Goal: Task Accomplishment & Management: Complete application form

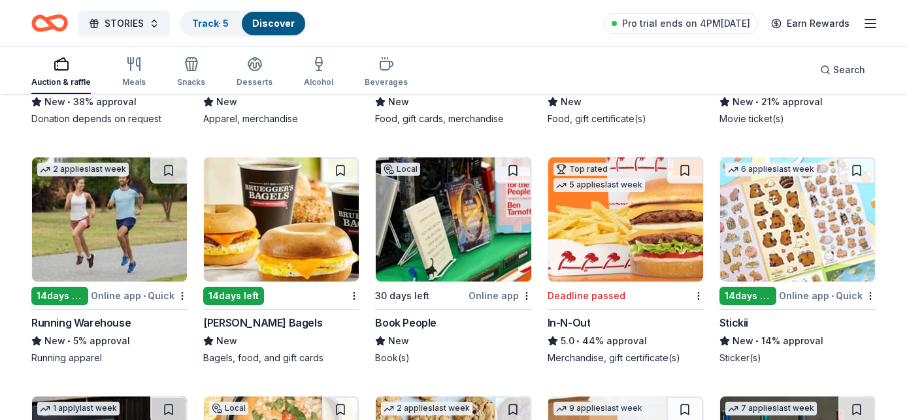
scroll to position [3586, 0]
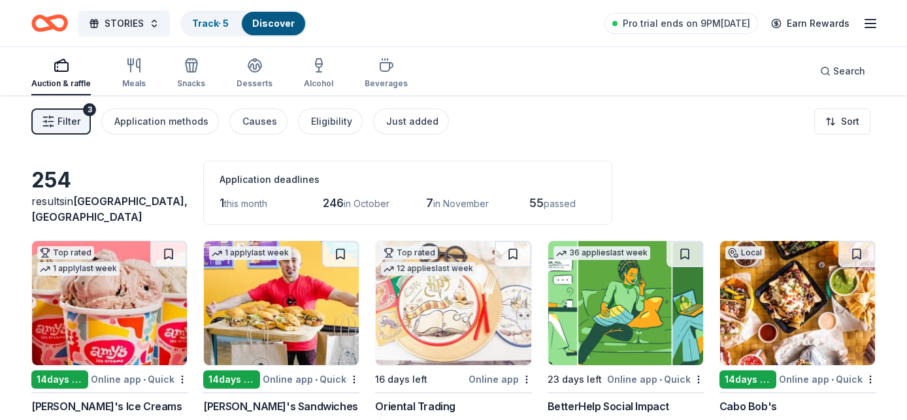
click at [330, 66] on div "Auction & raffle Meals Snacks Desserts Alcohol Beverages" at bounding box center [219, 73] width 377 height 43
click at [288, 61] on div "Auction & raffle Meals Snacks Desserts Alcohol Beverages" at bounding box center [219, 73] width 377 height 43
click at [316, 67] on icon "button" at bounding box center [319, 63] width 7 height 8
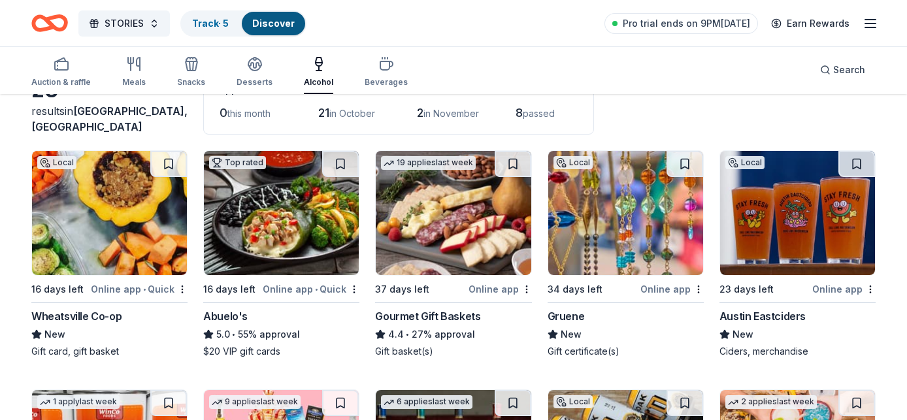
scroll to position [93, 0]
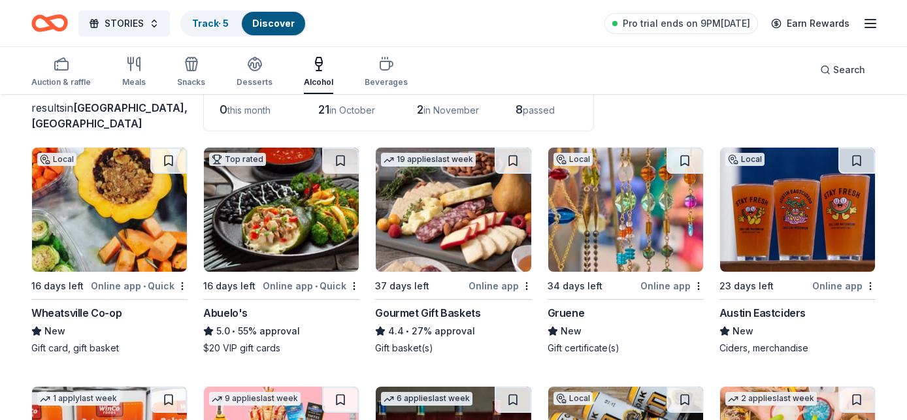
click at [526, 275] on div "19 applies last week 37 days left Online app Gourmet Gift Baskets 4.4 • 27% app…" at bounding box center [453, 251] width 156 height 208
click at [525, 285] on html "STORIES Track · 5 Discover Pro trial ends on 9PM, 10/6 Earn Rewards Auction & r…" at bounding box center [453, 117] width 907 height 420
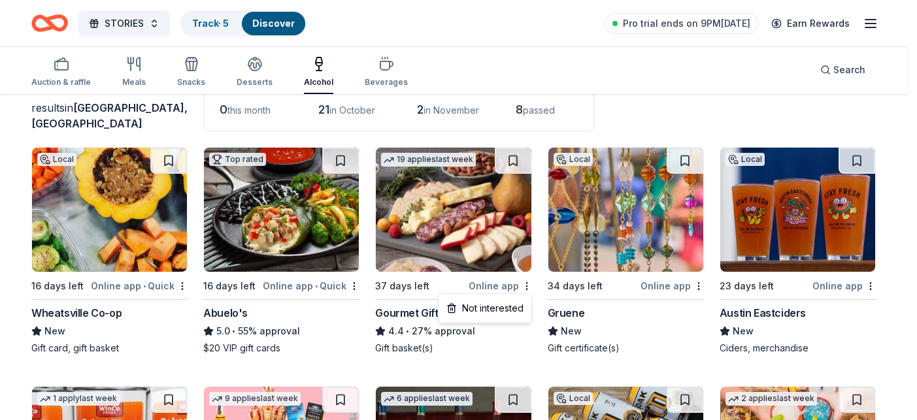
click at [642, 127] on html "STORIES Track · 5 Discover Pro trial ends on 9PM, 10/6 Earn Rewards Auction & r…" at bounding box center [458, 117] width 917 height 420
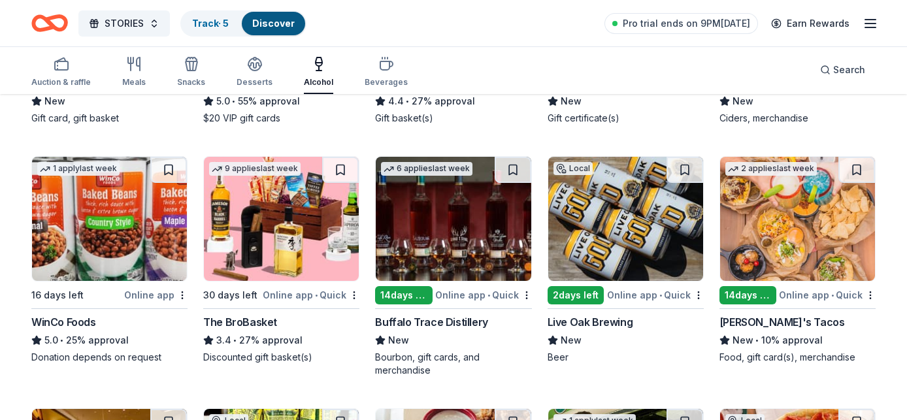
scroll to position [336, 0]
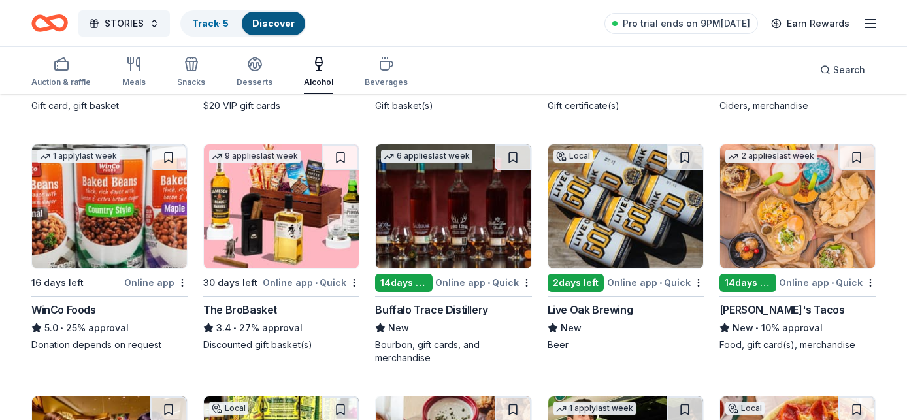
click at [415, 246] on img at bounding box center [453, 206] width 155 height 124
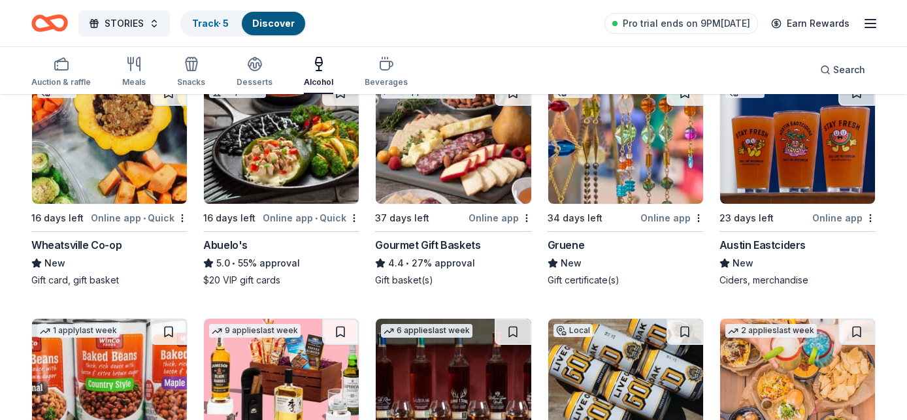
scroll to position [161, 0]
click at [677, 22] on span "Pro trial ends on 9PM[DATE]" at bounding box center [686, 24] width 127 height 16
click at [632, 32] on link "Pro trial ends on 9PM[DATE]" at bounding box center [682, 23] width 154 height 21
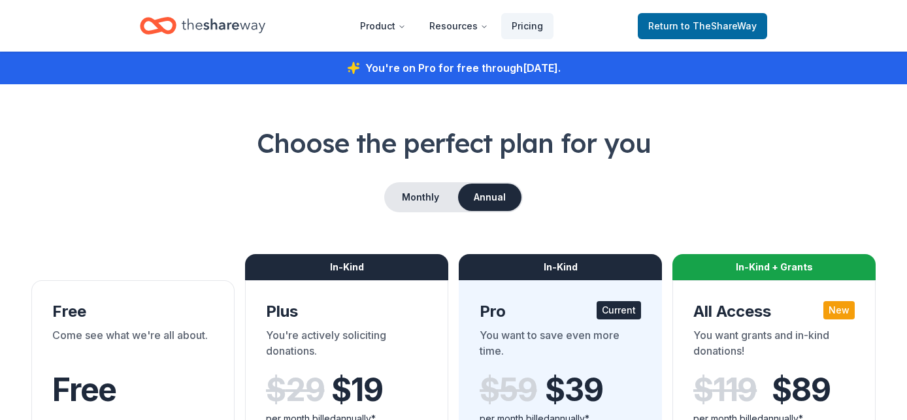
scroll to position [161, 0]
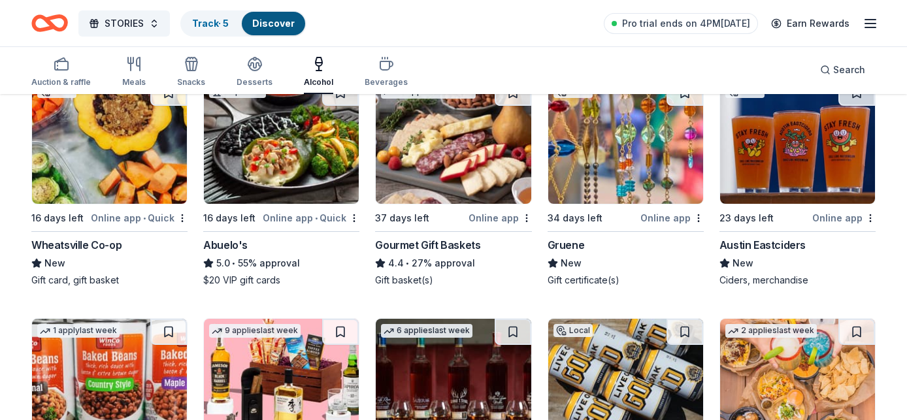
click at [308, 186] on img at bounding box center [281, 142] width 155 height 124
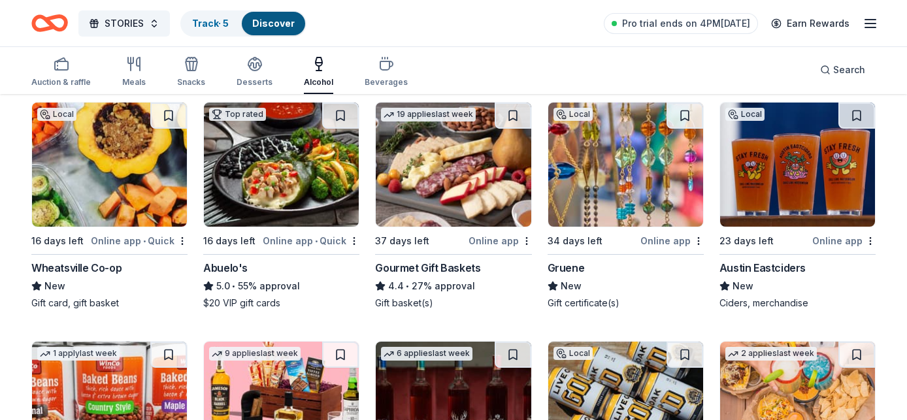
scroll to position [137, 0]
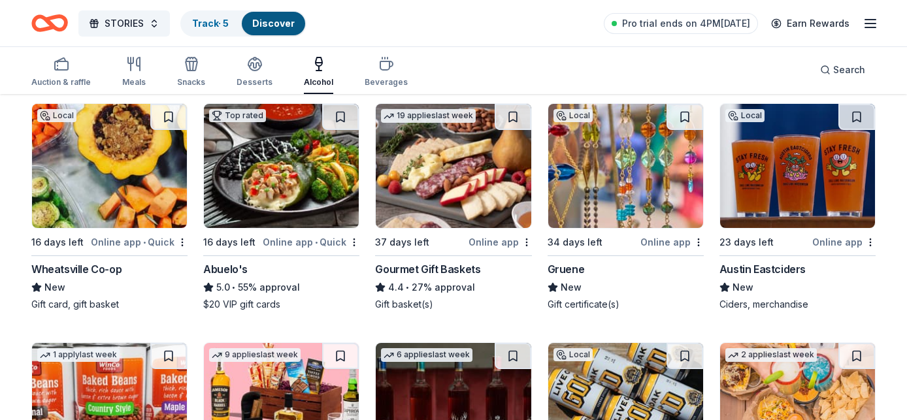
click at [628, 191] on img at bounding box center [625, 166] width 155 height 124
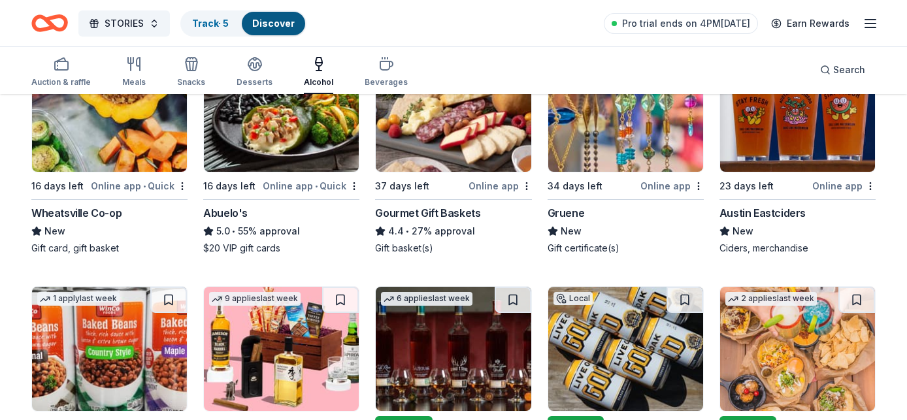
scroll to position [197, 0]
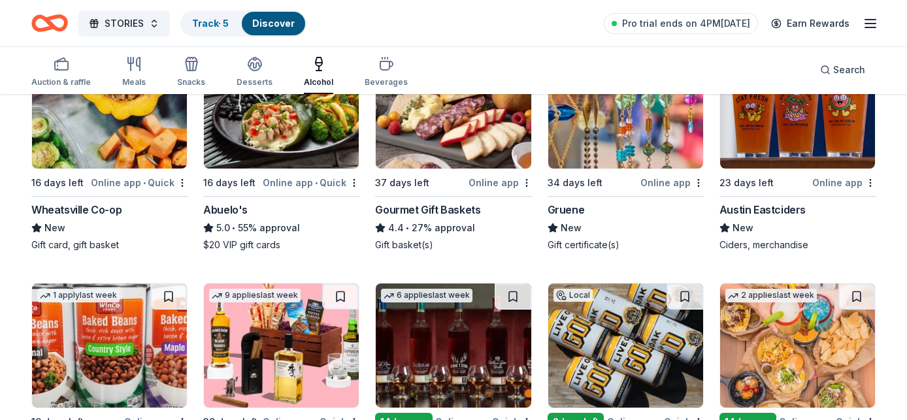
click at [844, 188] on div "Online app" at bounding box center [844, 183] width 63 height 16
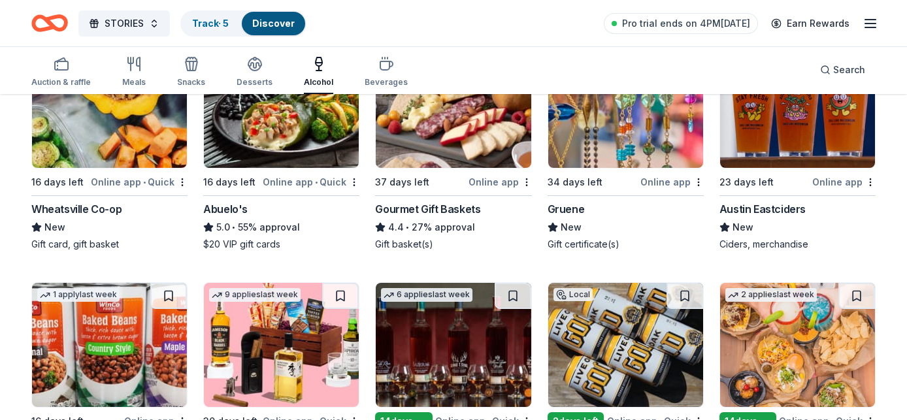
scroll to position [412, 0]
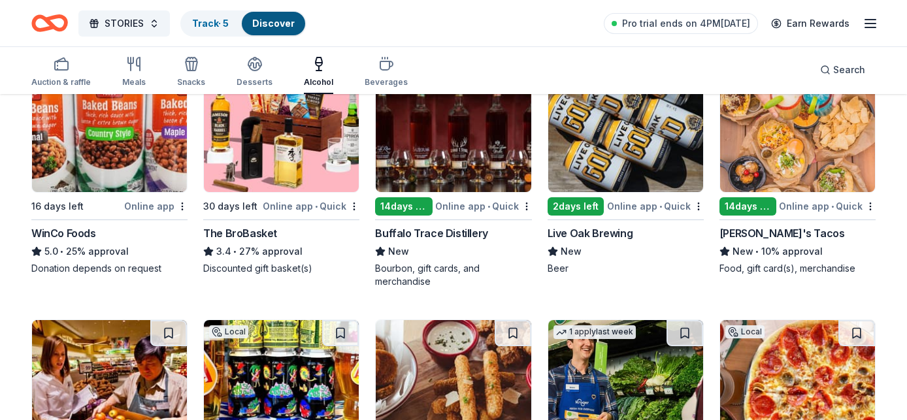
click at [246, 207] on div "30 days left" at bounding box center [230, 207] width 54 height 16
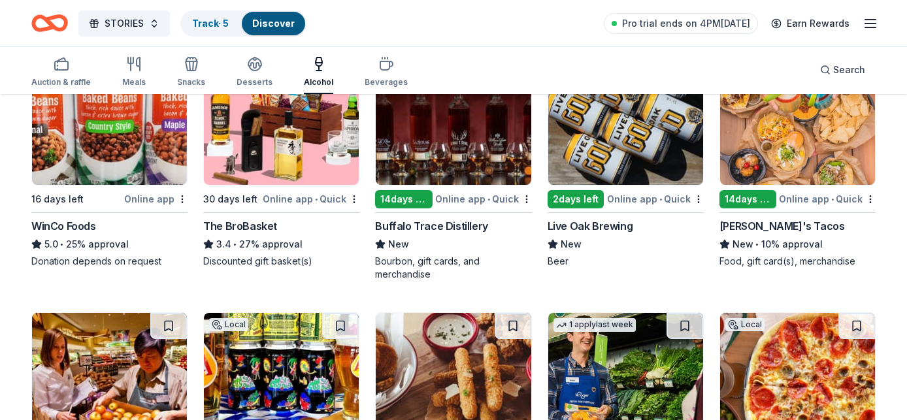
scroll to position [421, 0]
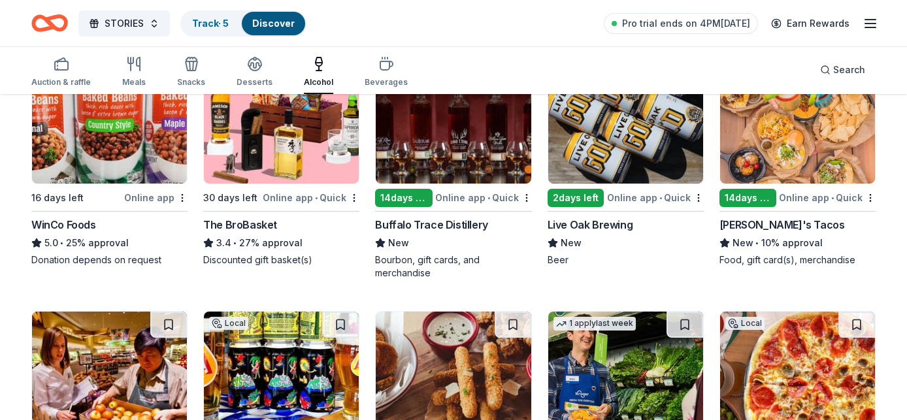
click at [748, 222] on div "[PERSON_NAME]'s Tacos" at bounding box center [783, 225] width 126 height 16
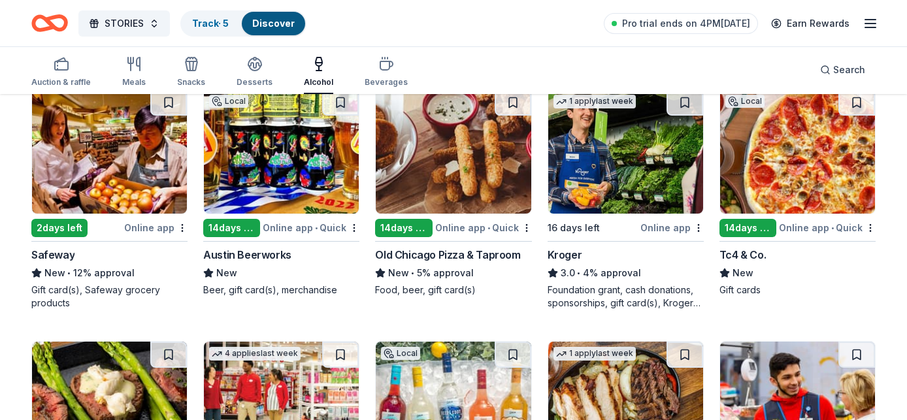
click at [272, 198] on img at bounding box center [281, 152] width 155 height 124
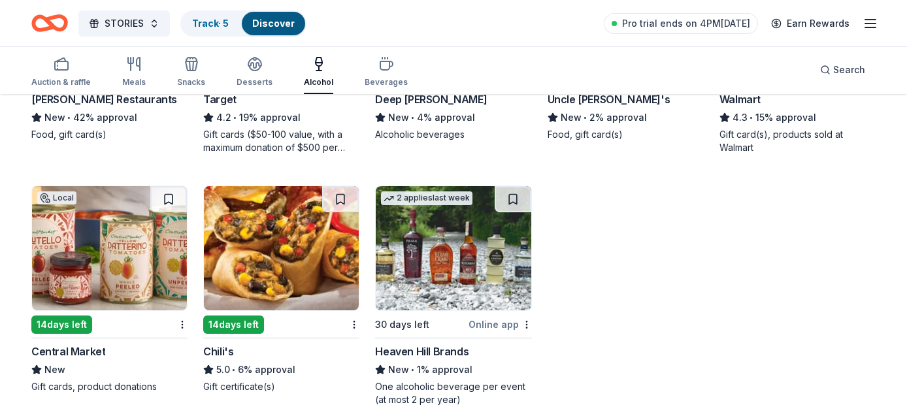
scroll to position [1052, 0]
click at [380, 61] on icon "button" at bounding box center [386, 65] width 12 height 8
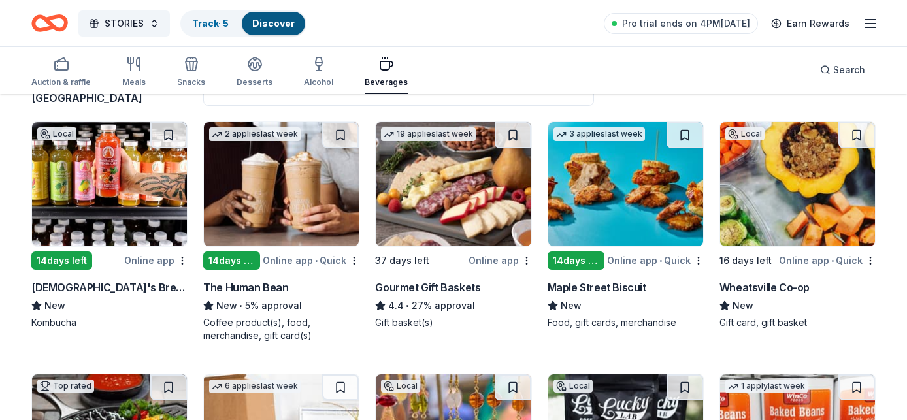
scroll to position [118, 0]
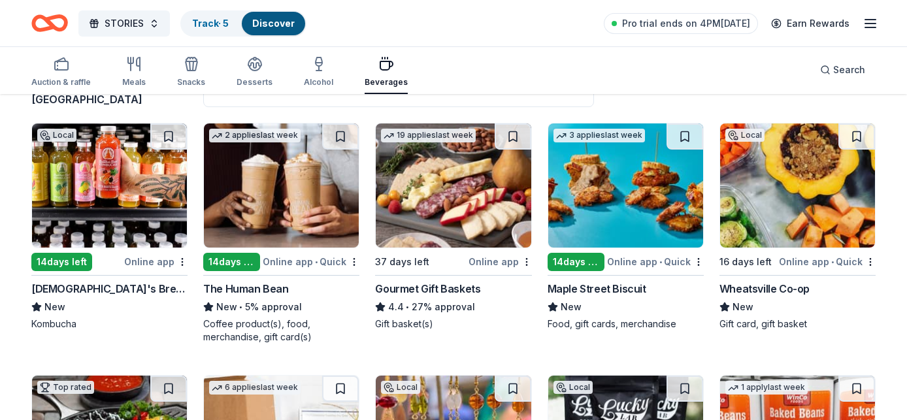
click at [296, 258] on div "Online app • Quick" at bounding box center [311, 262] width 97 height 16
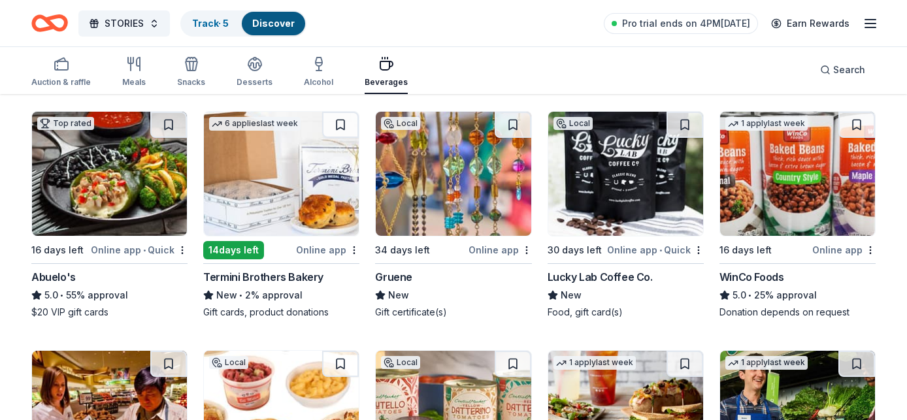
scroll to position [382, 0]
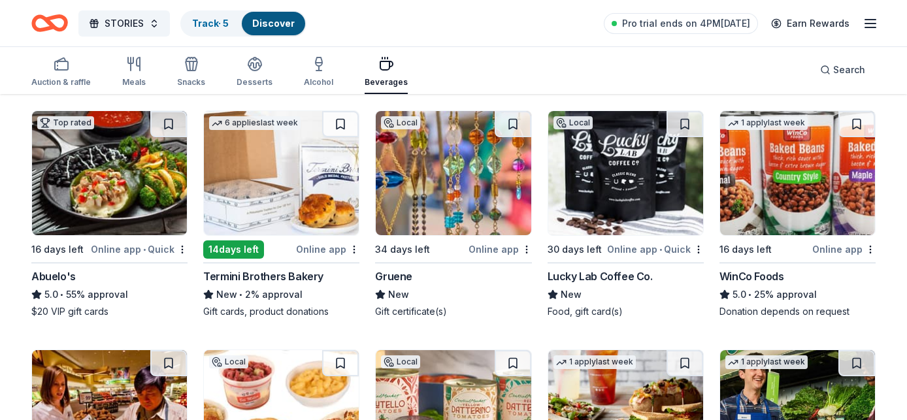
click at [618, 274] on div "Lucky Lab Coffee Co." at bounding box center [600, 277] width 105 height 16
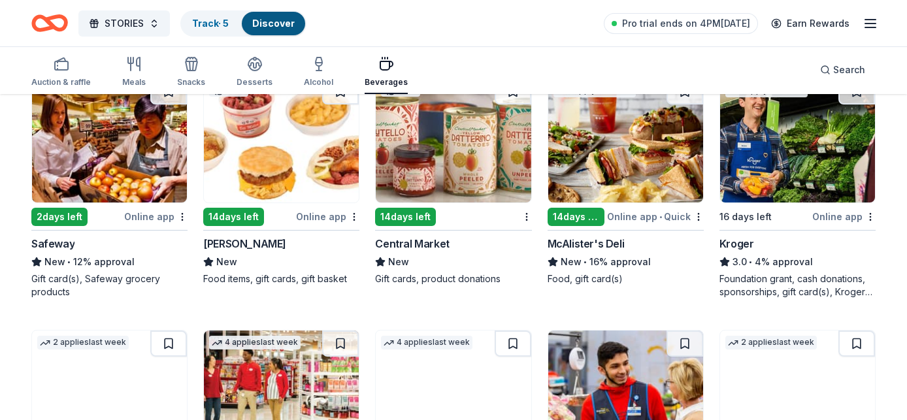
scroll to position [655, 0]
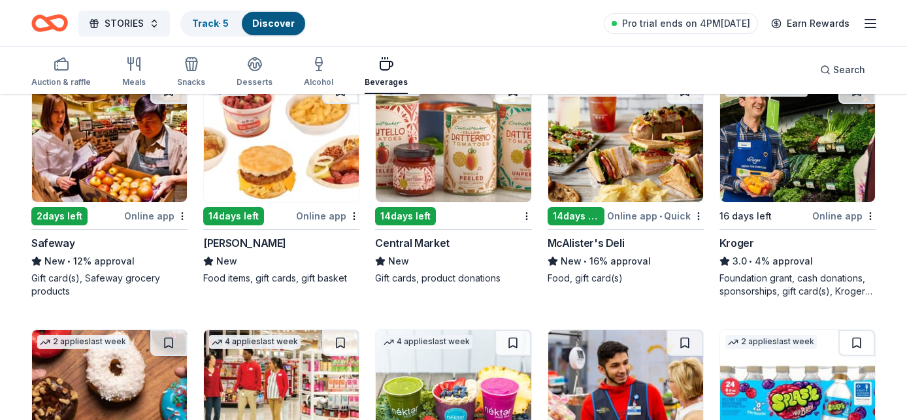
click at [227, 240] on div "Bill Miller" at bounding box center [244, 243] width 83 height 16
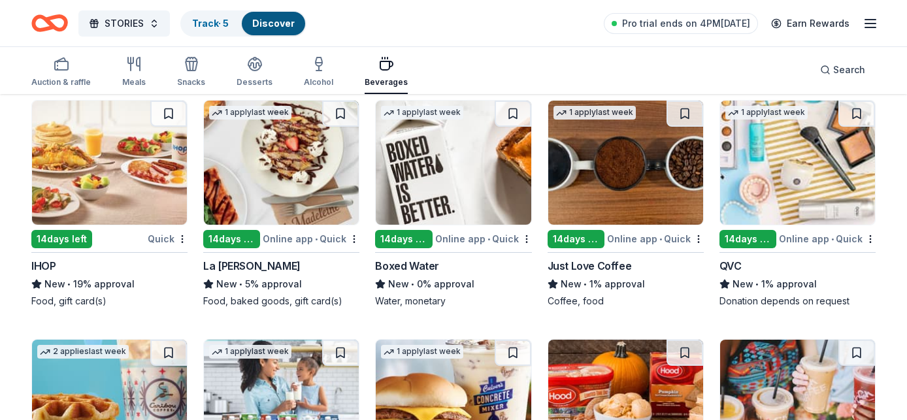
scroll to position [1137, 0]
click at [50, 265] on div "IHOP" at bounding box center [43, 266] width 24 height 16
click at [236, 270] on div "La Madeleine" at bounding box center [251, 266] width 97 height 16
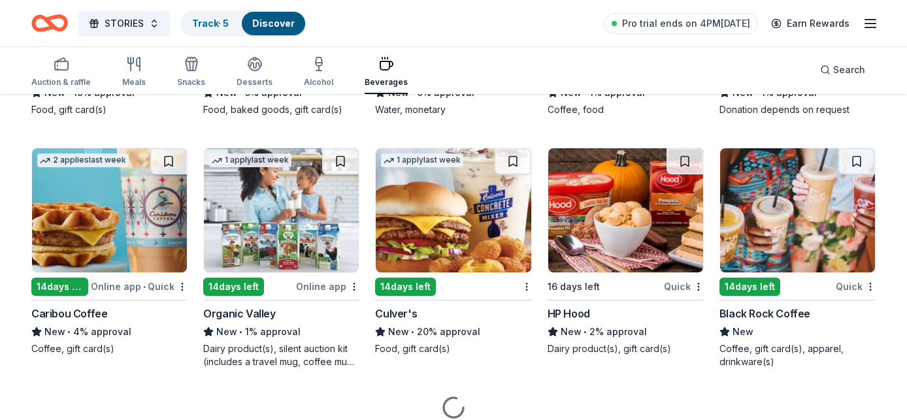
scroll to position [1094, 0]
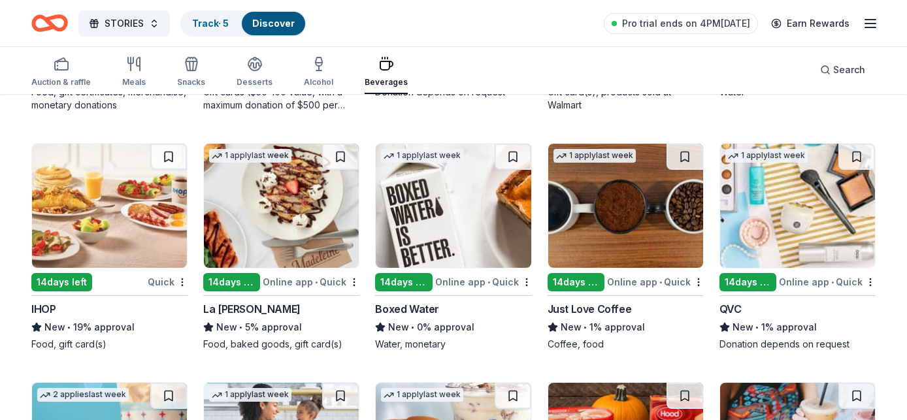
click at [762, 305] on div "QVC" at bounding box center [798, 309] width 156 height 16
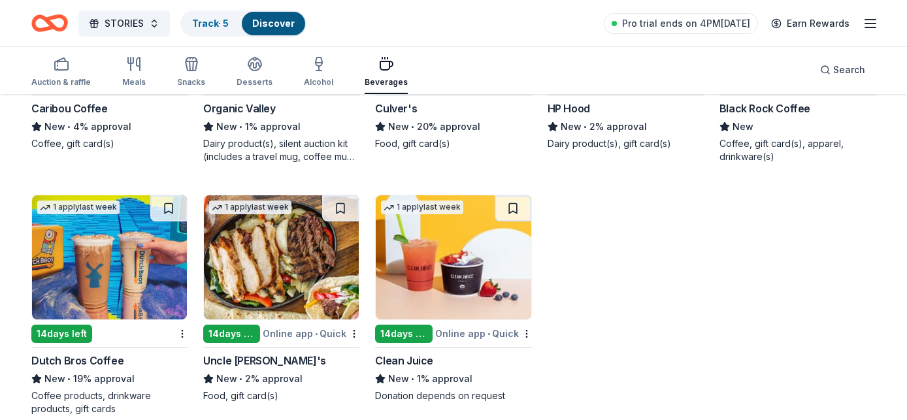
scroll to position [1555, 0]
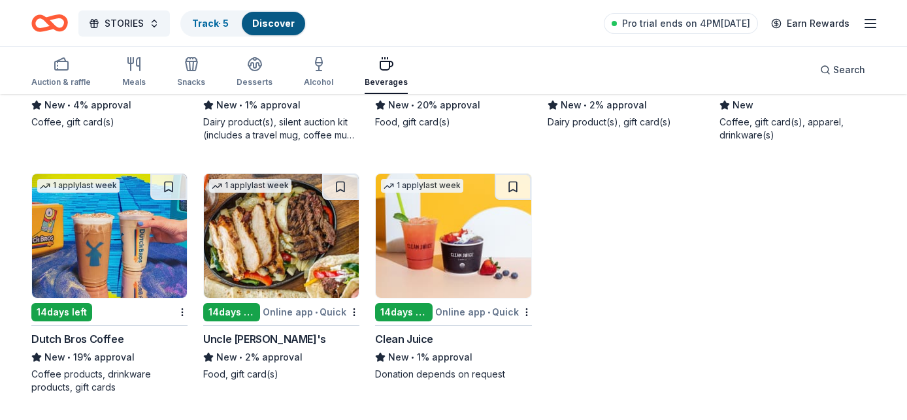
click at [116, 340] on div "Dutch Bros Coffee" at bounding box center [77, 339] width 92 height 16
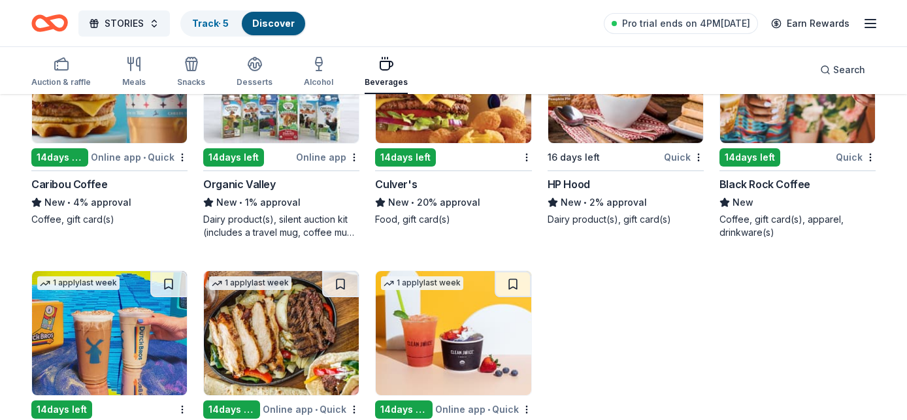
scroll to position [1392, 0]
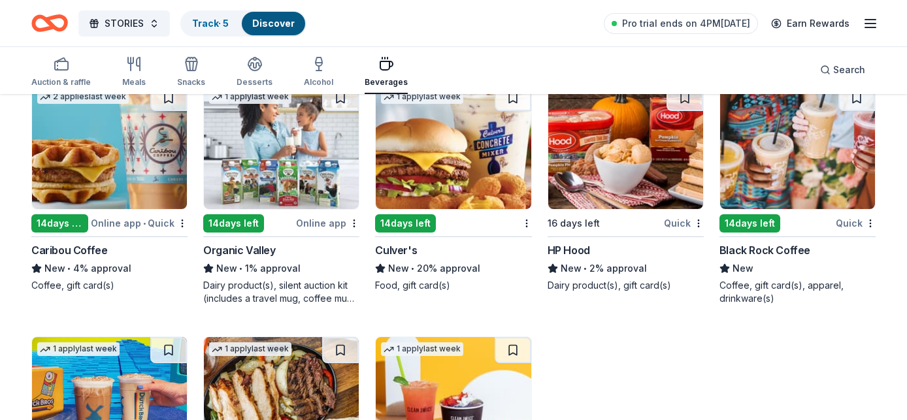
click at [407, 247] on div "Culver's" at bounding box center [396, 251] width 42 height 16
click at [238, 67] on div "button" at bounding box center [255, 64] width 36 height 16
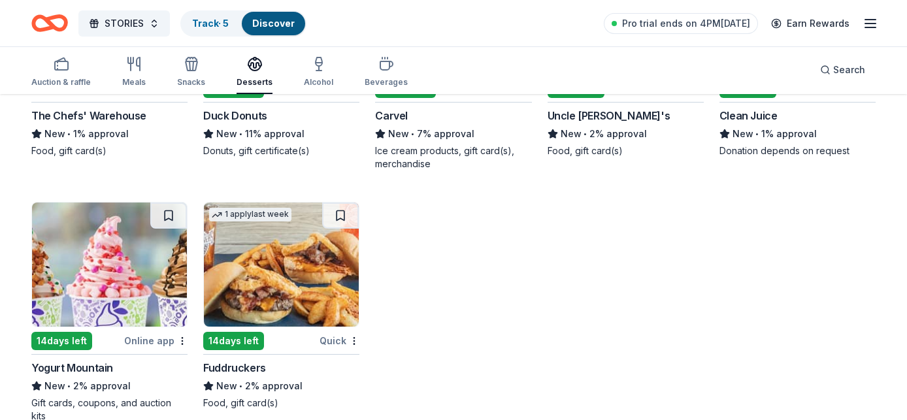
scroll to position [2297, 0]
click at [193, 64] on icon "button" at bounding box center [192, 64] width 16 height 16
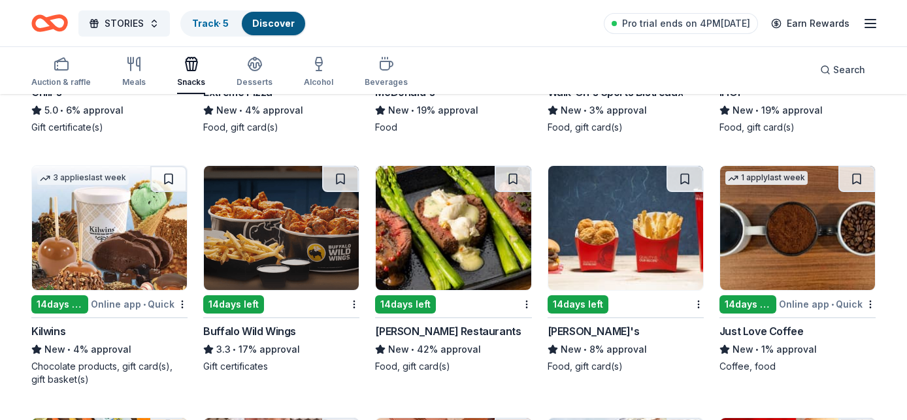
scroll to position [1951, 0]
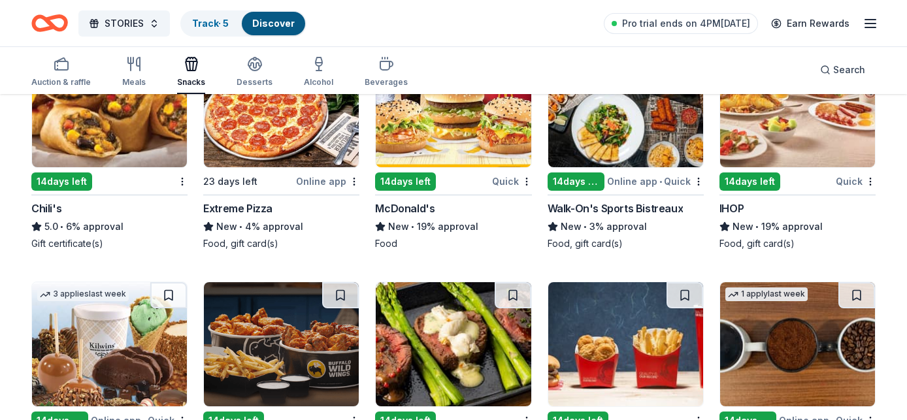
click at [103, 85] on div "Auction & raffle Meals Snacks Desserts Alcohol Beverages" at bounding box center [219, 72] width 377 height 43
click at [133, 71] on icon "button" at bounding box center [134, 64] width 16 height 16
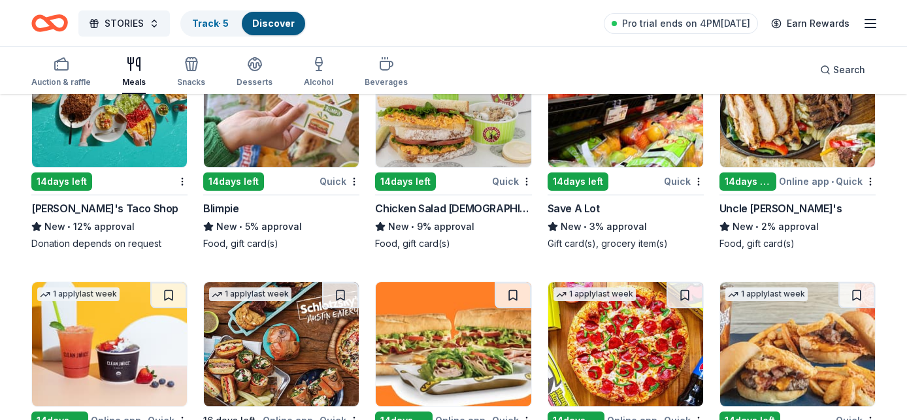
scroll to position [4452, 0]
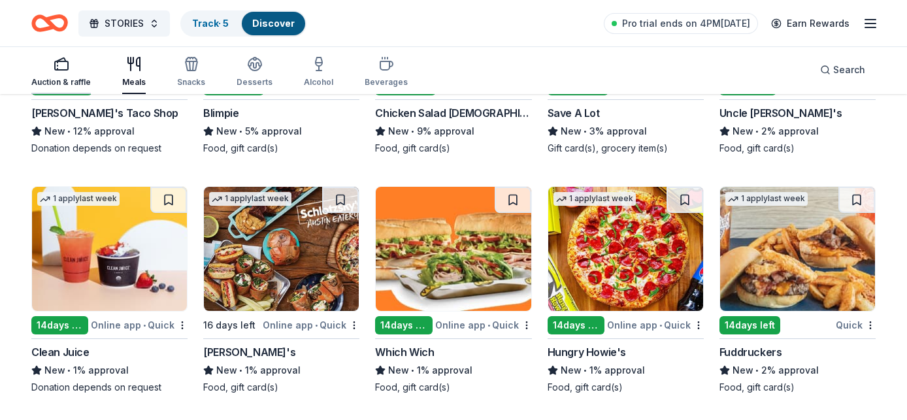
click at [57, 69] on rect "button" at bounding box center [61, 65] width 13 height 8
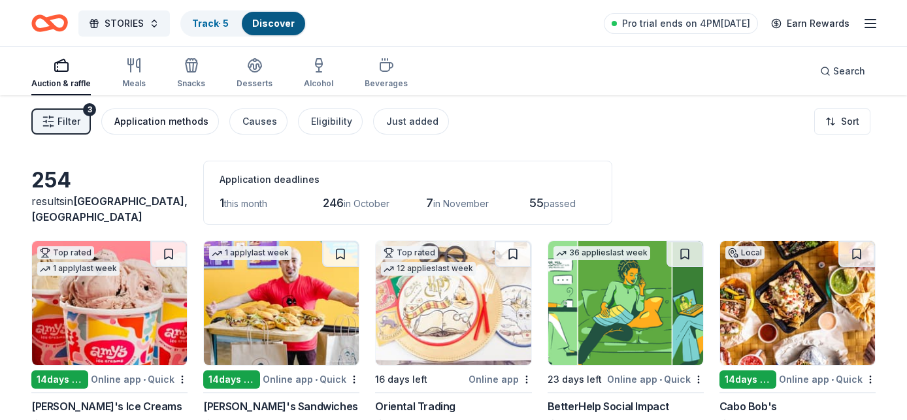
click at [186, 129] on div "Application methods" at bounding box center [161, 122] width 94 height 16
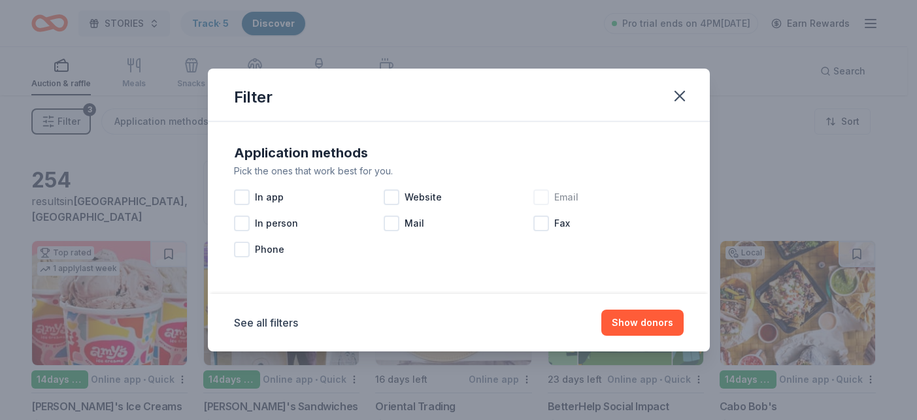
click at [550, 202] on div "Email" at bounding box center [608, 197] width 150 height 26
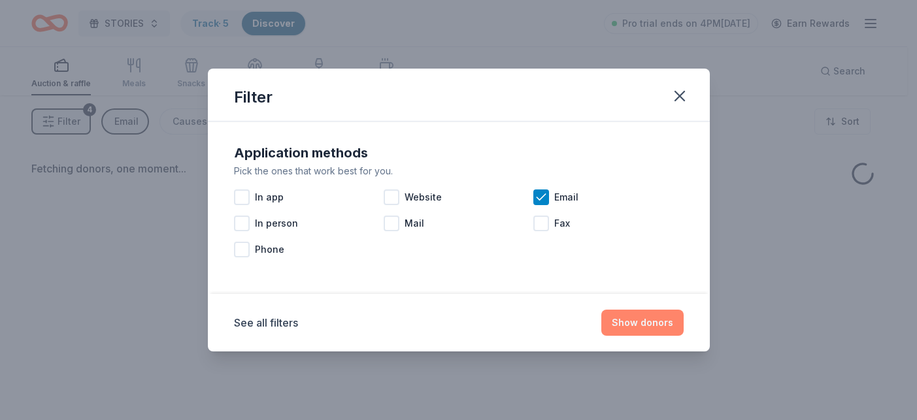
click at [635, 324] on button "Show donors" at bounding box center [642, 323] width 82 height 26
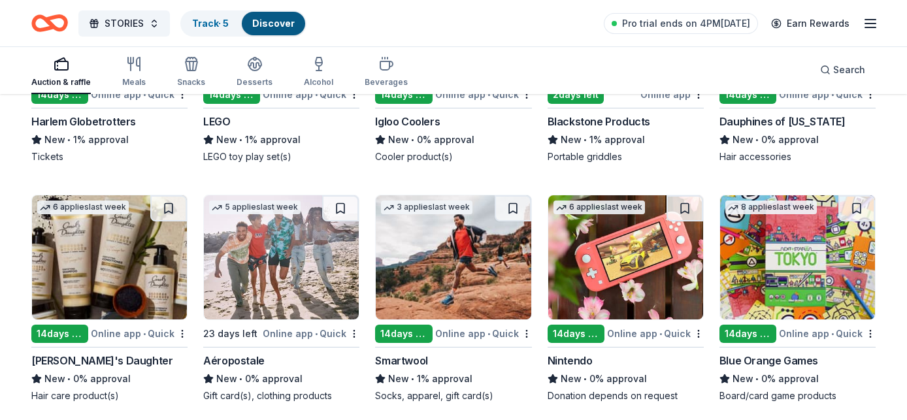
scroll to position [1183, 0]
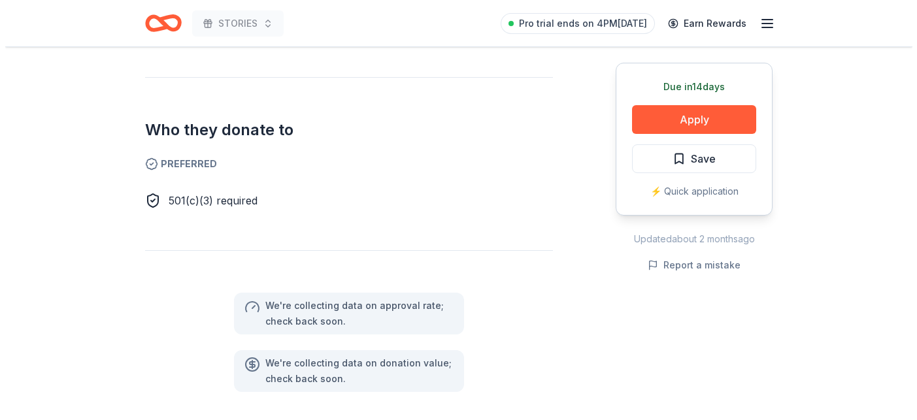
scroll to position [238, 0]
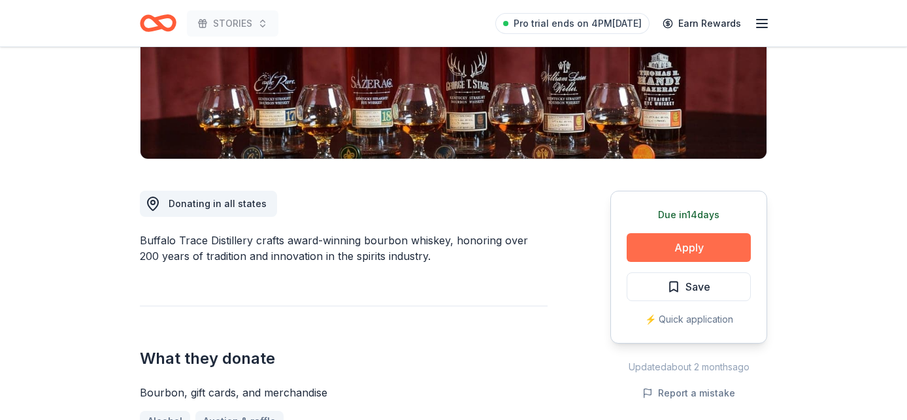
click at [700, 245] on button "Apply" at bounding box center [689, 247] width 124 height 29
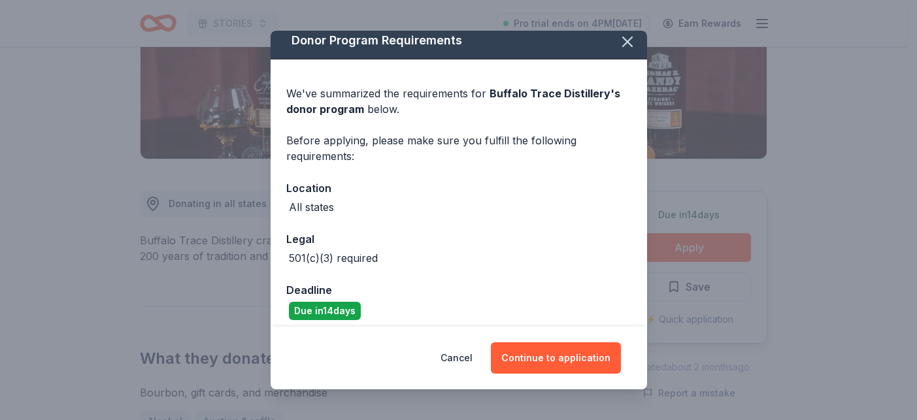
scroll to position [17, 0]
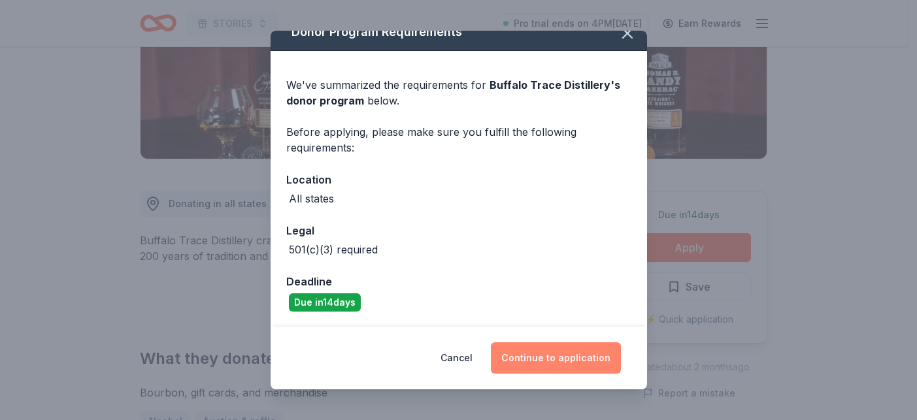
click at [537, 348] on button "Continue to application" at bounding box center [556, 358] width 130 height 31
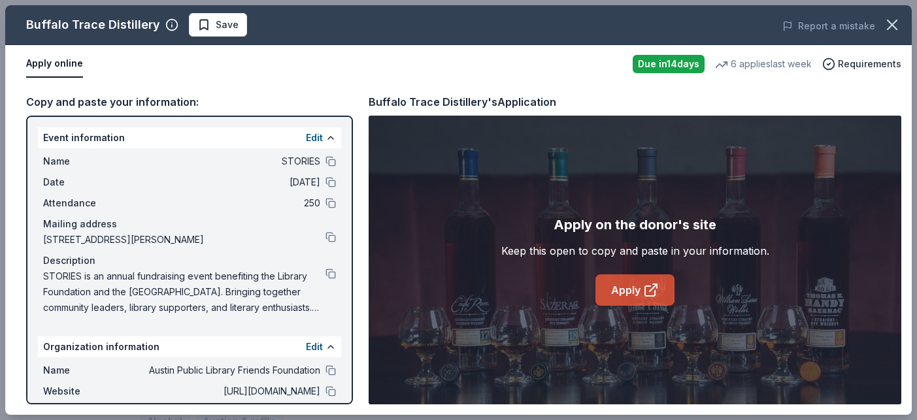
click at [619, 293] on link "Apply" at bounding box center [635, 290] width 79 height 31
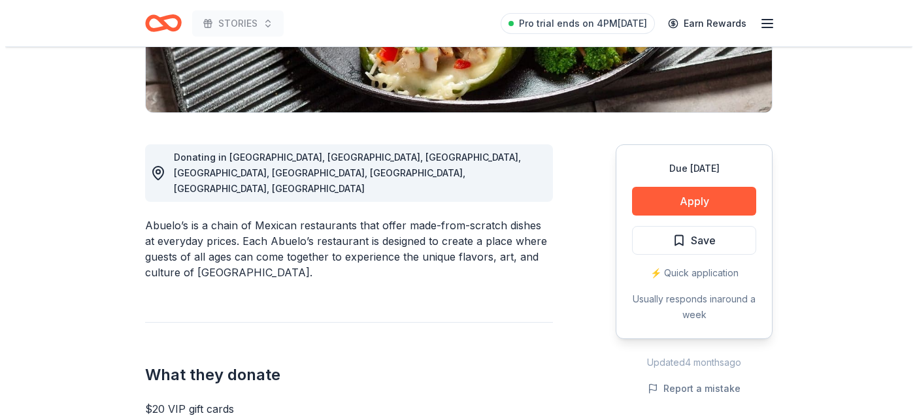
scroll to position [355, 0]
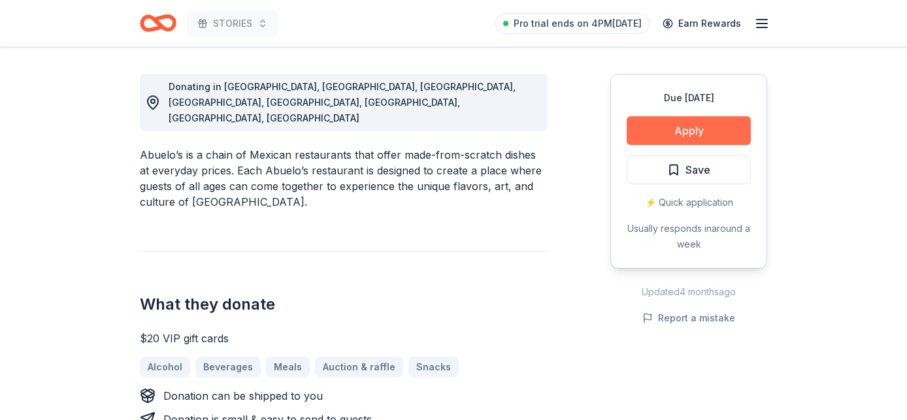
click at [684, 141] on button "Apply" at bounding box center [689, 130] width 124 height 29
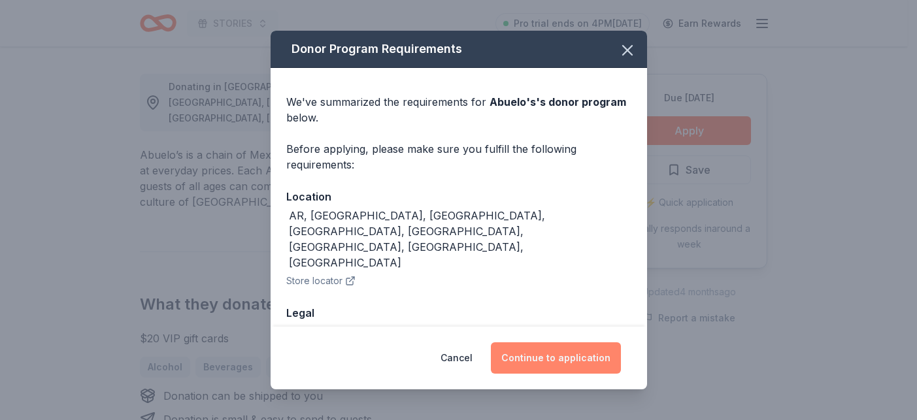
click at [539, 353] on button "Continue to application" at bounding box center [556, 358] width 130 height 31
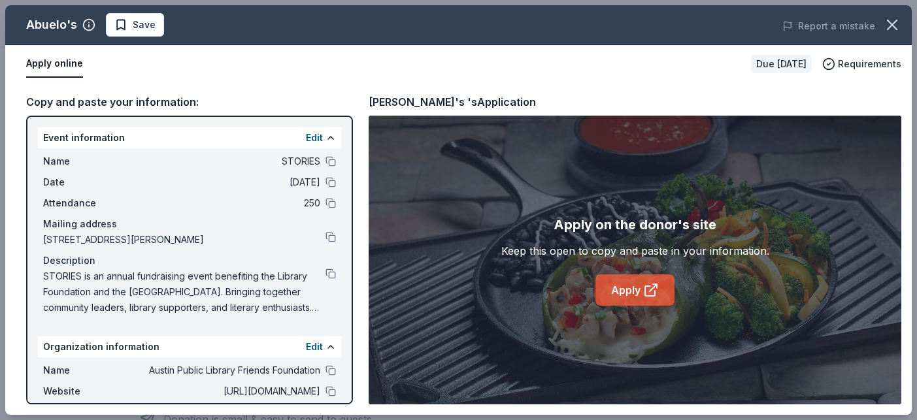
click at [613, 294] on link "Apply" at bounding box center [635, 290] width 79 height 31
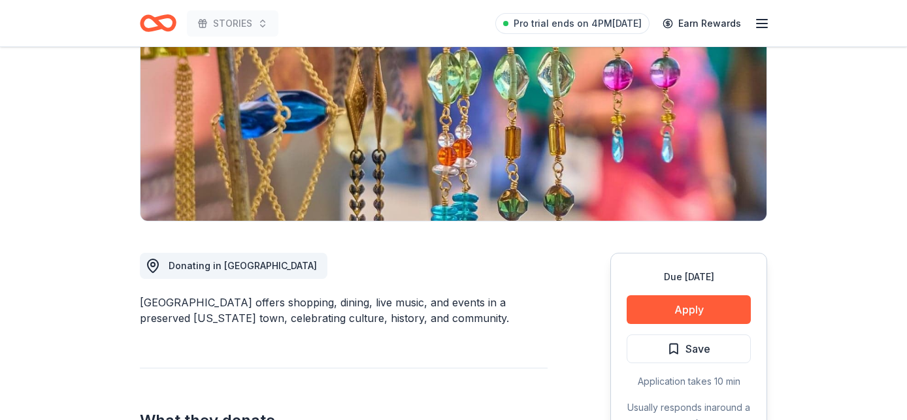
scroll to position [261, 0]
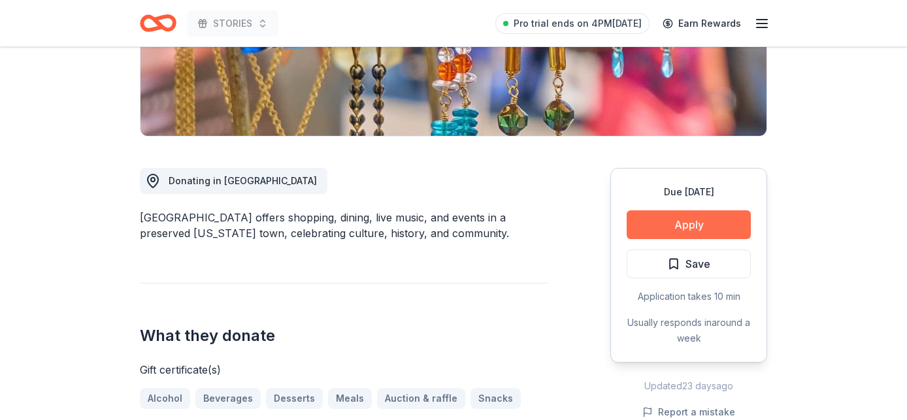
click at [658, 217] on button "Apply" at bounding box center [689, 224] width 124 height 29
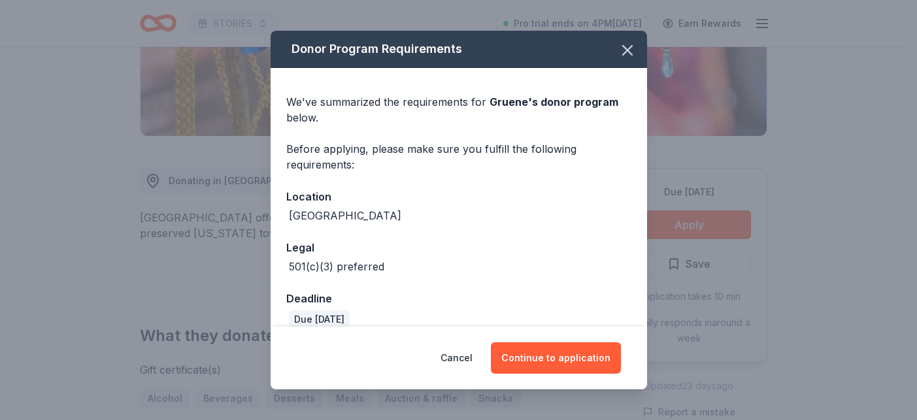
click at [613, 41] on span at bounding box center [627, 50] width 29 height 29
click at [613, 42] on button "button" at bounding box center [627, 50] width 29 height 29
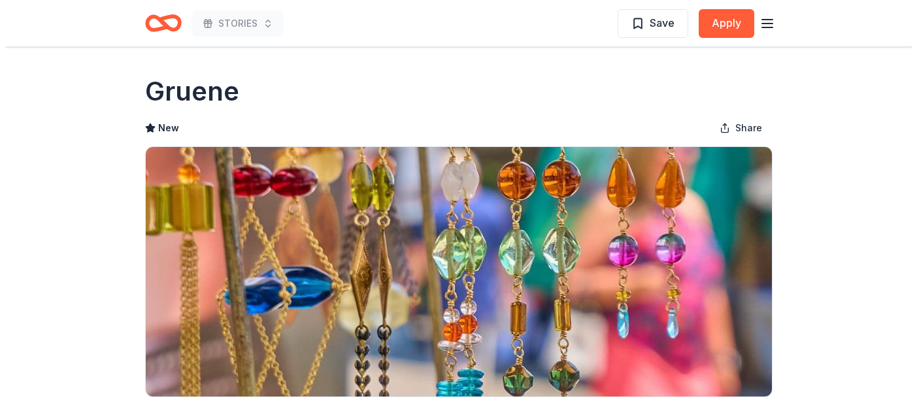
scroll to position [446, 0]
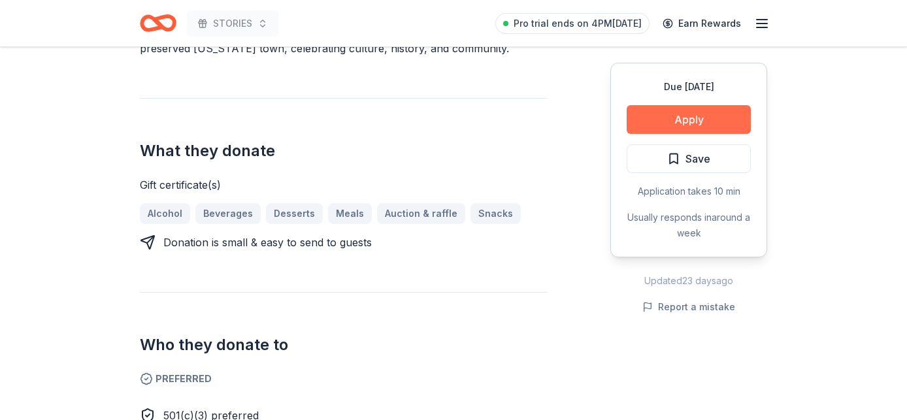
click at [646, 128] on button "Apply" at bounding box center [689, 119] width 124 height 29
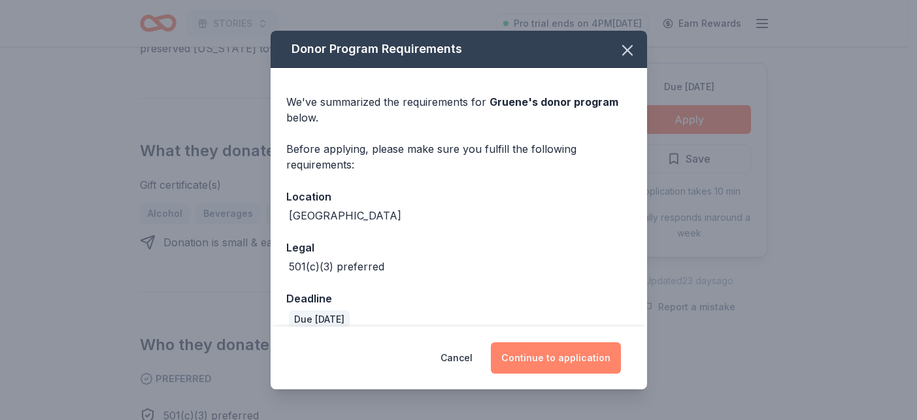
click at [548, 367] on button "Continue to application" at bounding box center [556, 358] width 130 height 31
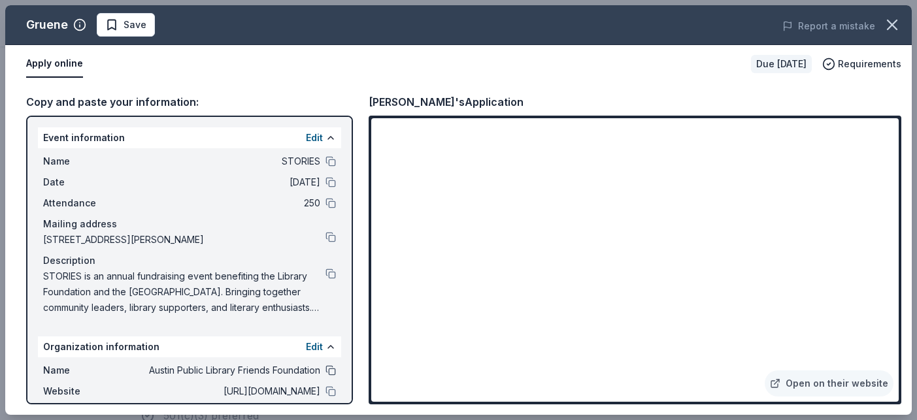
click at [326, 371] on button at bounding box center [331, 370] width 10 height 10
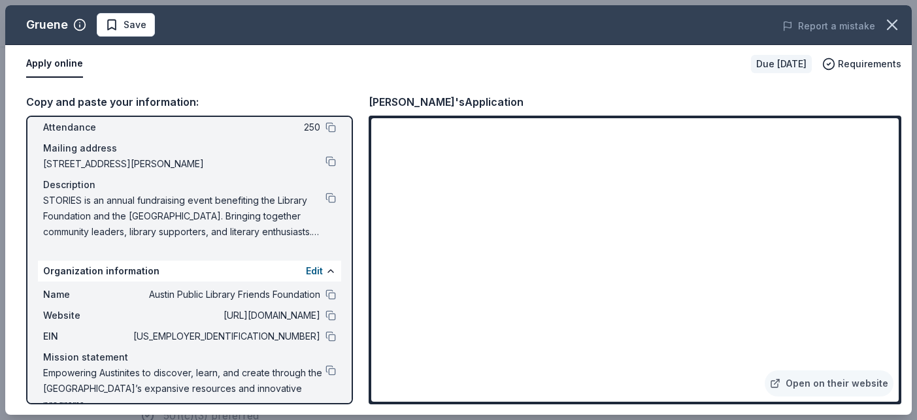
scroll to position [101, 0]
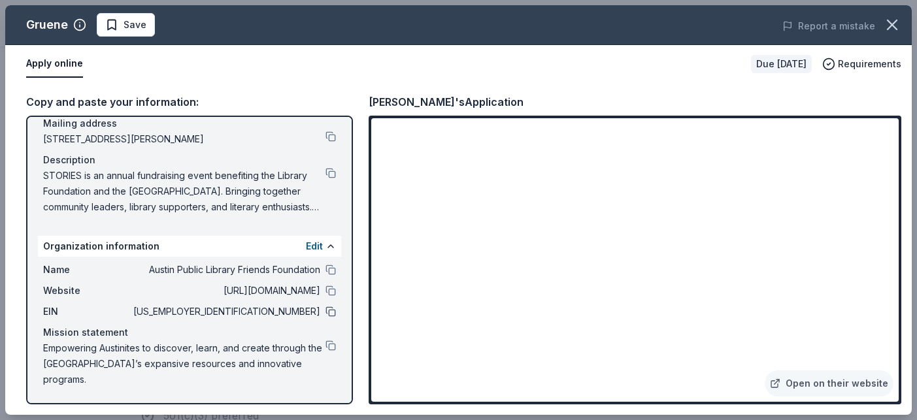
click at [314, 309] on div "EIN [US_EMPLOYER_IDENTIFICATION_NUMBER]" at bounding box center [189, 312] width 293 height 16
click at [326, 312] on button at bounding box center [331, 312] width 10 height 10
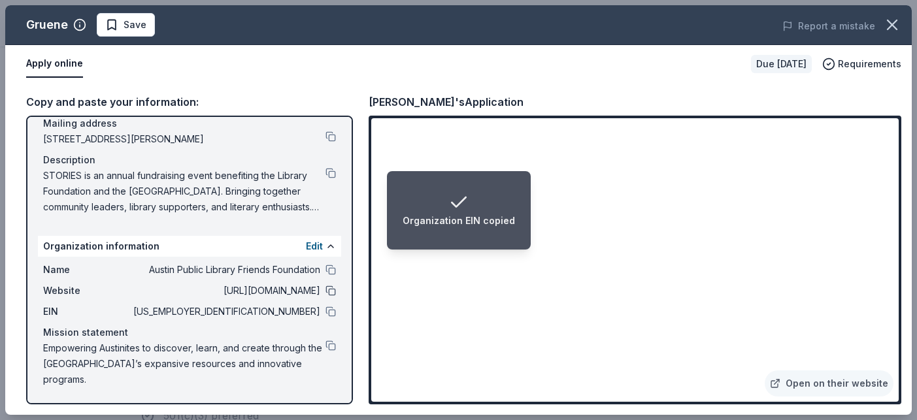
click at [314, 287] on div "Website [URL][DOMAIN_NAME]" at bounding box center [189, 291] width 293 height 16
click at [326, 290] on button at bounding box center [331, 291] width 10 height 10
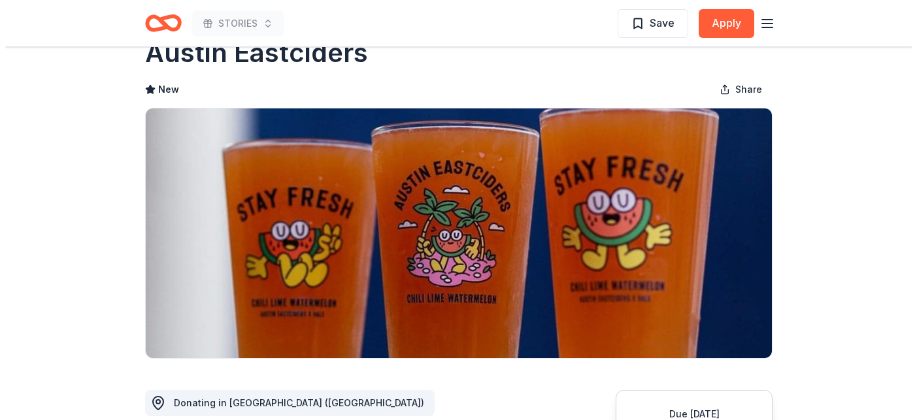
scroll to position [228, 0]
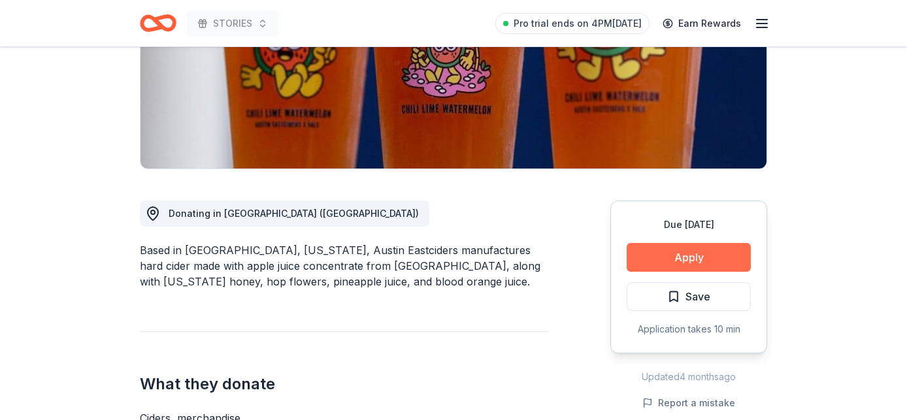
click at [643, 252] on button "Apply" at bounding box center [689, 257] width 124 height 29
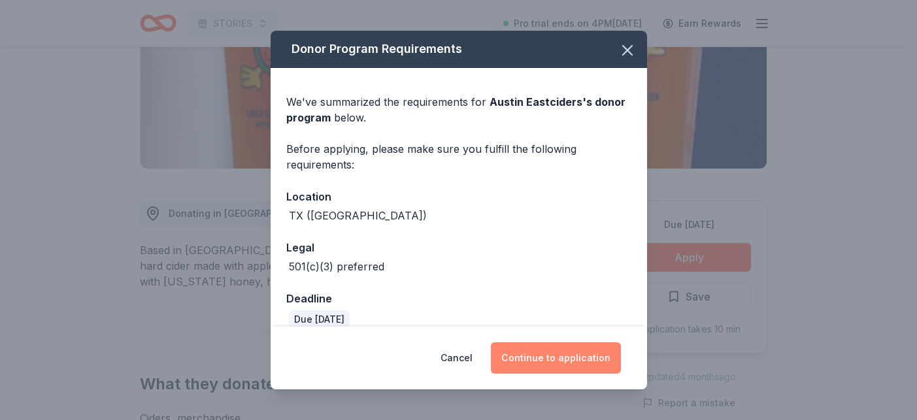
click at [559, 358] on button "Continue to application" at bounding box center [556, 358] width 130 height 31
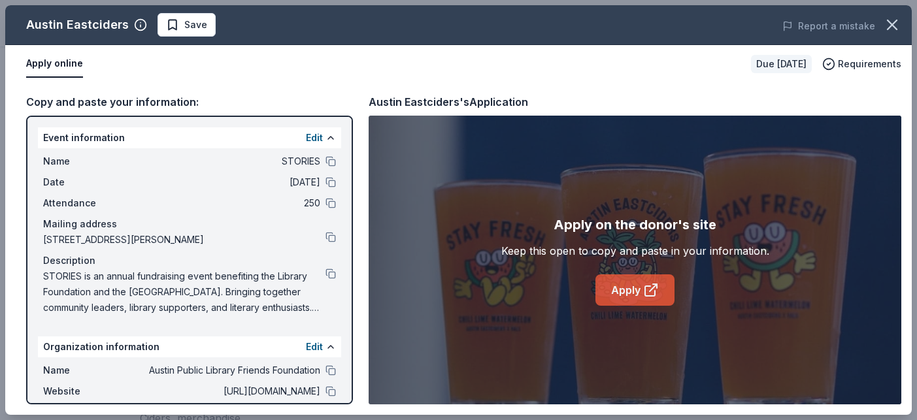
click at [654, 293] on icon at bounding box center [651, 290] width 16 height 16
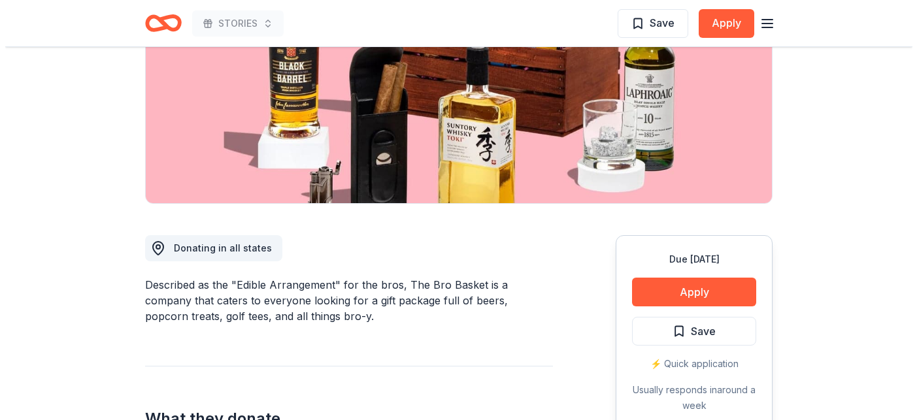
scroll to position [237, 0]
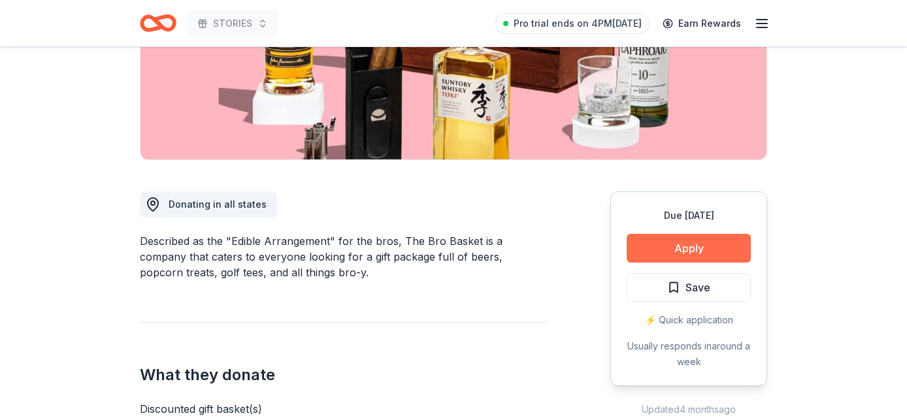
click at [686, 249] on button "Apply" at bounding box center [689, 248] width 124 height 29
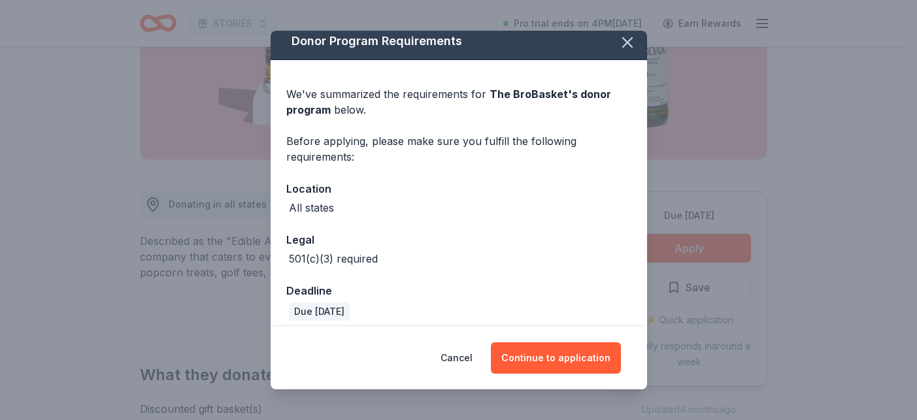
scroll to position [17, 0]
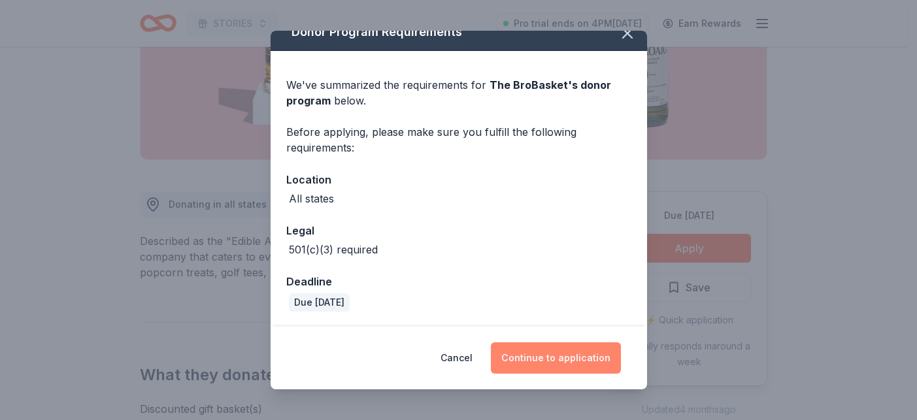
click at [580, 355] on button "Continue to application" at bounding box center [556, 358] width 130 height 31
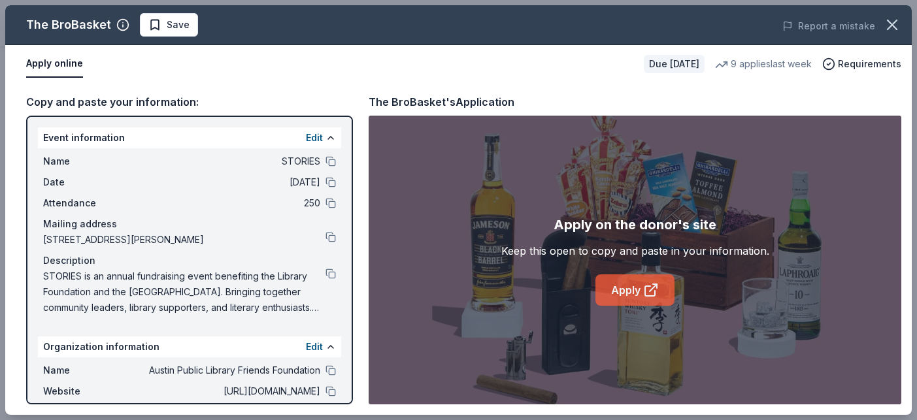
click at [626, 284] on link "Apply" at bounding box center [635, 290] width 79 height 31
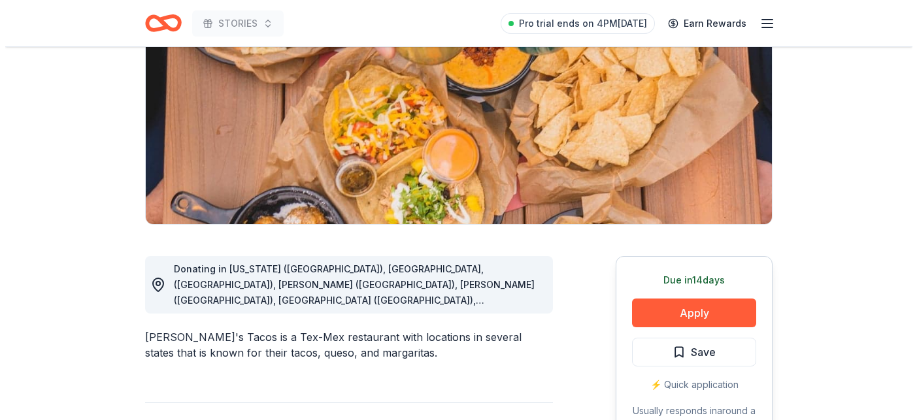
scroll to position [184, 0]
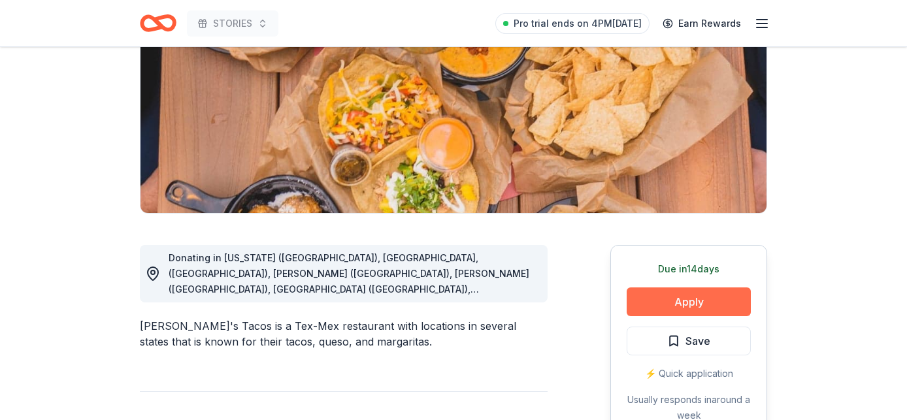
click at [699, 290] on button "Apply" at bounding box center [689, 302] width 124 height 29
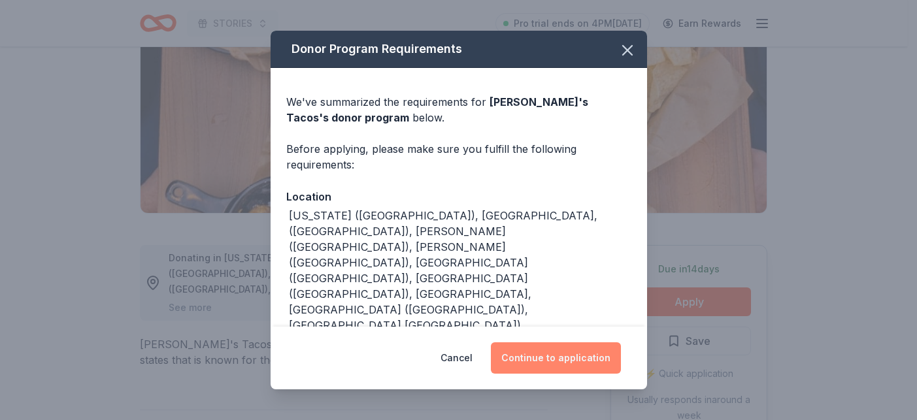
click at [522, 353] on button "Continue to application" at bounding box center [556, 358] width 130 height 31
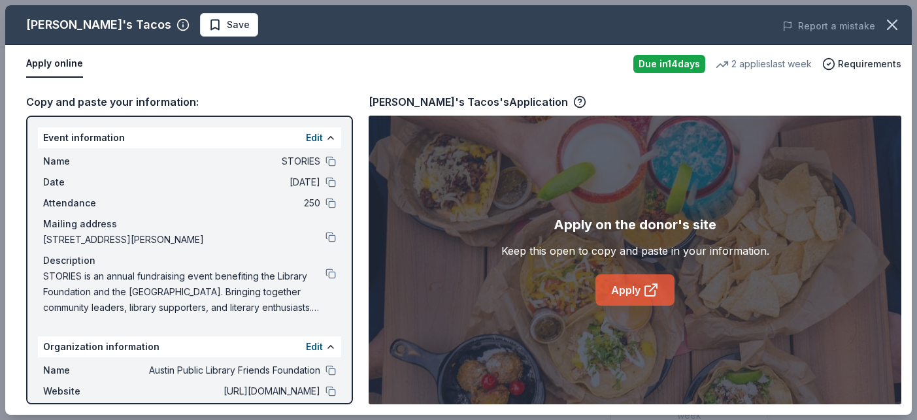
click at [638, 290] on link "Apply" at bounding box center [635, 290] width 79 height 31
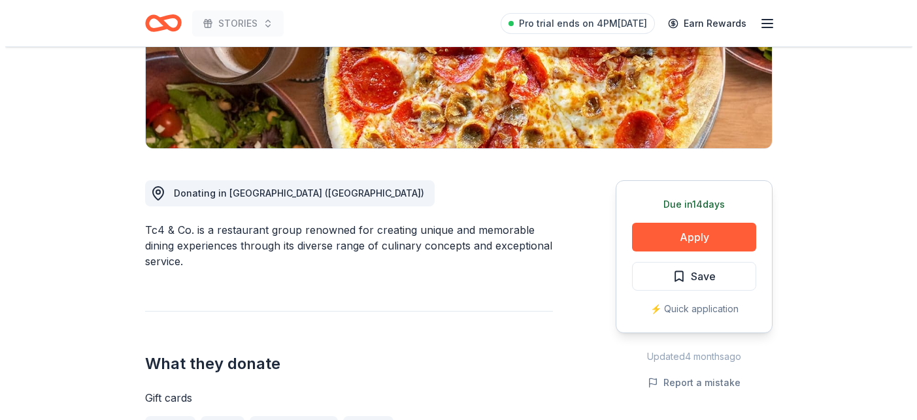
scroll to position [497, 0]
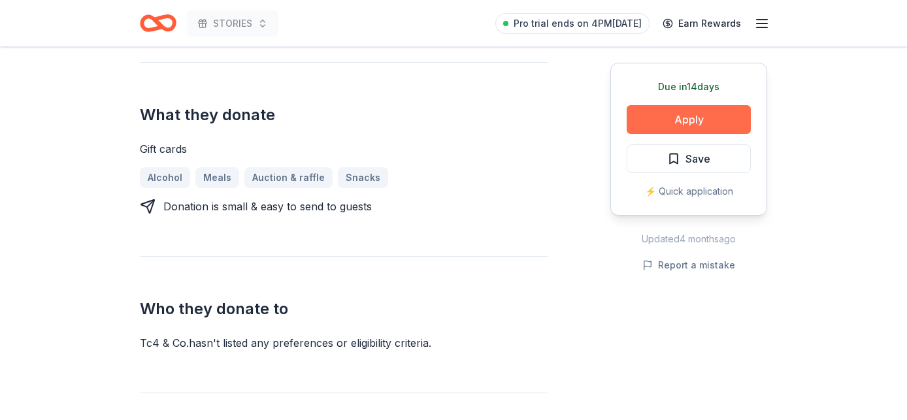
click at [681, 127] on button "Apply" at bounding box center [689, 119] width 124 height 29
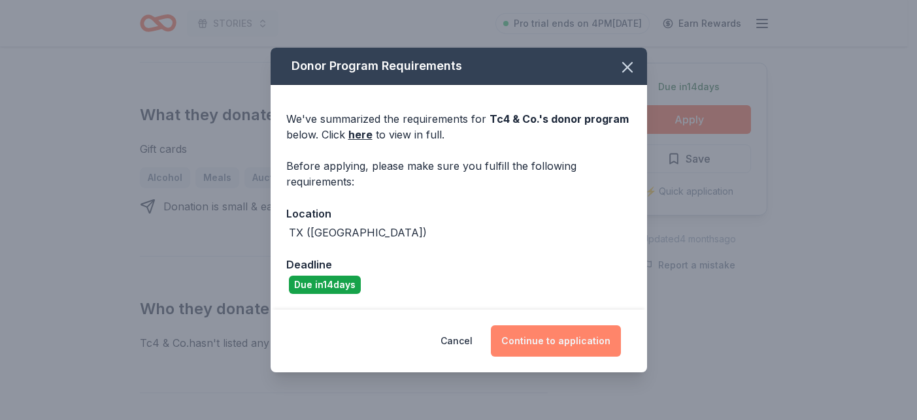
click at [558, 343] on button "Continue to application" at bounding box center [556, 341] width 130 height 31
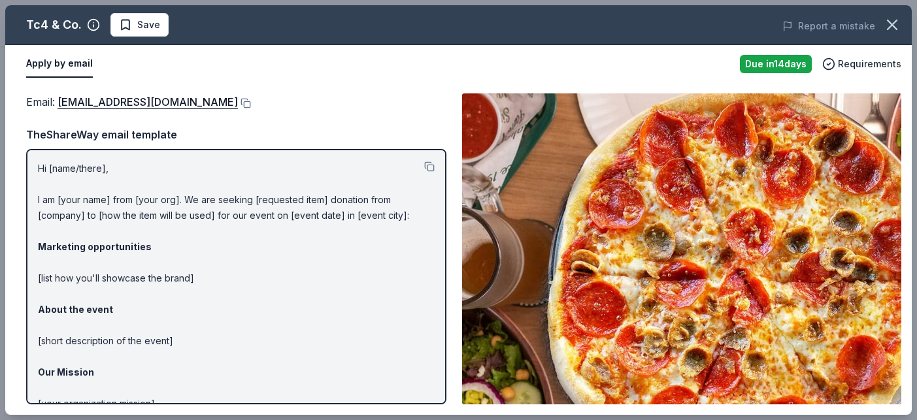
scroll to position [97, 0]
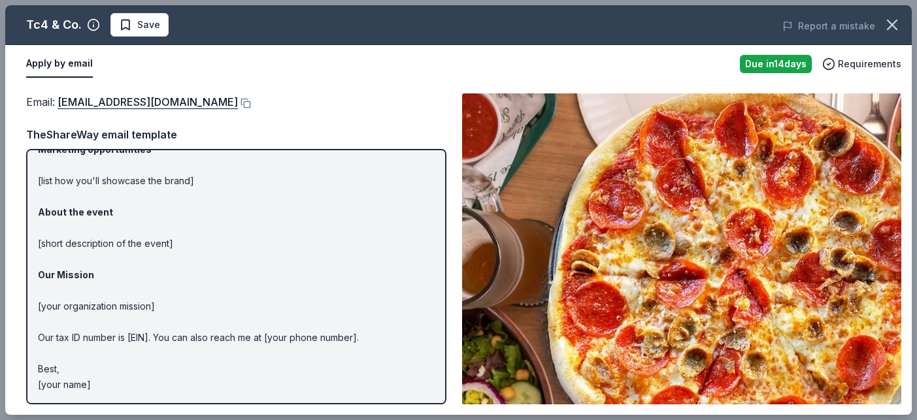
click at [292, 109] on div "Email : donations@tc4.co" at bounding box center [236, 101] width 420 height 17
click at [238, 103] on button at bounding box center [244, 103] width 13 height 10
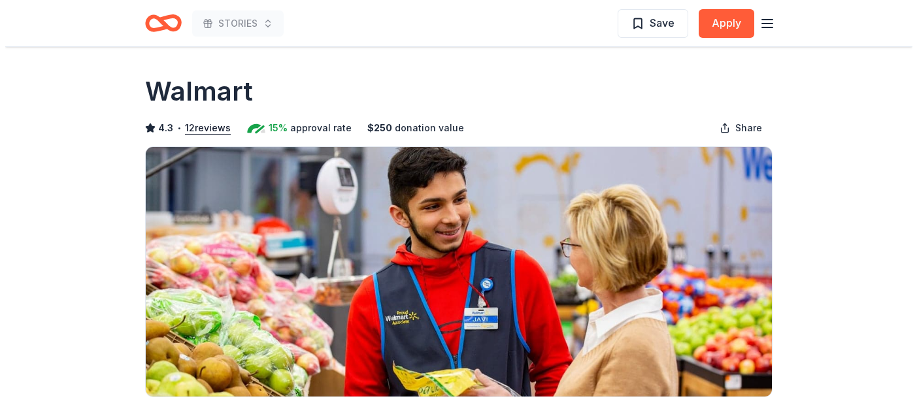
scroll to position [416, 0]
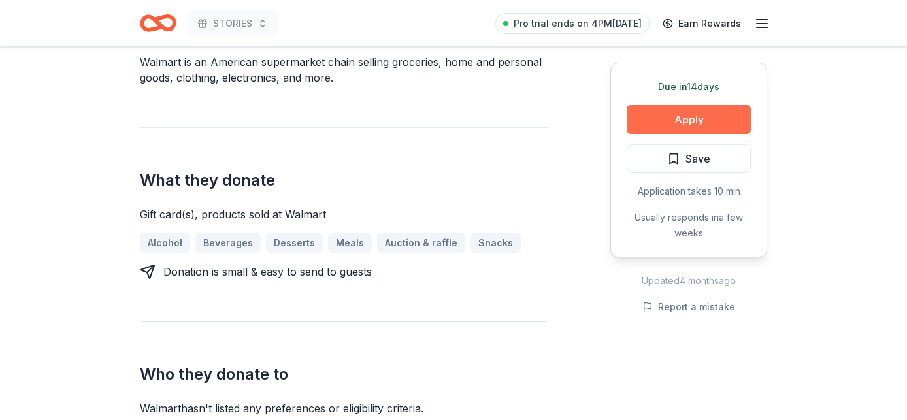
click at [654, 116] on button "Apply" at bounding box center [689, 119] width 124 height 29
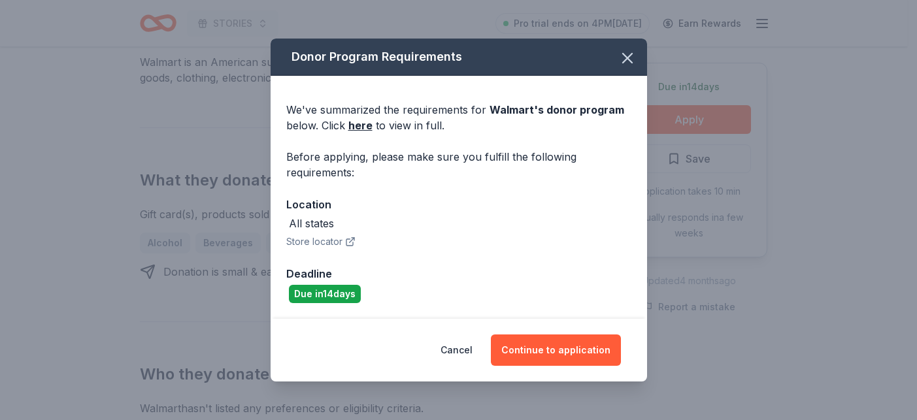
drag, startPoint x: 505, startPoint y: 321, endPoint x: 511, endPoint y: 327, distance: 8.3
click at [507, 324] on div "Cancel Continue to application" at bounding box center [459, 350] width 377 height 63
click at [545, 358] on button "Continue to application" at bounding box center [556, 350] width 130 height 31
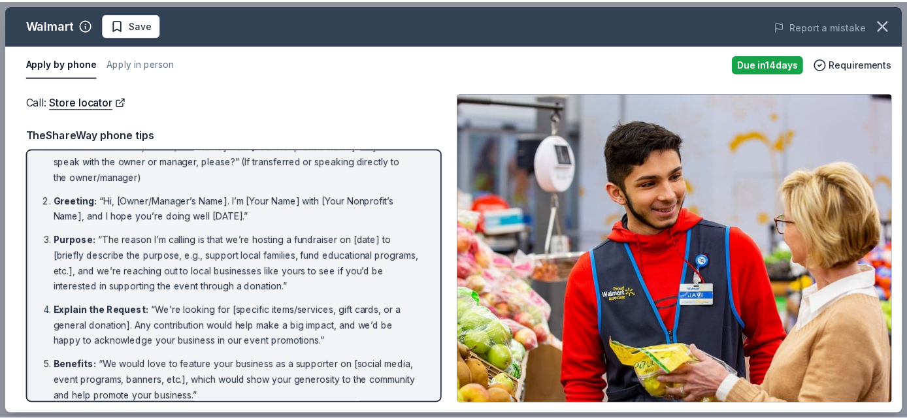
scroll to position [0, 0]
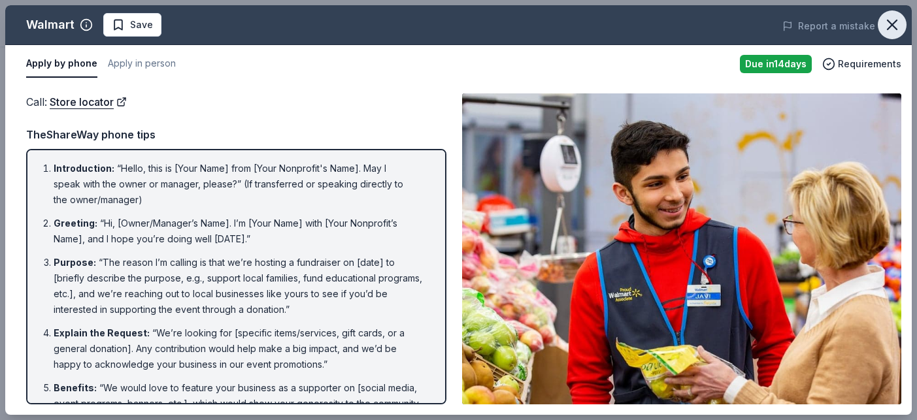
click at [883, 25] on icon "button" at bounding box center [892, 25] width 18 height 18
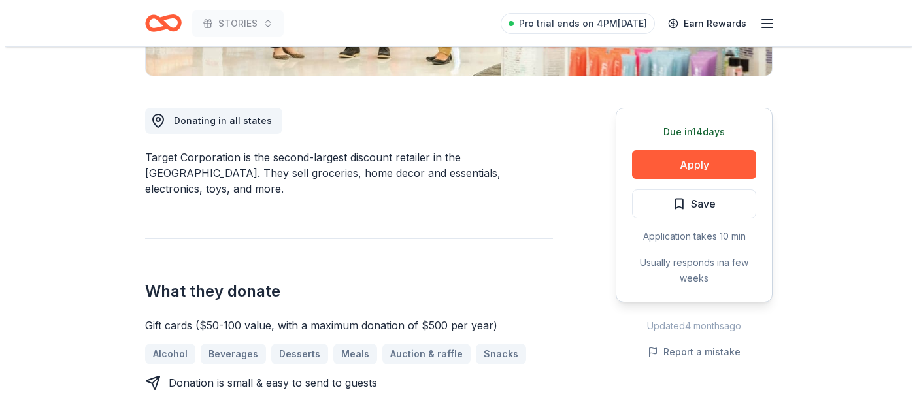
scroll to position [352, 0]
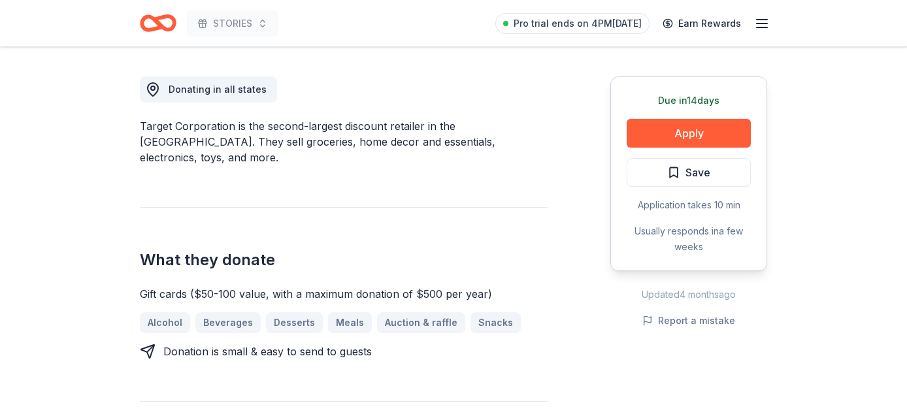
click at [688, 115] on div "Due [DATE] Apply Save Application takes 10 min Usually responds in a few weeks" at bounding box center [689, 173] width 157 height 195
click at [690, 134] on button "Apply" at bounding box center [689, 133] width 124 height 29
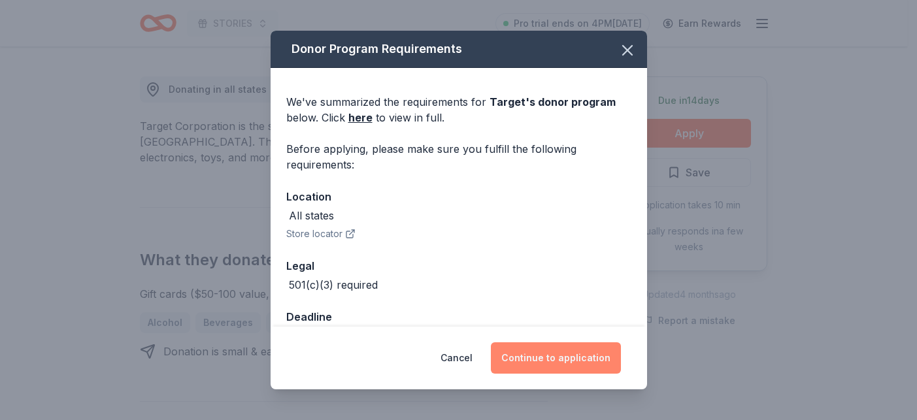
click at [546, 353] on button "Continue to application" at bounding box center [556, 358] width 130 height 31
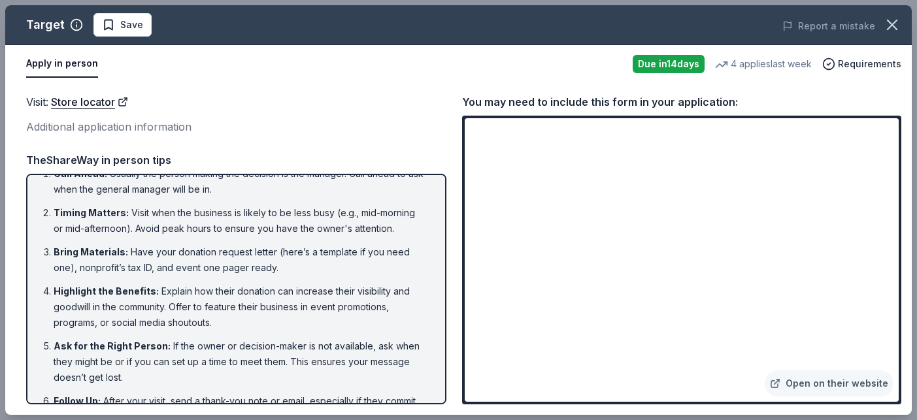
scroll to position [67, 0]
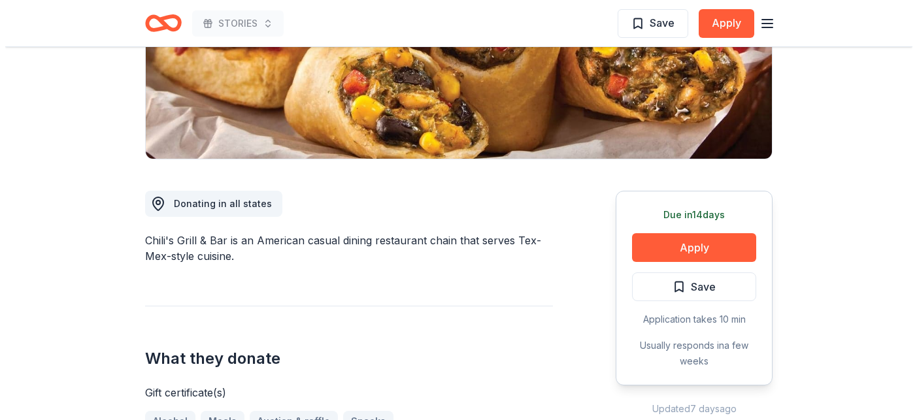
scroll to position [271, 0]
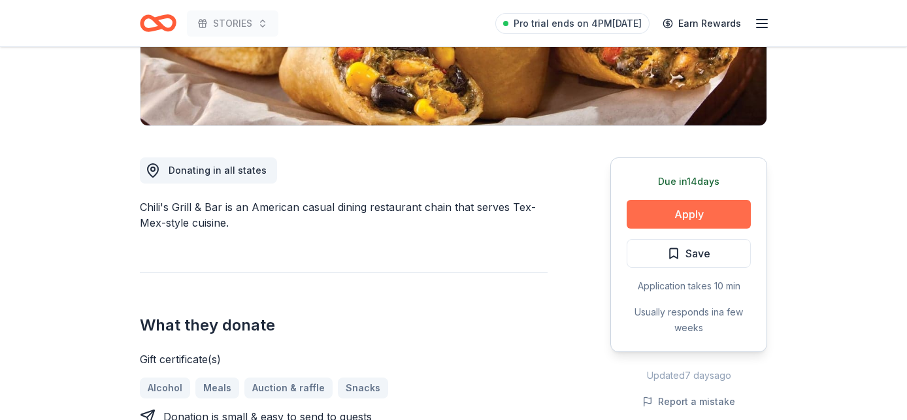
click at [654, 213] on button "Apply" at bounding box center [689, 214] width 124 height 29
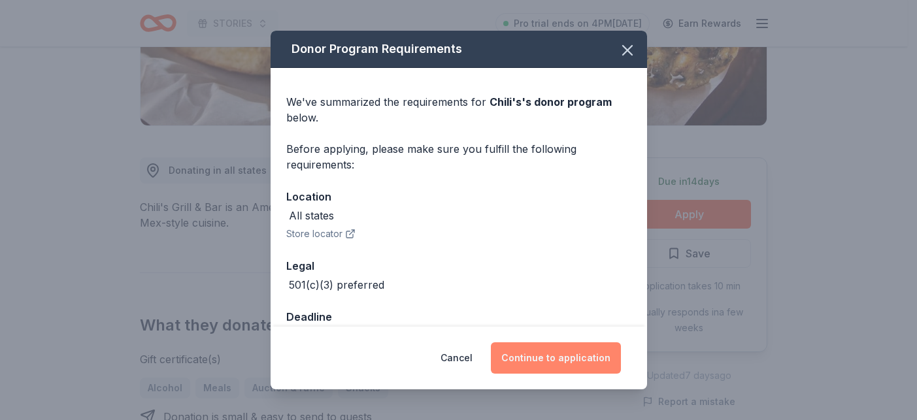
click at [562, 366] on button "Continue to application" at bounding box center [556, 358] width 130 height 31
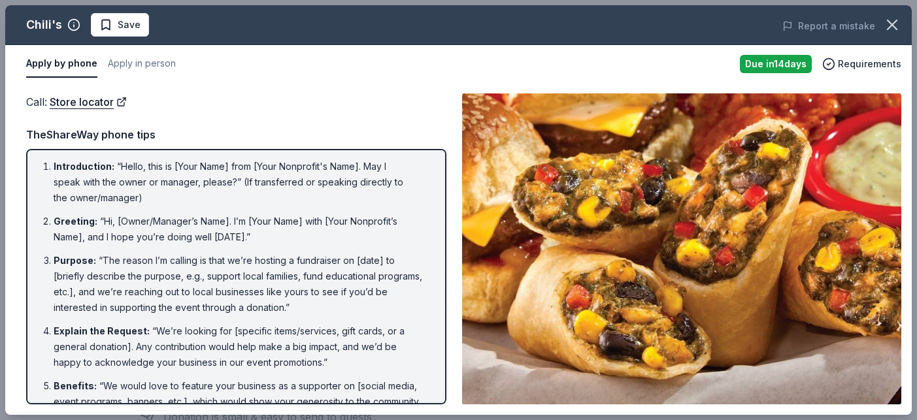
scroll to position [0, 0]
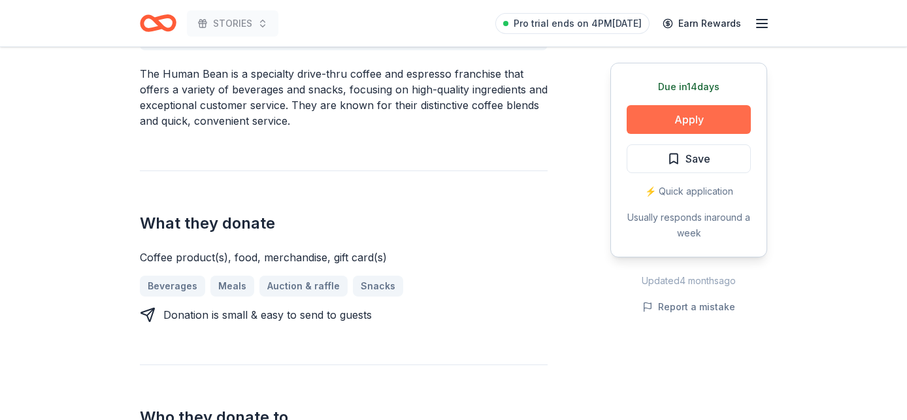
click at [700, 113] on button "Apply" at bounding box center [689, 119] width 124 height 29
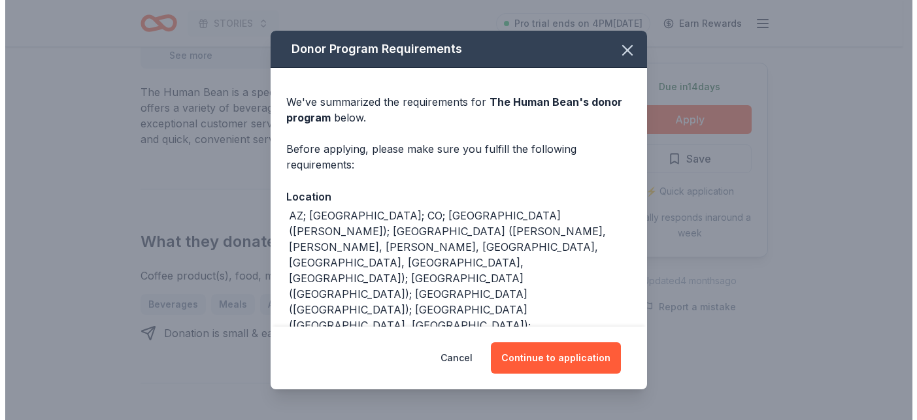
scroll to position [445, 0]
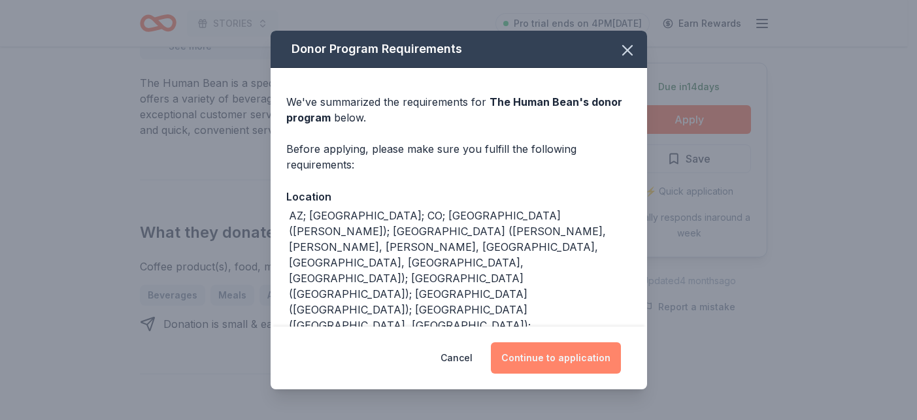
click at [575, 351] on button "Continue to application" at bounding box center [556, 358] width 130 height 31
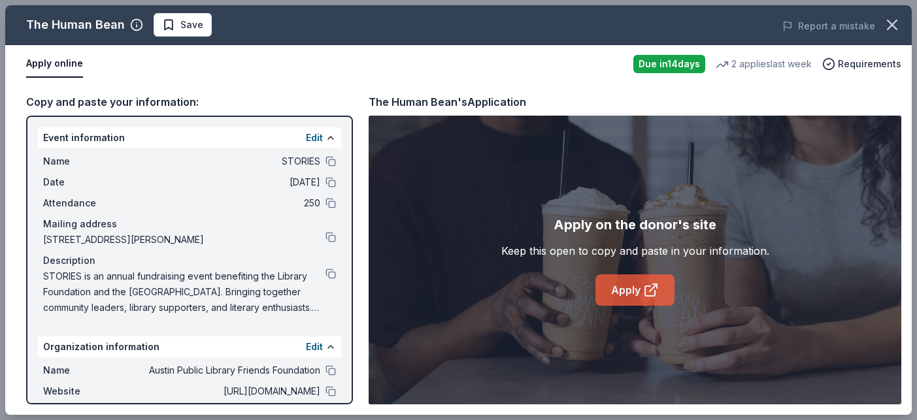
click at [633, 284] on link "Apply" at bounding box center [635, 290] width 79 height 31
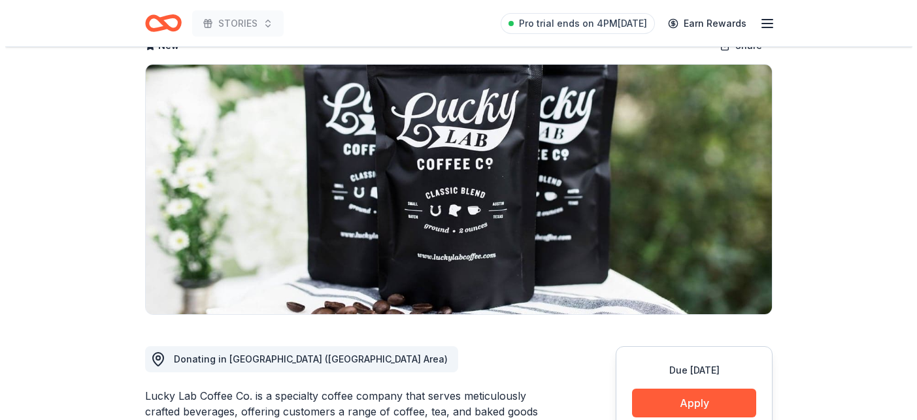
scroll to position [244, 0]
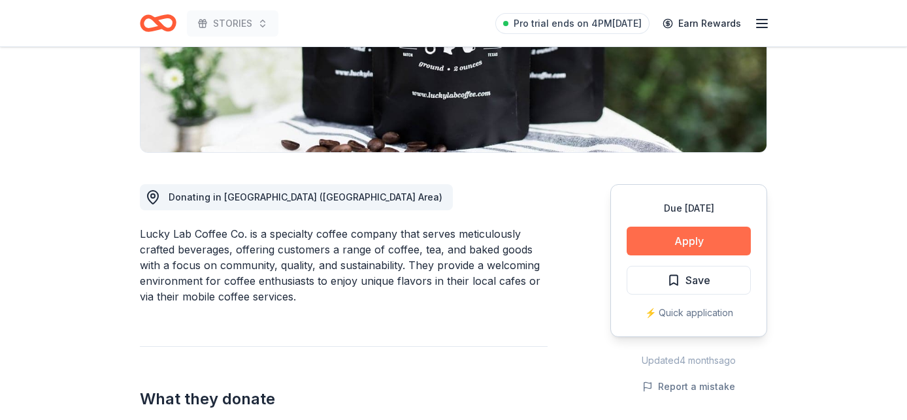
click at [656, 253] on button "Apply" at bounding box center [689, 241] width 124 height 29
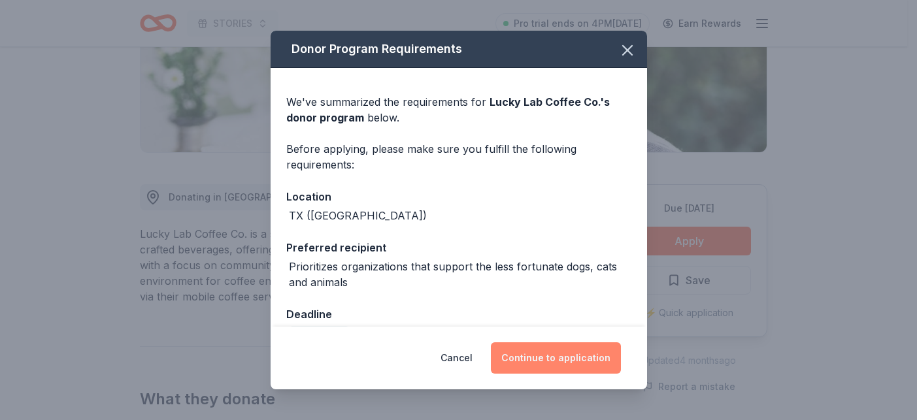
click at [511, 365] on button "Continue to application" at bounding box center [556, 358] width 130 height 31
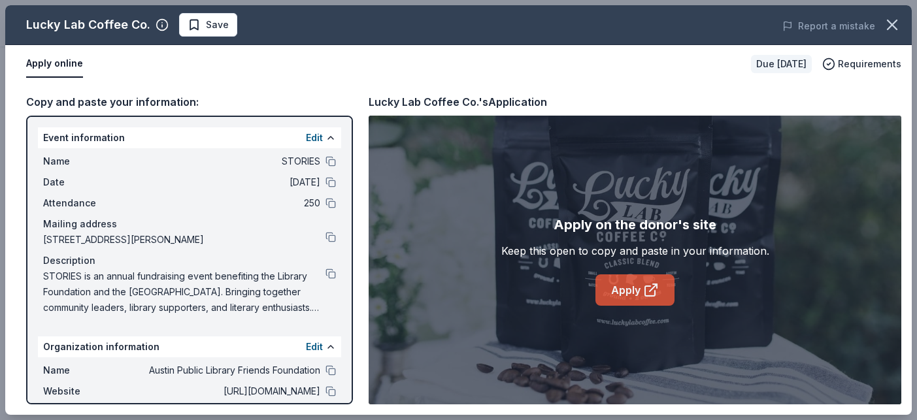
click at [661, 295] on link "Apply" at bounding box center [635, 290] width 79 height 31
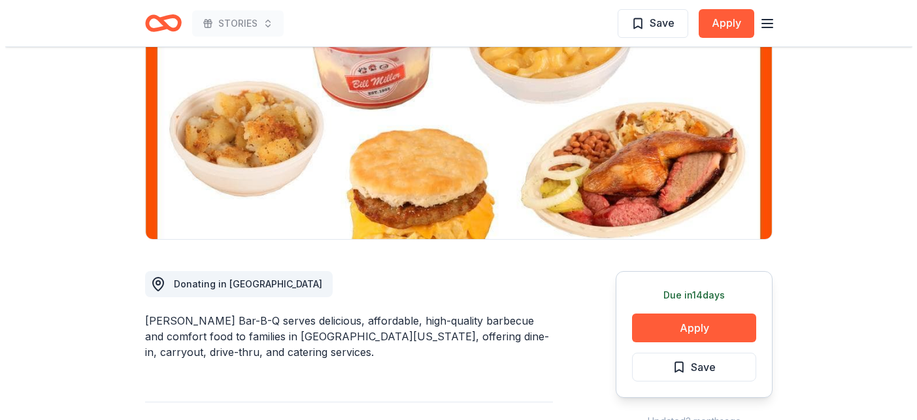
scroll to position [409, 0]
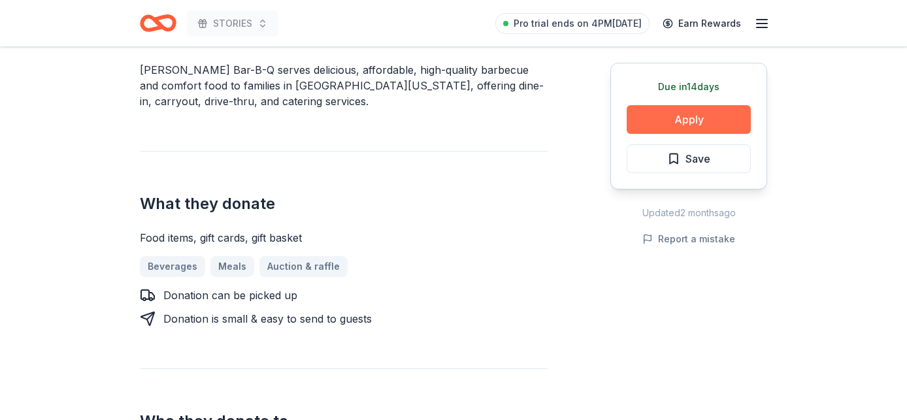
click at [692, 130] on button "Apply" at bounding box center [689, 119] width 124 height 29
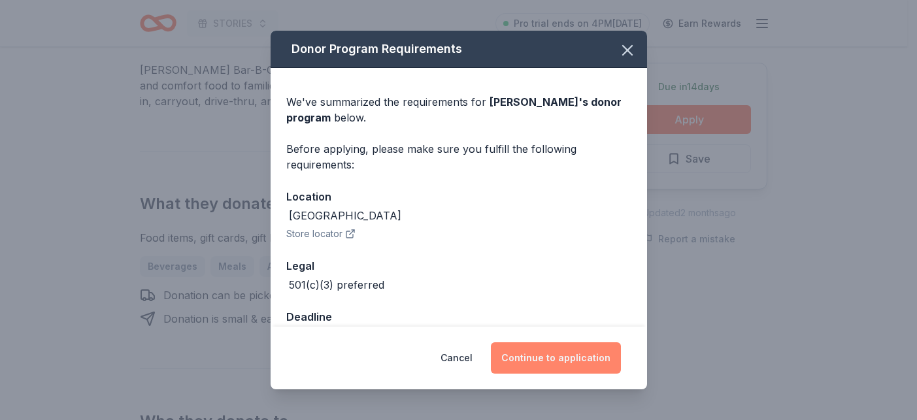
click at [587, 358] on button "Continue to application" at bounding box center [556, 358] width 130 height 31
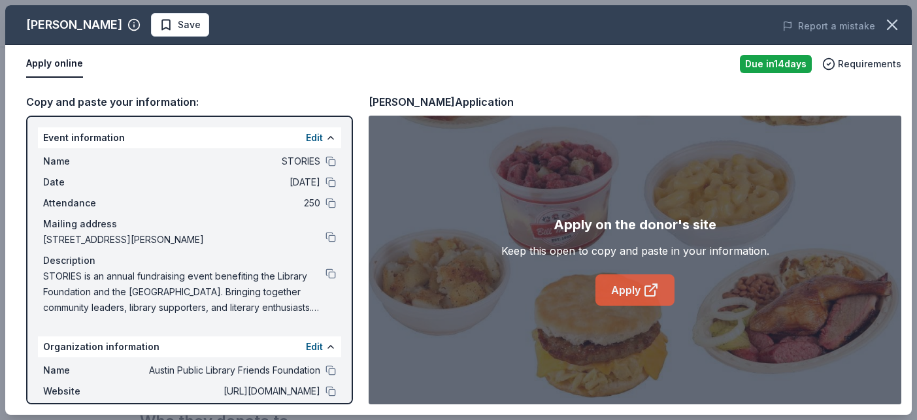
click at [629, 296] on link "Apply" at bounding box center [635, 290] width 79 height 31
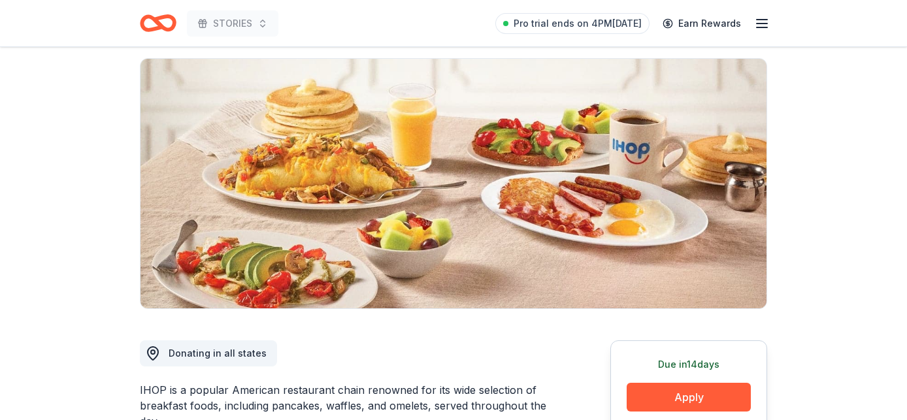
scroll to position [234, 0]
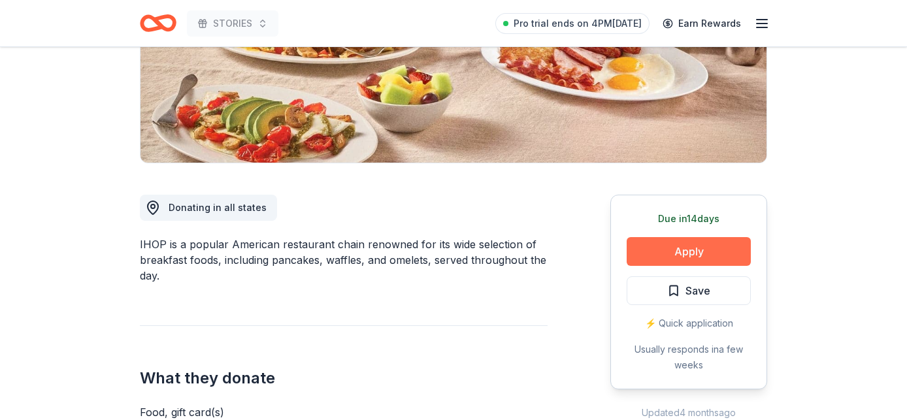
click at [681, 259] on button "Apply" at bounding box center [689, 251] width 124 height 29
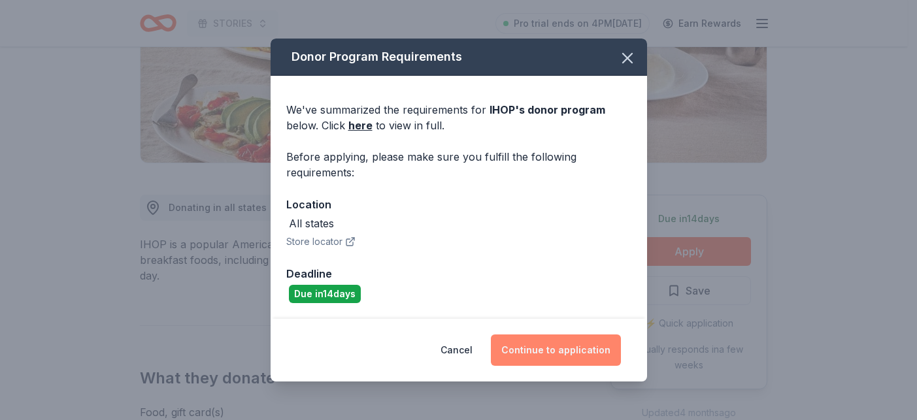
click at [533, 357] on button "Continue to application" at bounding box center [556, 350] width 130 height 31
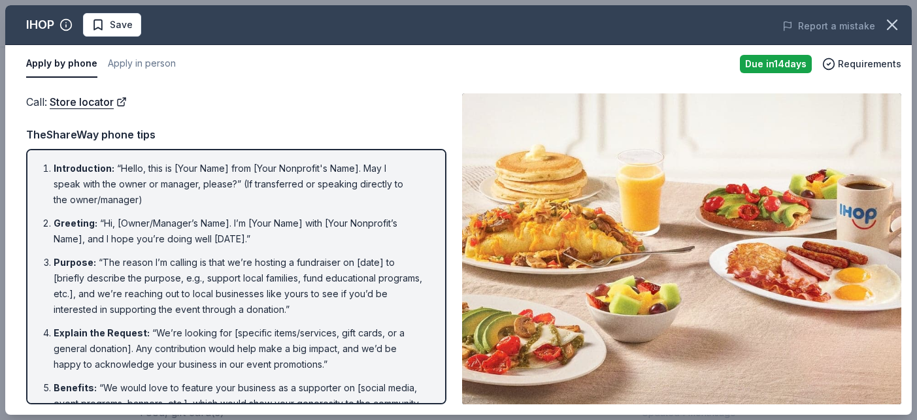
drag, startPoint x: 898, startPoint y: 22, endPoint x: 753, endPoint y: 24, distance: 145.1
click at [898, 22] on icon "button" at bounding box center [892, 25] width 18 height 18
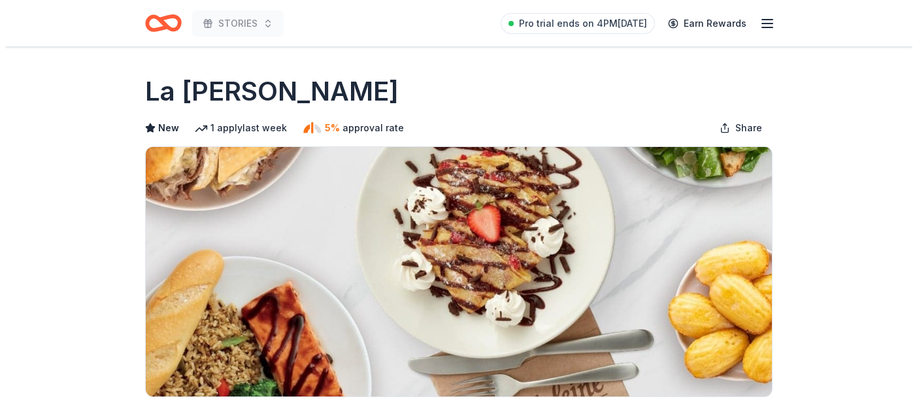
scroll to position [399, 0]
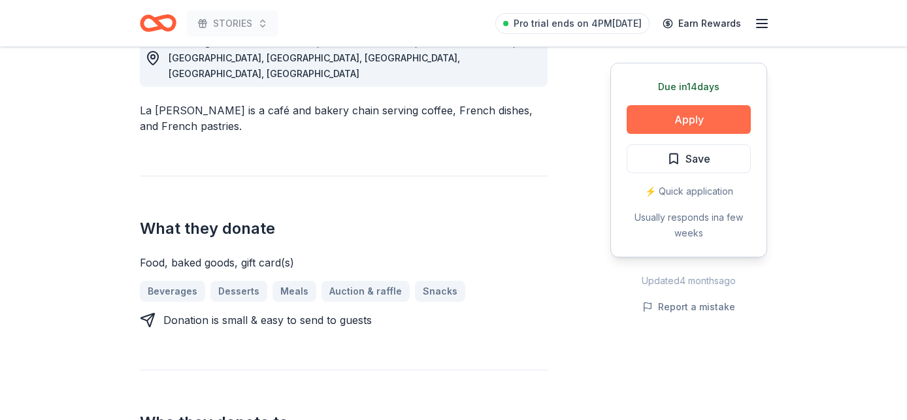
click at [672, 109] on button "Apply" at bounding box center [689, 119] width 124 height 29
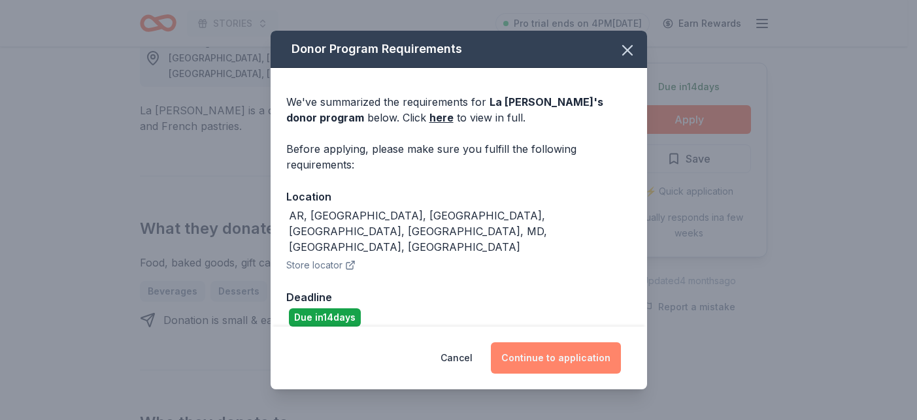
click at [553, 353] on button "Continue to application" at bounding box center [556, 358] width 130 height 31
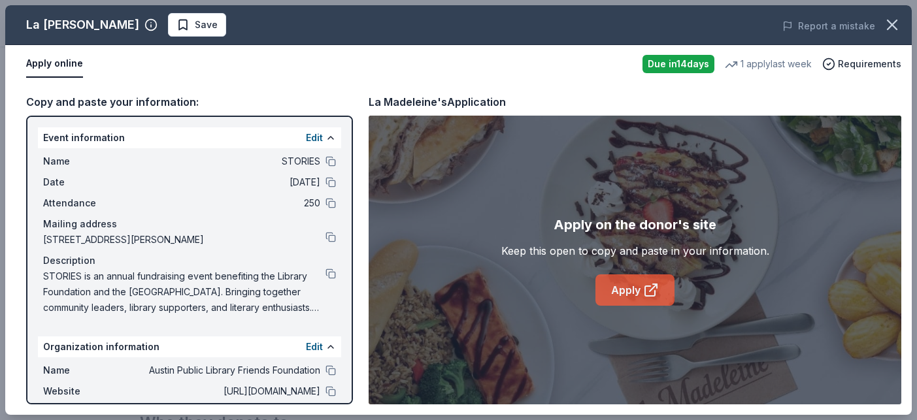
click at [633, 292] on link "Apply" at bounding box center [635, 290] width 79 height 31
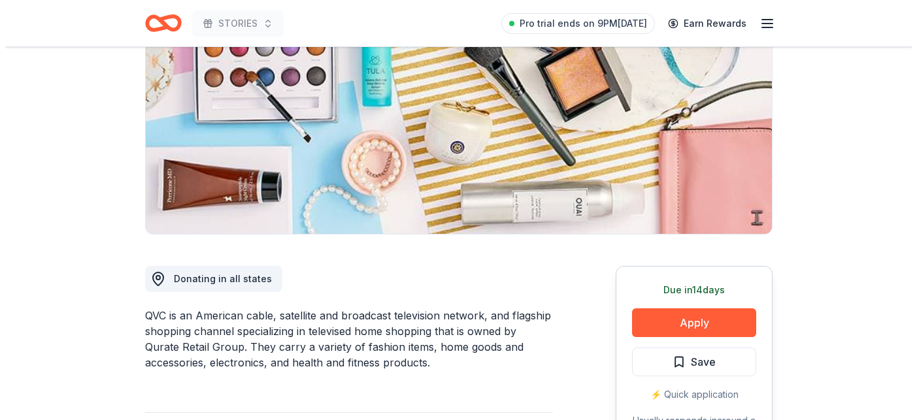
scroll to position [254, 0]
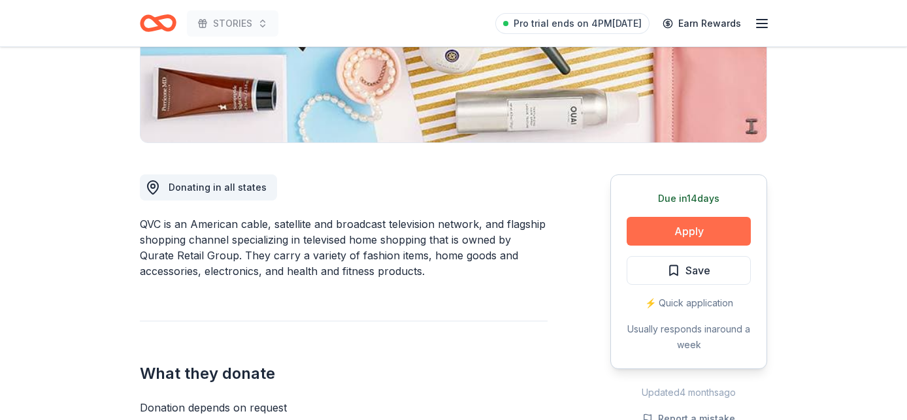
click at [646, 232] on button "Apply" at bounding box center [689, 231] width 124 height 29
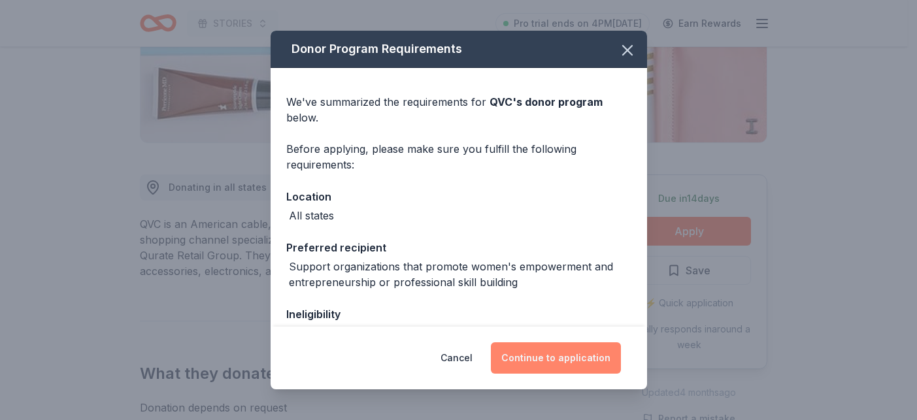
click at [560, 348] on button "Continue to application" at bounding box center [556, 358] width 130 height 31
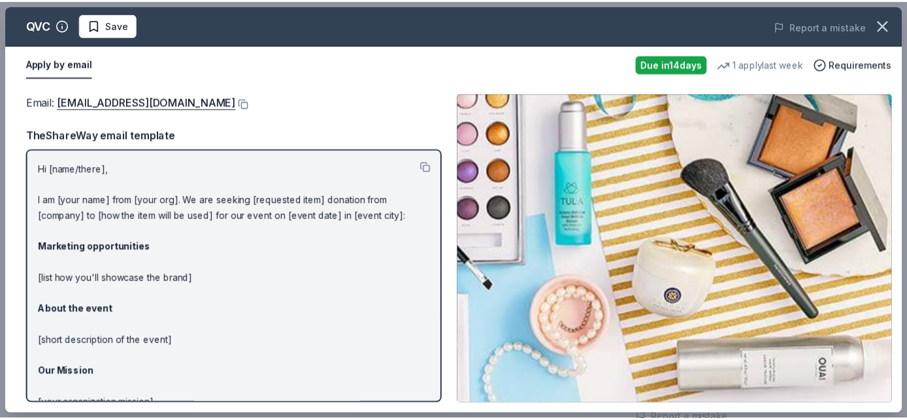
scroll to position [0, 0]
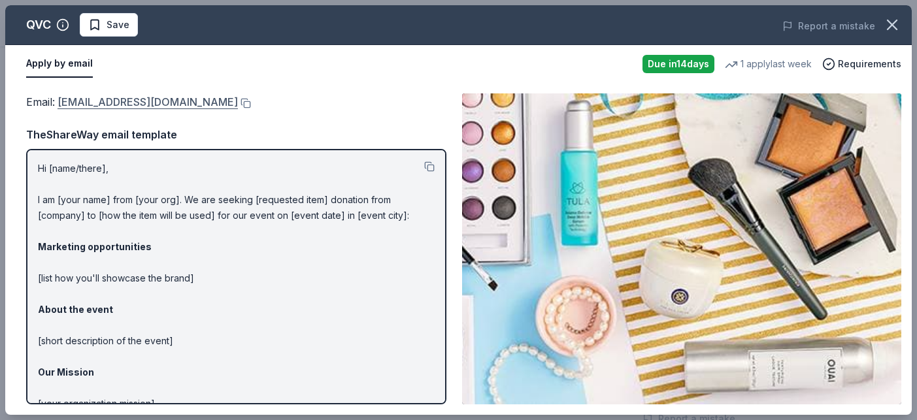
click at [89, 107] on link "[EMAIL_ADDRESS][DOMAIN_NAME]" at bounding box center [148, 101] width 180 height 17
click at [890, 30] on icon "button" at bounding box center [892, 25] width 18 height 18
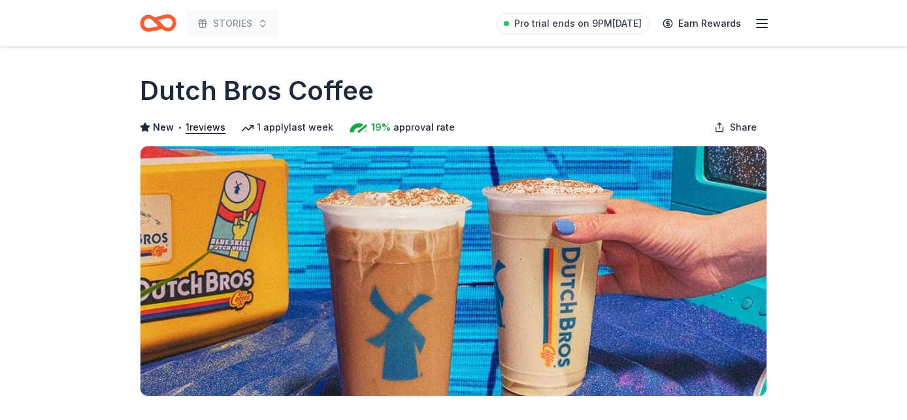
scroll to position [243, 0]
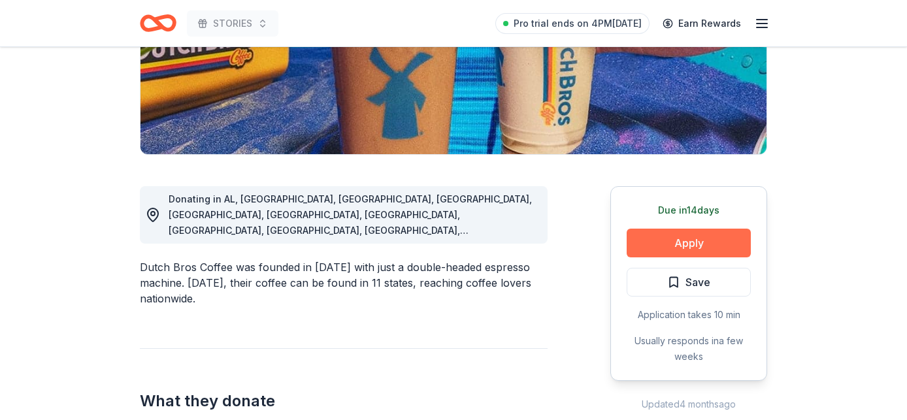
click at [682, 237] on button "Apply" at bounding box center [689, 243] width 124 height 29
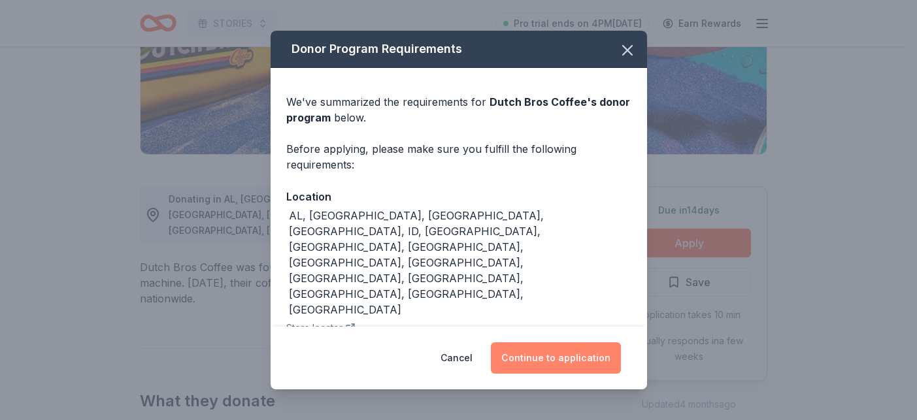
click at [512, 356] on button "Continue to application" at bounding box center [556, 358] width 130 height 31
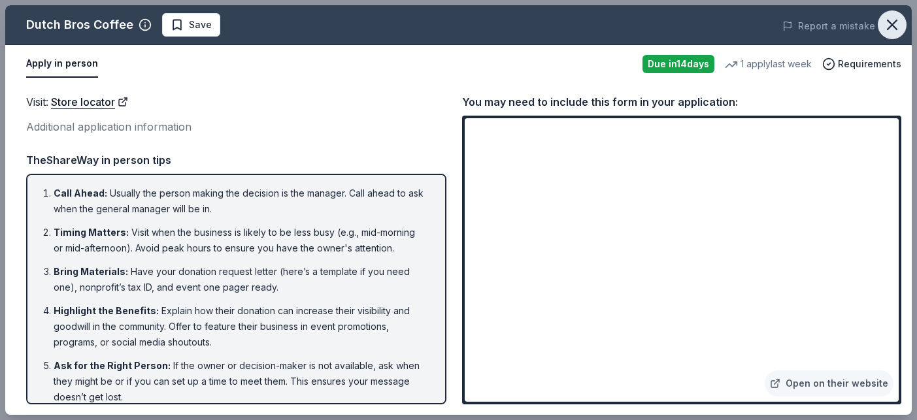
click at [888, 25] on icon "button" at bounding box center [892, 25] width 18 height 18
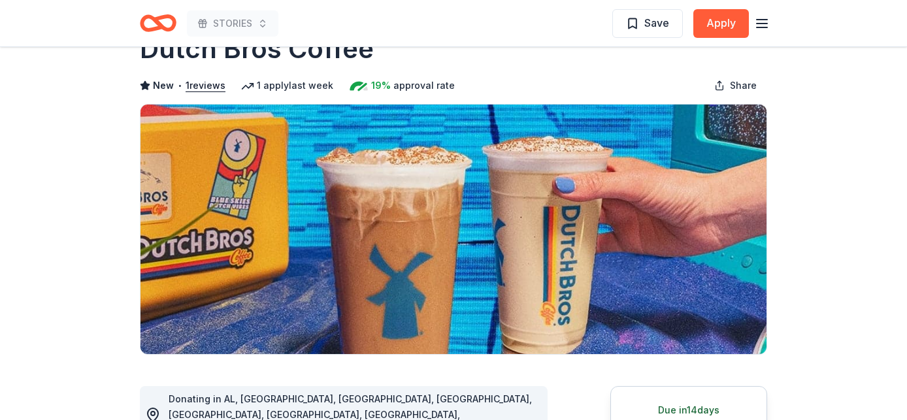
scroll to position [0, 0]
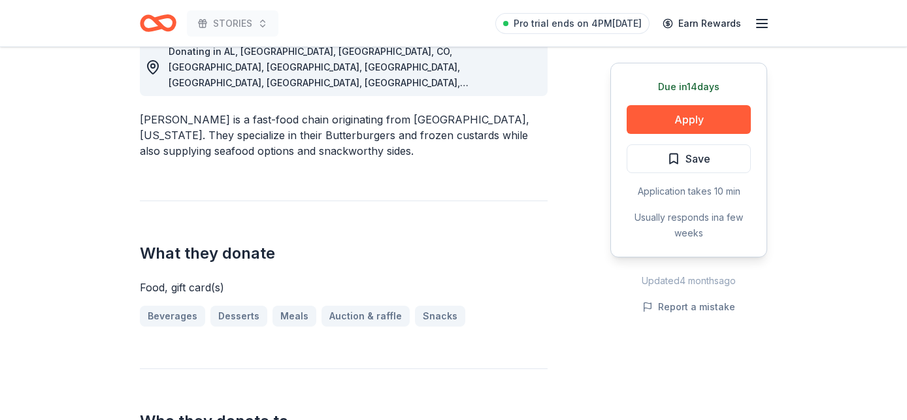
scroll to position [214, 0]
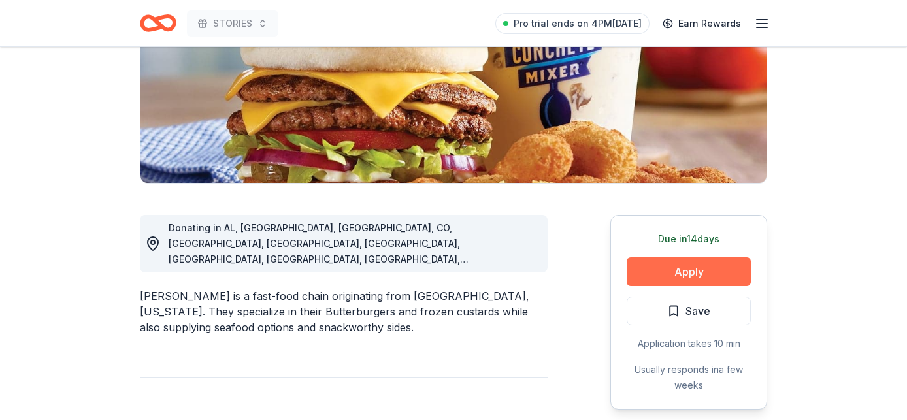
click at [687, 278] on button "Apply" at bounding box center [689, 272] width 124 height 29
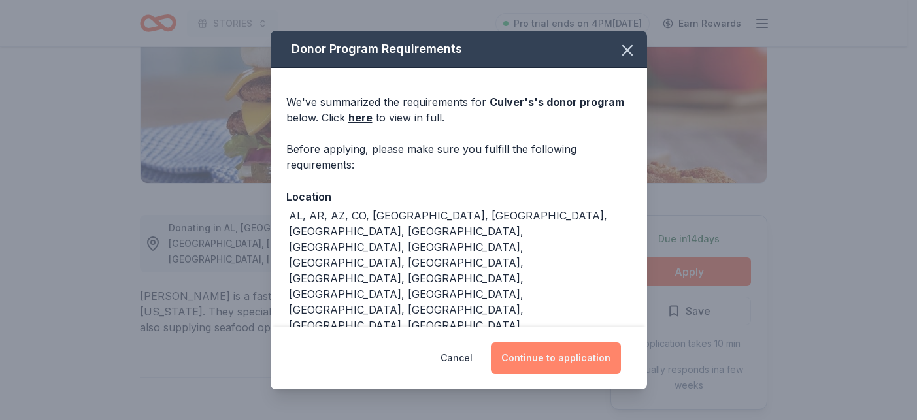
click at [517, 356] on button "Continue to application" at bounding box center [556, 358] width 130 height 31
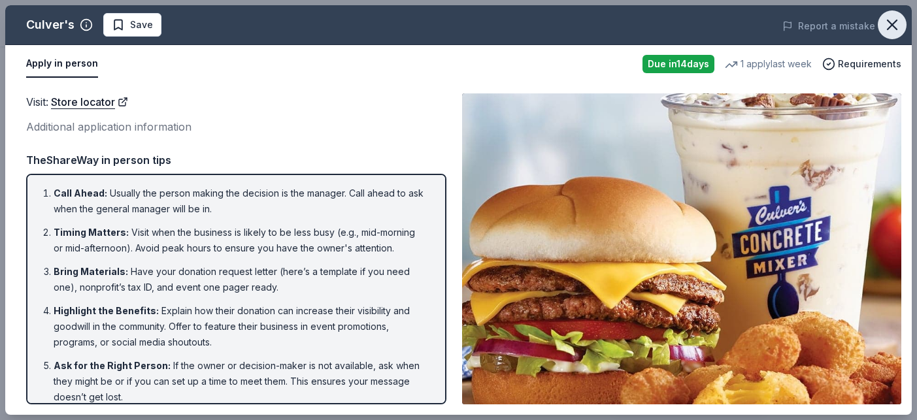
click at [886, 28] on icon "button" at bounding box center [892, 25] width 18 height 18
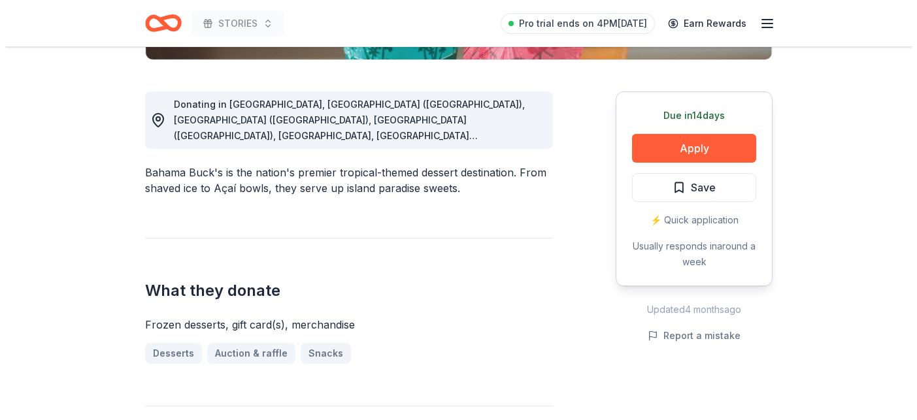
scroll to position [379, 0]
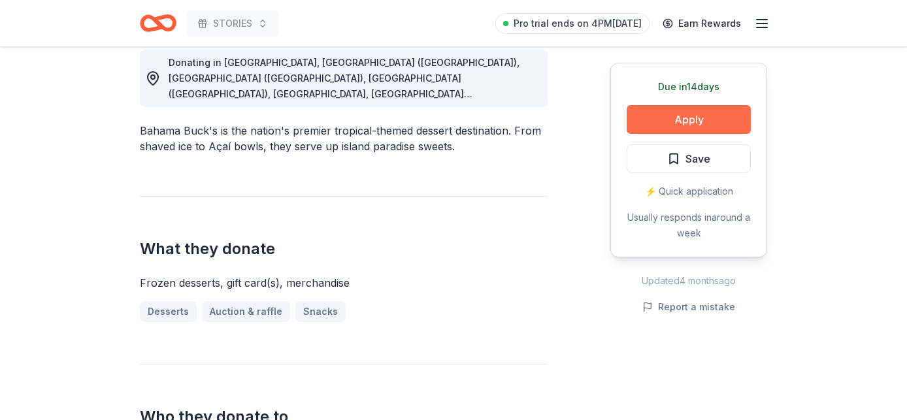
click at [708, 127] on button "Apply" at bounding box center [689, 119] width 124 height 29
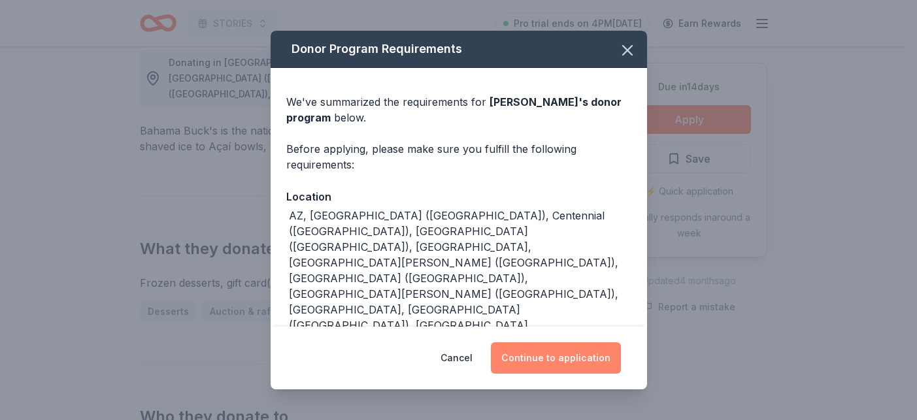
click at [545, 358] on button "Continue to application" at bounding box center [556, 358] width 130 height 31
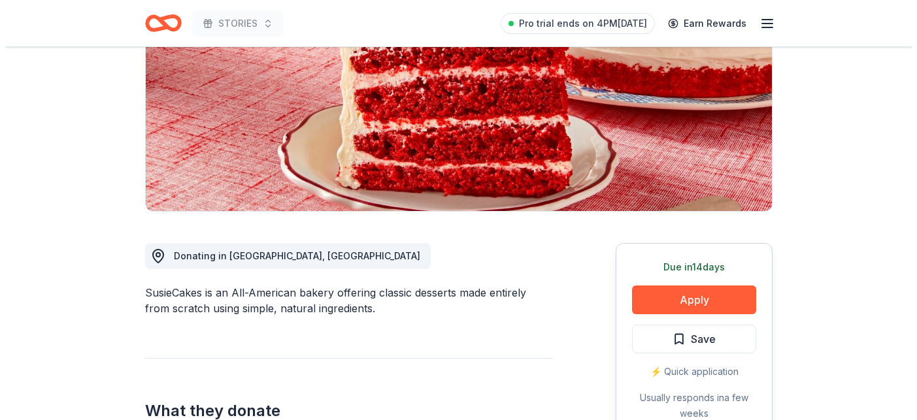
scroll to position [439, 0]
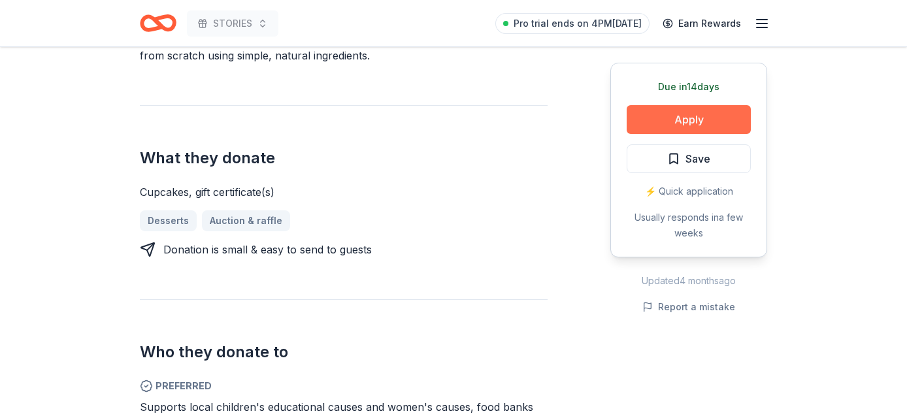
click at [722, 109] on button "Apply" at bounding box center [689, 119] width 124 height 29
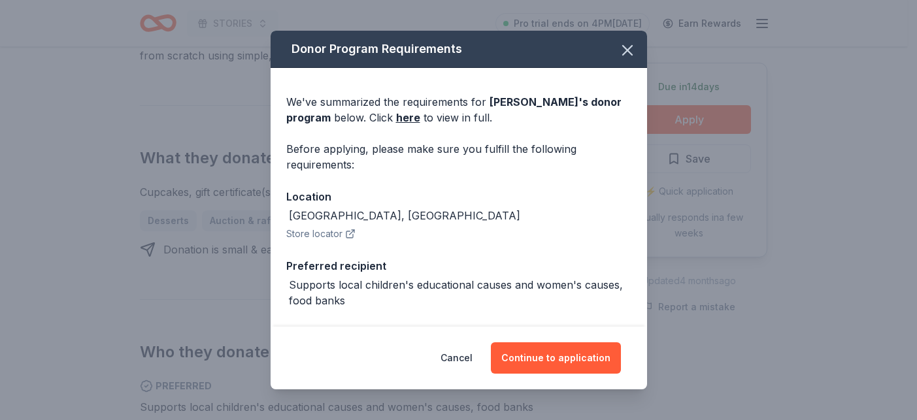
click at [567, 341] on div "Cancel Continue to application" at bounding box center [459, 358] width 377 height 63
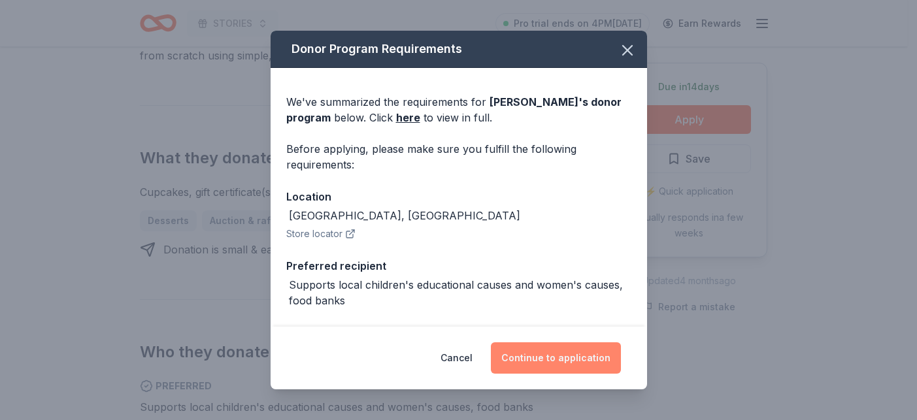
click at [522, 363] on button "Continue to application" at bounding box center [556, 358] width 130 height 31
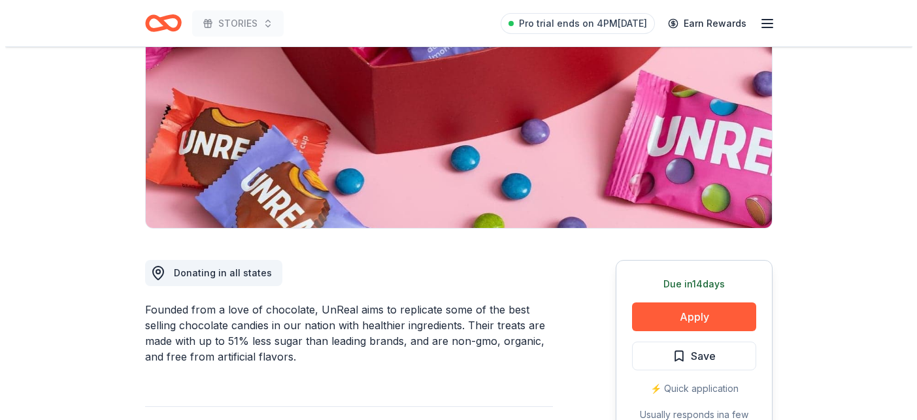
scroll to position [254, 0]
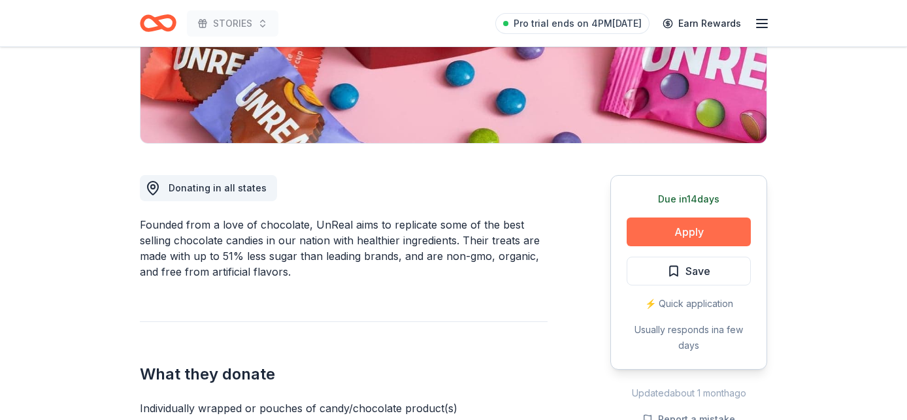
click at [663, 241] on button "Apply" at bounding box center [689, 232] width 124 height 29
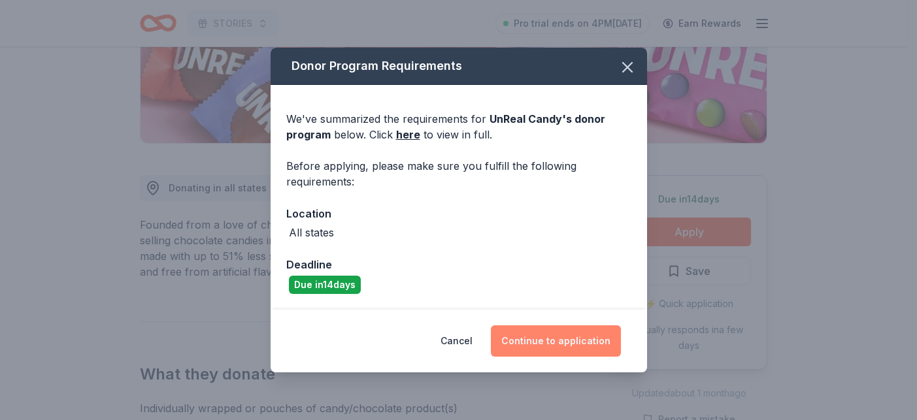
click at [548, 345] on button "Continue to application" at bounding box center [556, 341] width 130 height 31
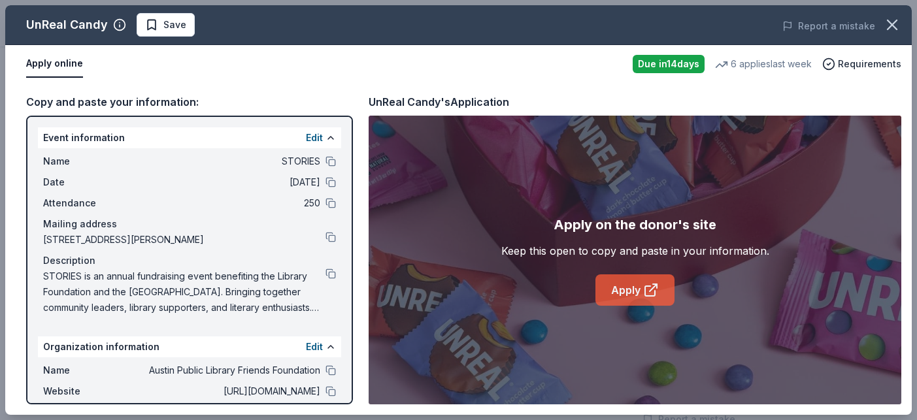
click at [654, 285] on icon at bounding box center [651, 290] width 16 height 16
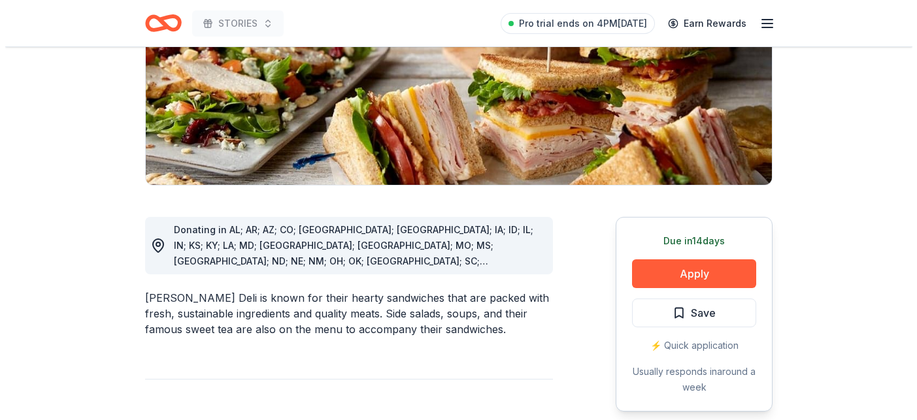
scroll to position [397, 0]
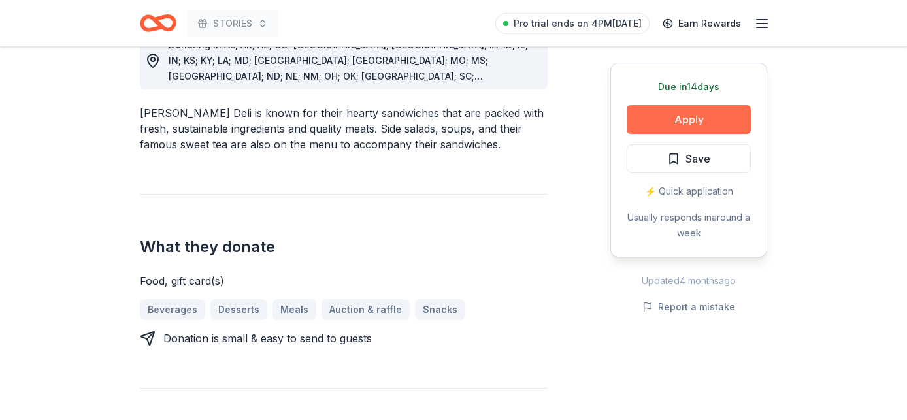
click at [684, 118] on button "Apply" at bounding box center [689, 119] width 124 height 29
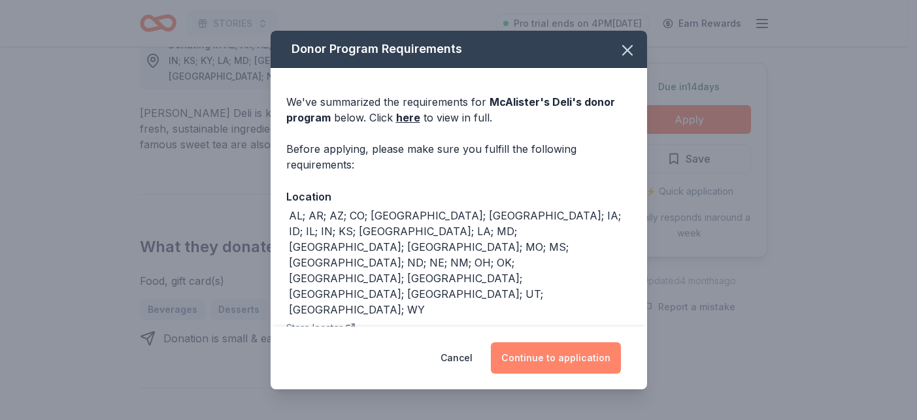
click at [564, 348] on button "Continue to application" at bounding box center [556, 358] width 130 height 31
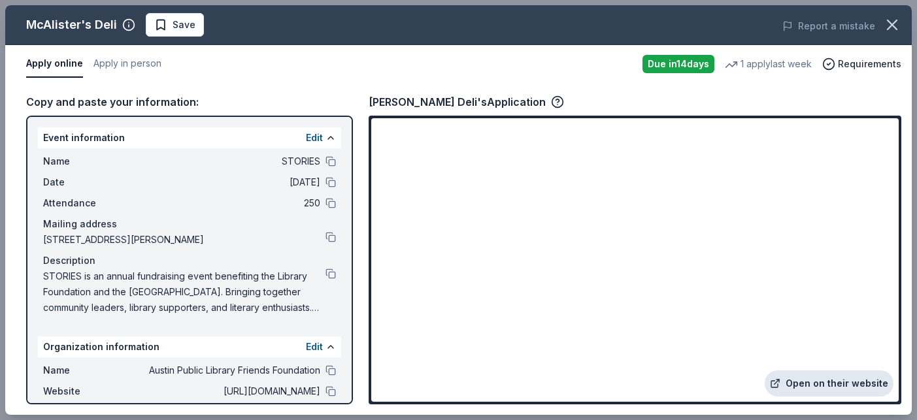
click at [819, 375] on link "Open on their website" at bounding box center [829, 384] width 129 height 26
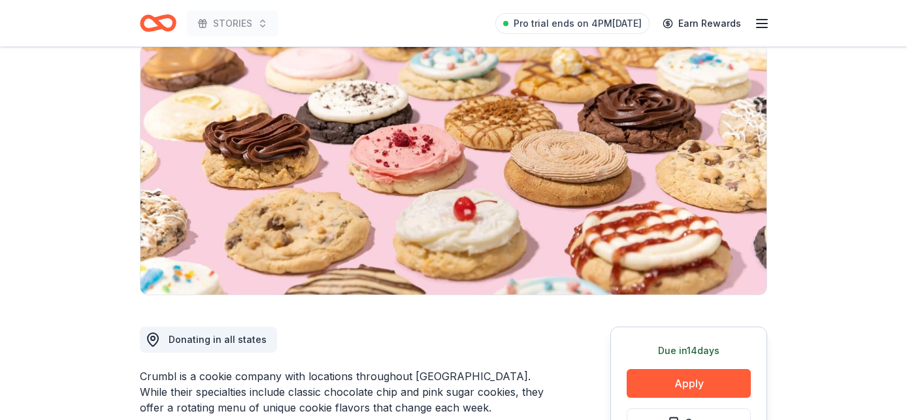
scroll to position [224, 0]
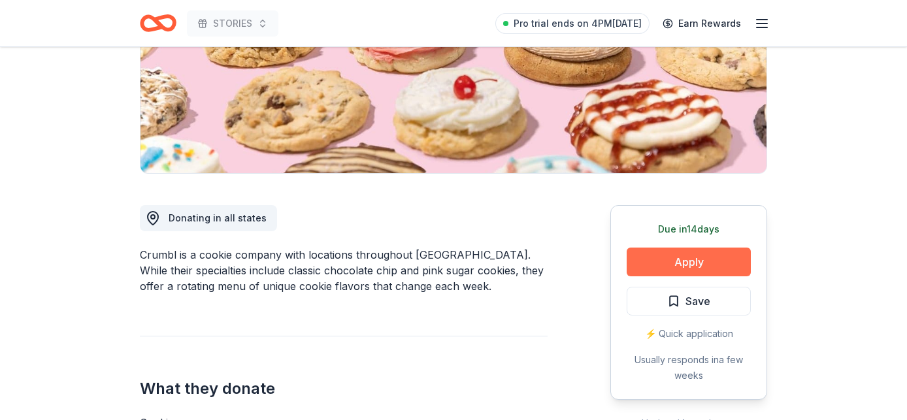
click at [684, 258] on button "Apply" at bounding box center [689, 262] width 124 height 29
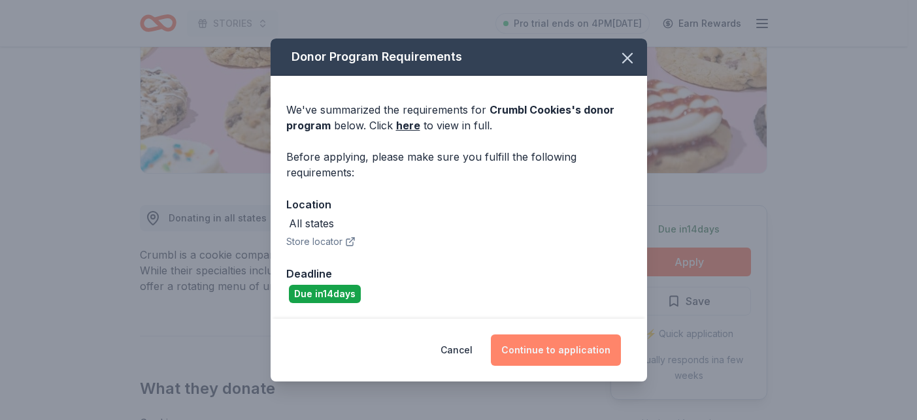
click at [537, 344] on button "Continue to application" at bounding box center [556, 350] width 130 height 31
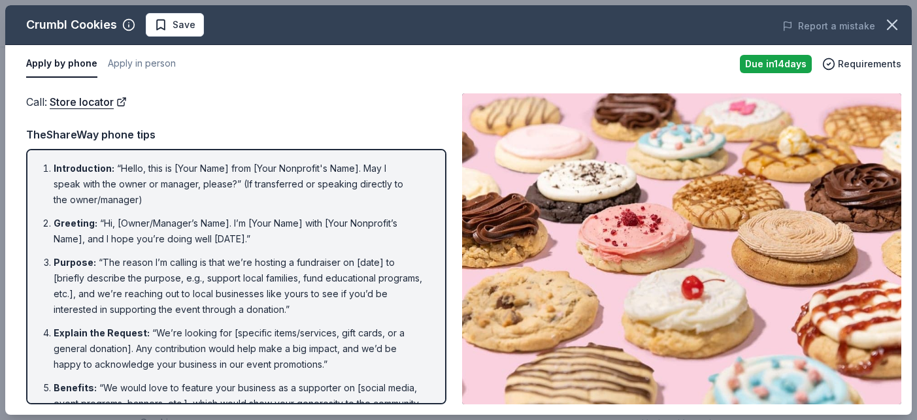
click at [898, 21] on icon "button" at bounding box center [892, 25] width 18 height 18
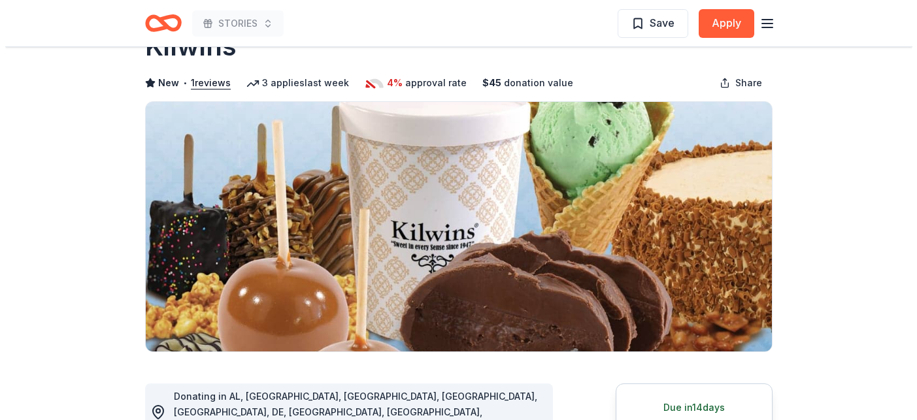
scroll to position [243, 0]
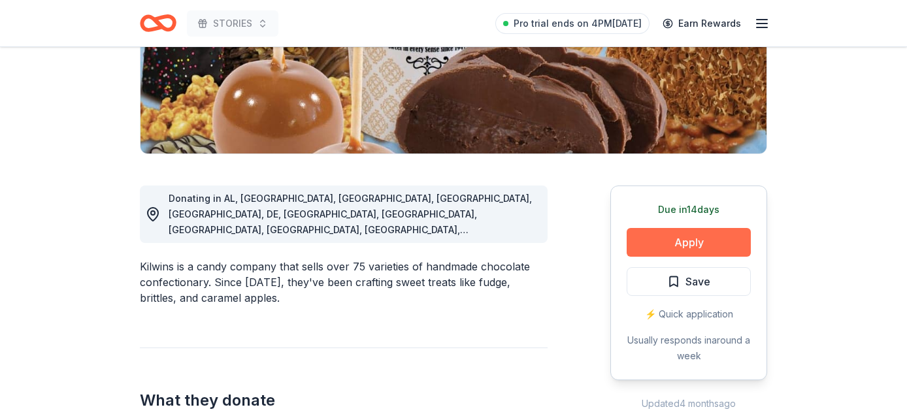
click at [719, 249] on button "Apply" at bounding box center [689, 242] width 124 height 29
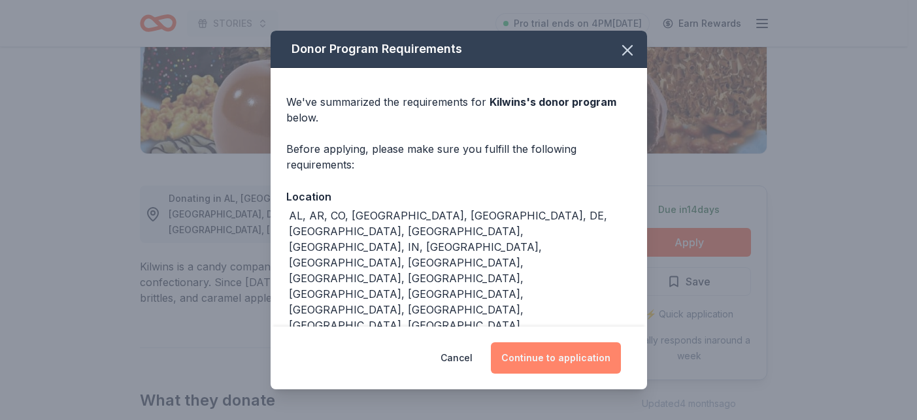
click at [509, 356] on button "Continue to application" at bounding box center [556, 358] width 130 height 31
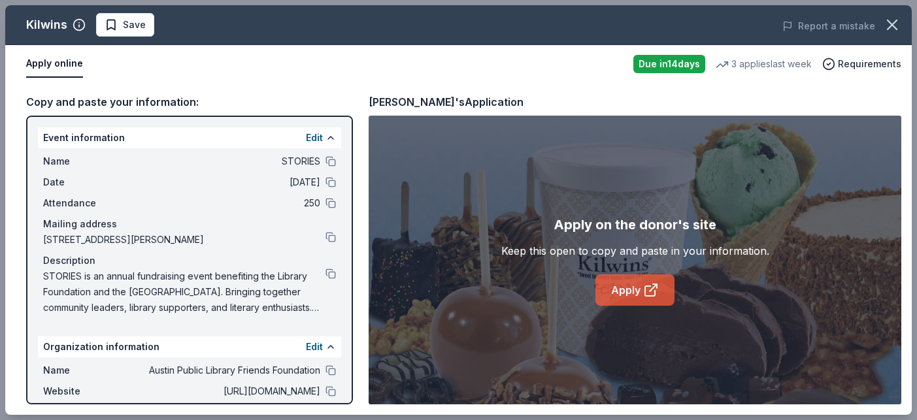
click at [650, 275] on link "Apply" at bounding box center [635, 290] width 79 height 31
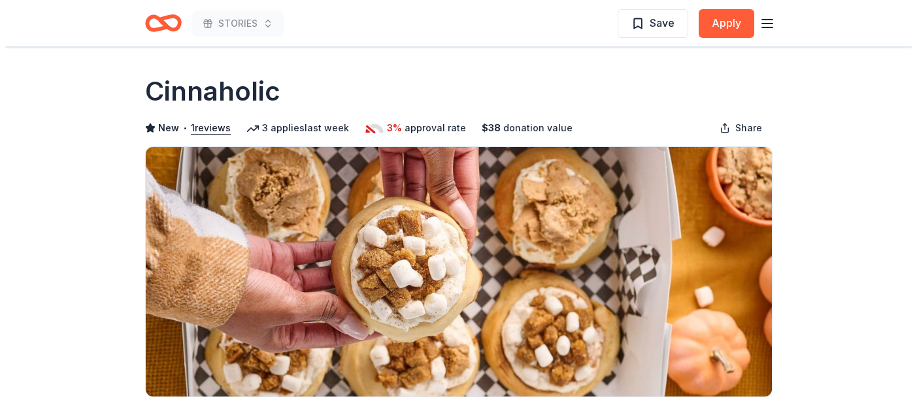
scroll to position [250, 0]
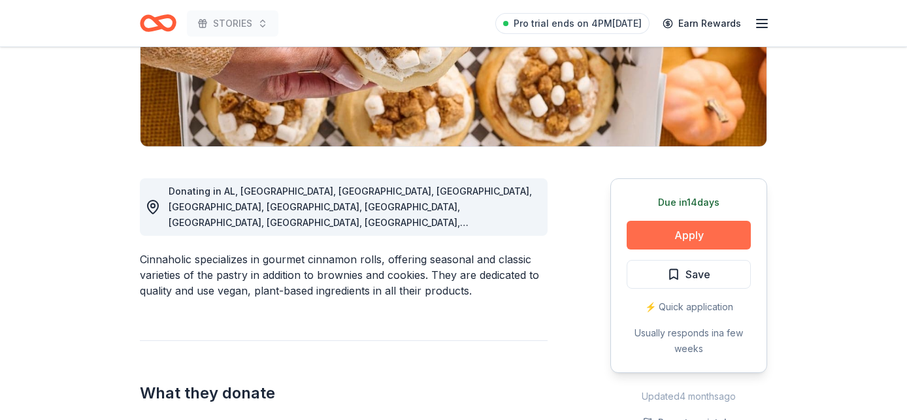
click at [668, 227] on button "Apply" at bounding box center [689, 235] width 124 height 29
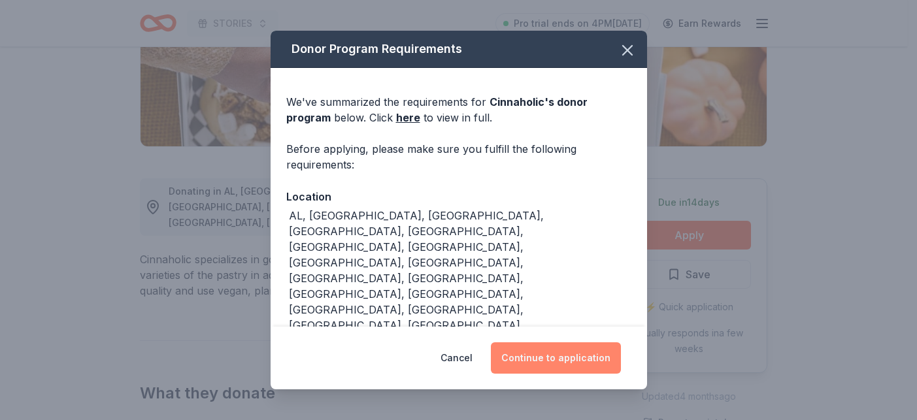
click at [565, 356] on button "Continue to application" at bounding box center [556, 358] width 130 height 31
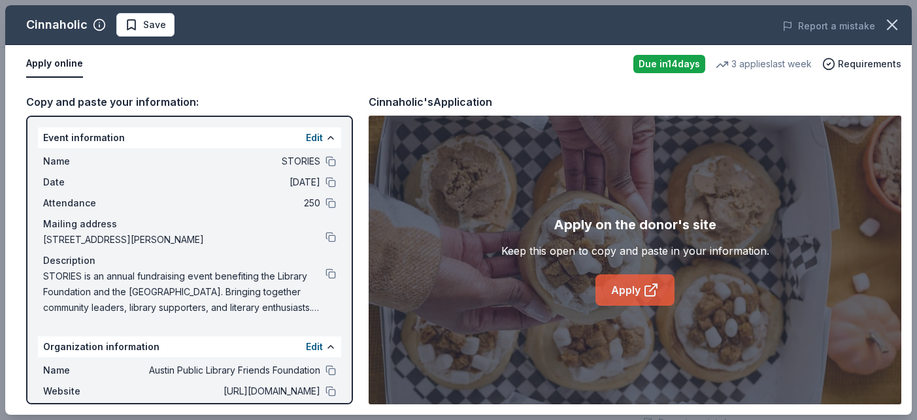
click at [653, 296] on icon at bounding box center [650, 291] width 10 height 10
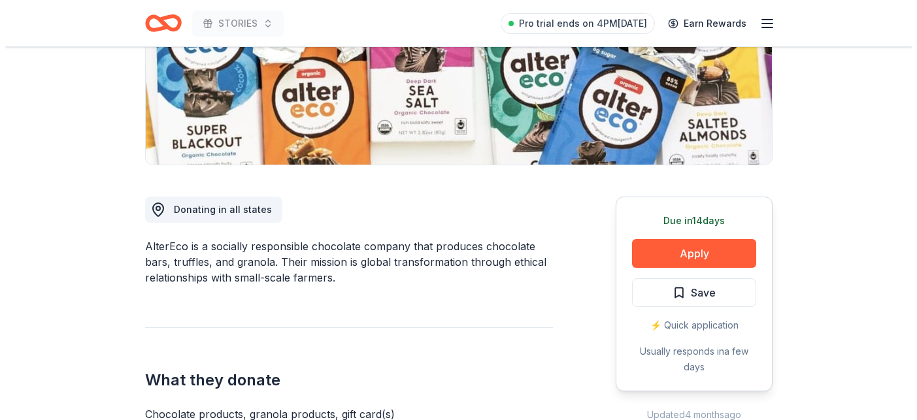
scroll to position [261, 0]
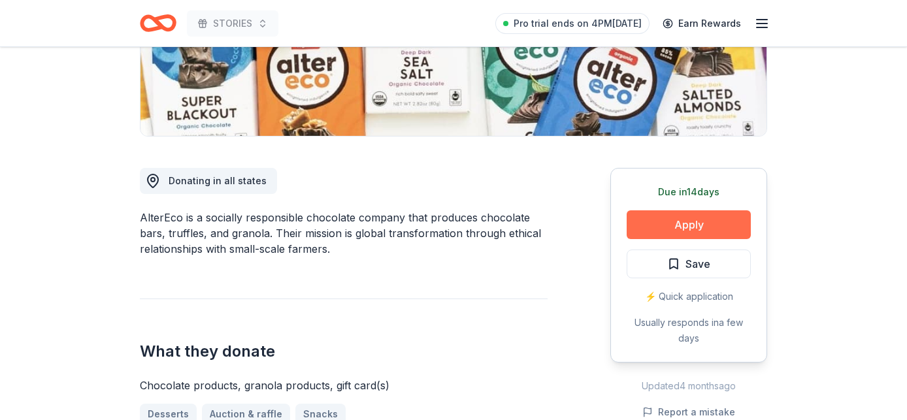
click at [677, 220] on button "Apply" at bounding box center [689, 224] width 124 height 29
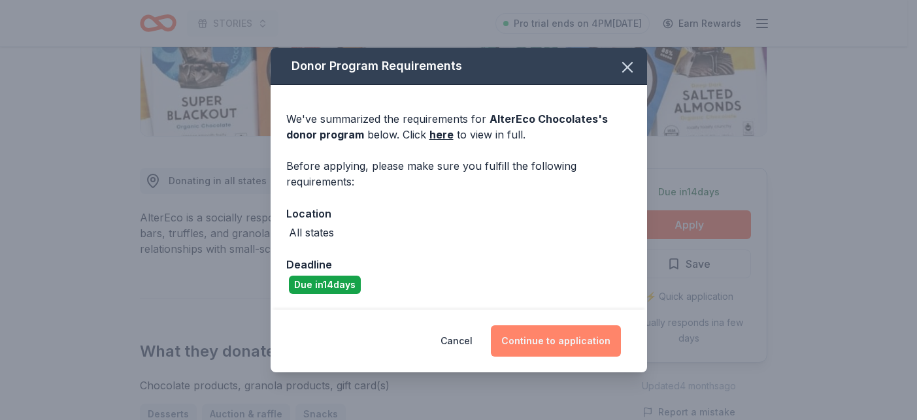
click at [563, 348] on button "Continue to application" at bounding box center [556, 341] width 130 height 31
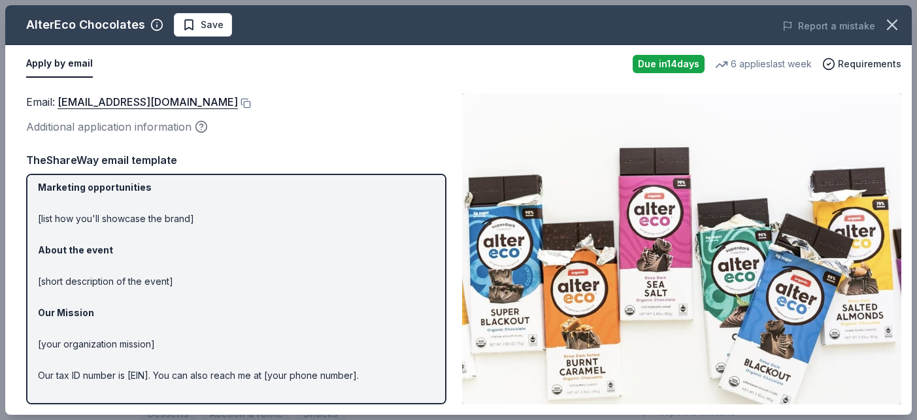
scroll to position [0, 0]
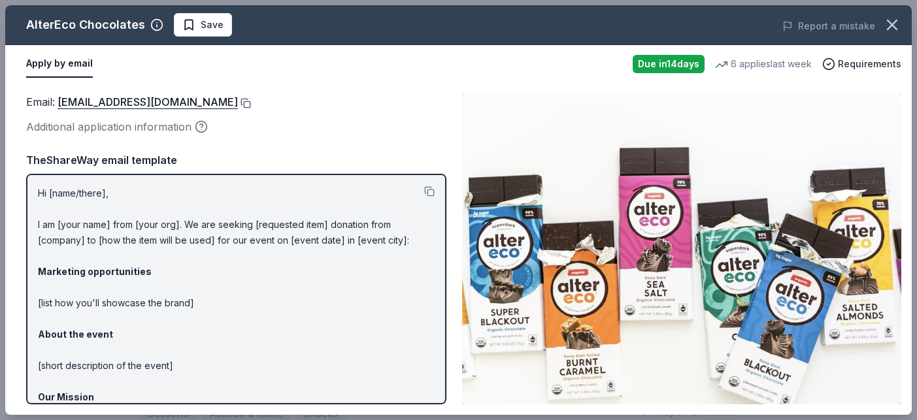
click at [238, 104] on button at bounding box center [244, 103] width 13 height 10
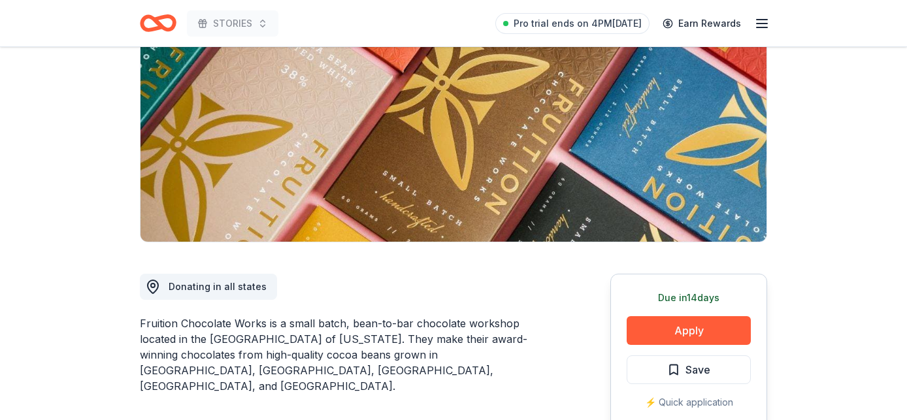
scroll to position [186, 0]
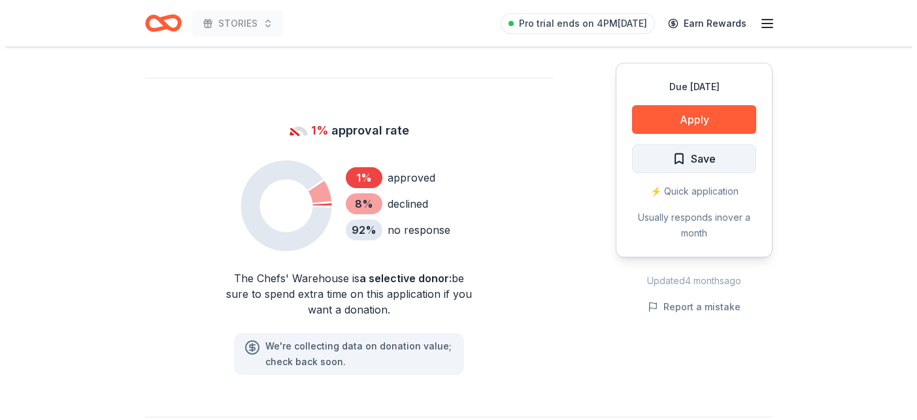
scroll to position [868, 0]
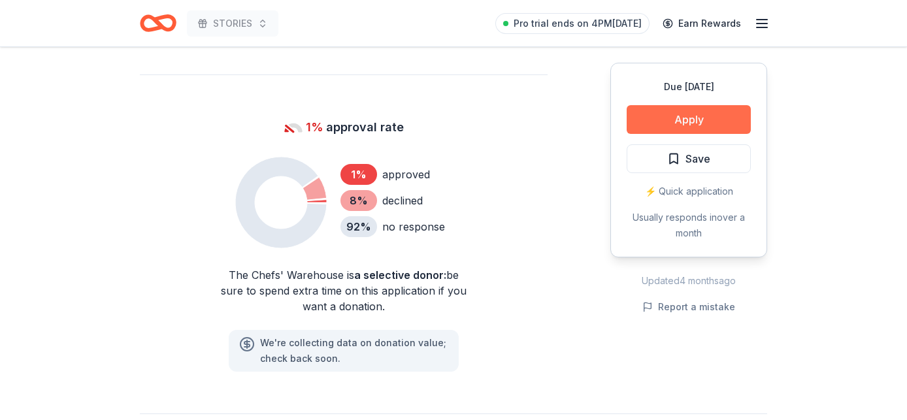
click at [639, 112] on button "Apply" at bounding box center [689, 119] width 124 height 29
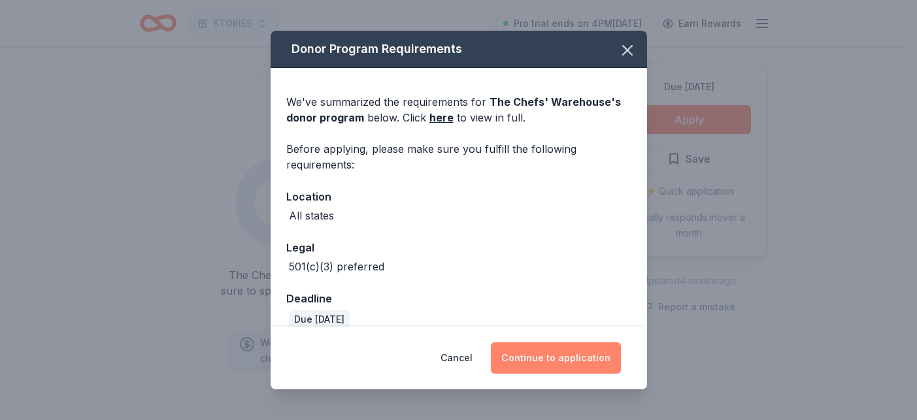
click at [582, 352] on button "Continue to application" at bounding box center [556, 358] width 130 height 31
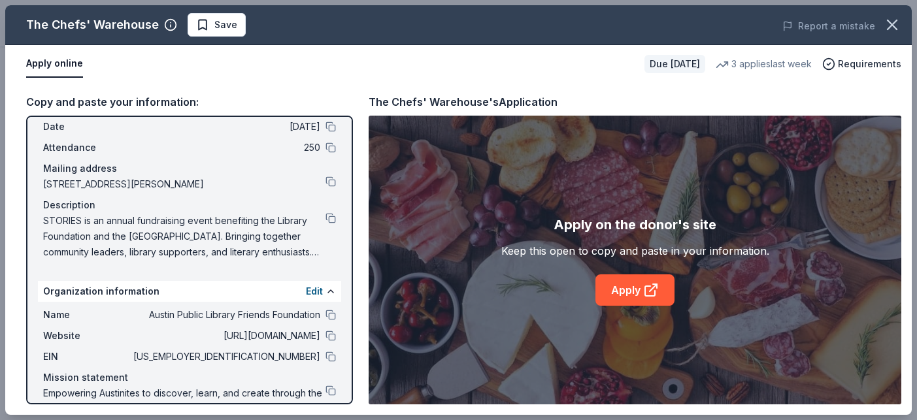
scroll to position [101, 0]
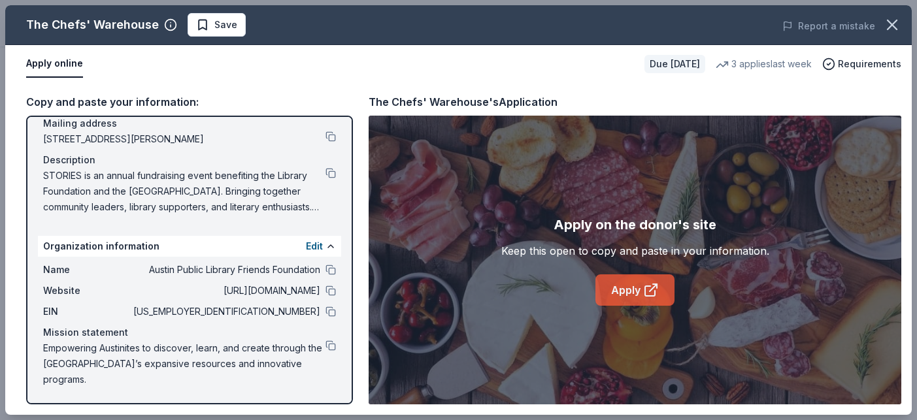
click at [654, 282] on icon at bounding box center [651, 290] width 16 height 16
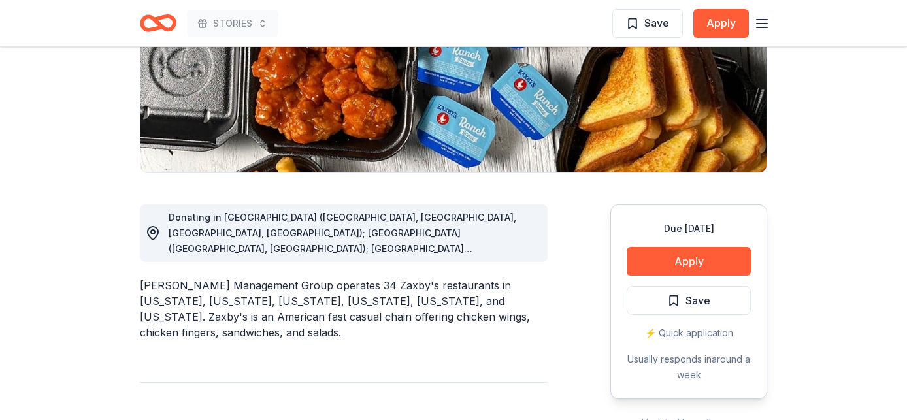
scroll to position [408, 0]
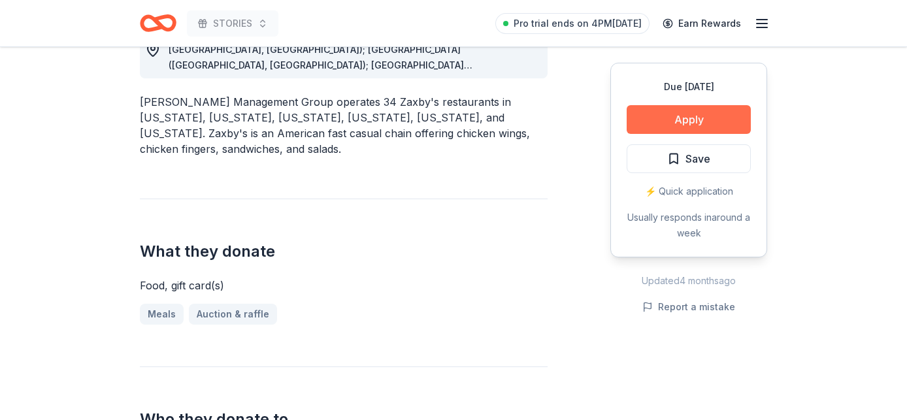
click at [675, 114] on button "Apply" at bounding box center [689, 119] width 124 height 29
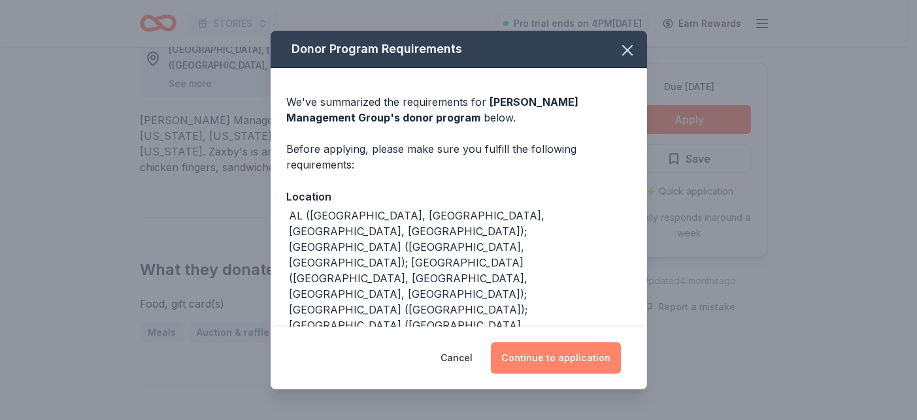
click at [560, 358] on button "Continue to application" at bounding box center [556, 358] width 130 height 31
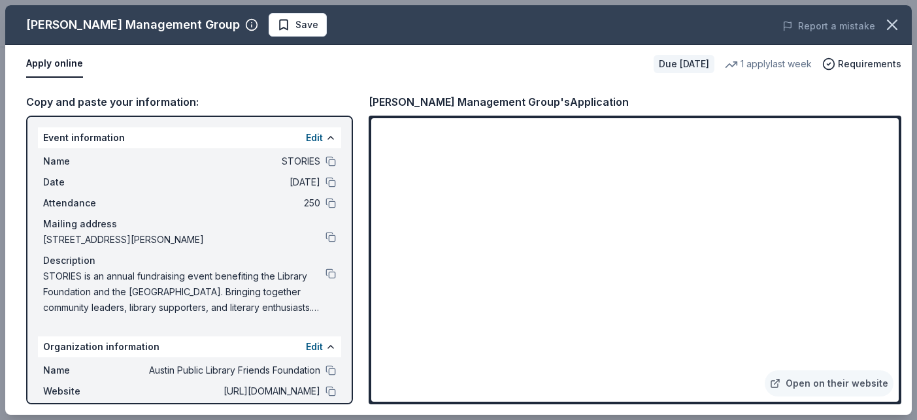
click at [315, 367] on div "Name Austin Public Library Friends Foundation" at bounding box center [189, 371] width 293 height 16
click at [326, 371] on button at bounding box center [331, 370] width 10 height 10
click at [326, 392] on button at bounding box center [331, 391] width 10 height 10
click at [890, 26] on icon "button" at bounding box center [892, 24] width 9 height 9
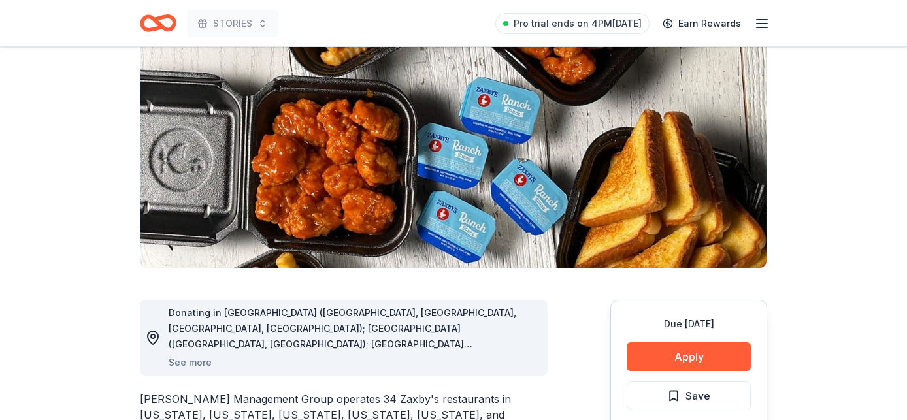
scroll to position [116, 0]
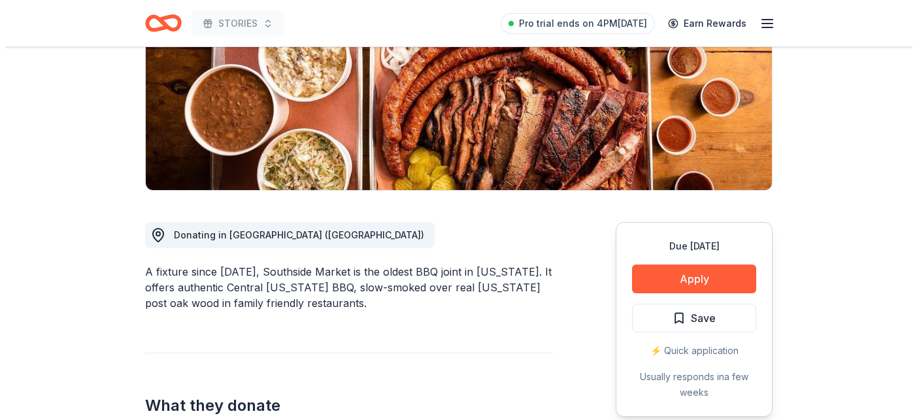
scroll to position [247, 0]
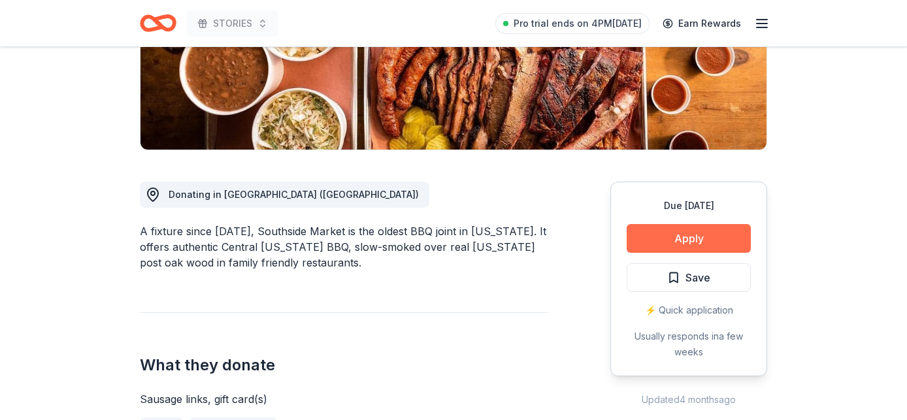
click at [700, 231] on button "Apply" at bounding box center [689, 238] width 124 height 29
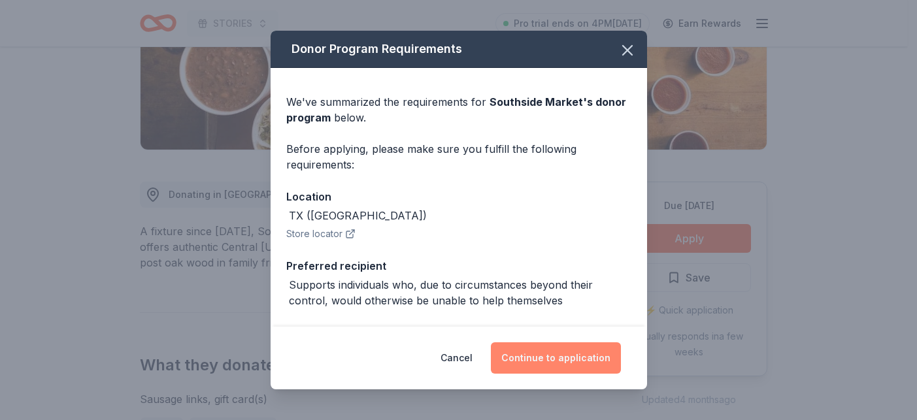
click at [558, 364] on button "Continue to application" at bounding box center [556, 358] width 130 height 31
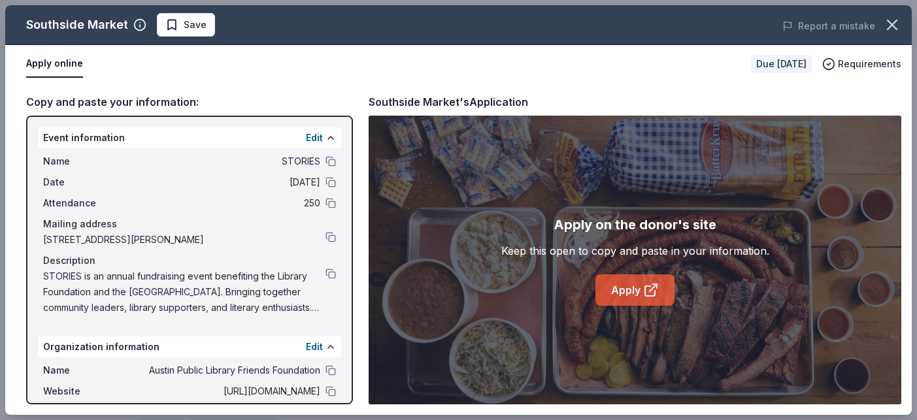
click at [637, 295] on link "Apply" at bounding box center [635, 290] width 79 height 31
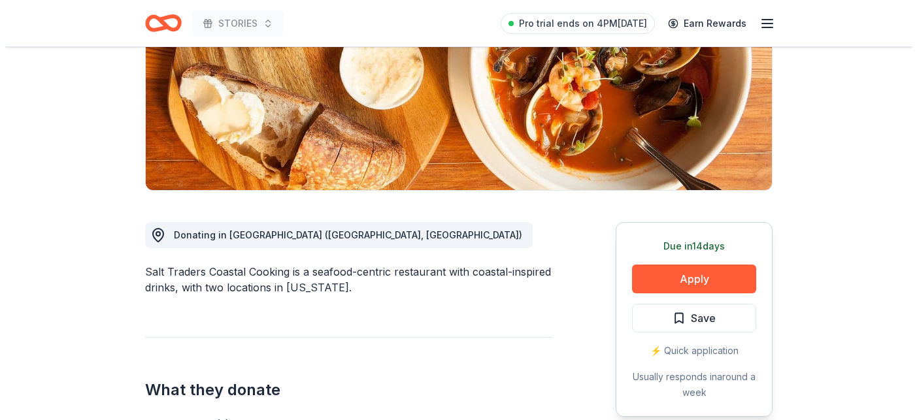
scroll to position [210, 0]
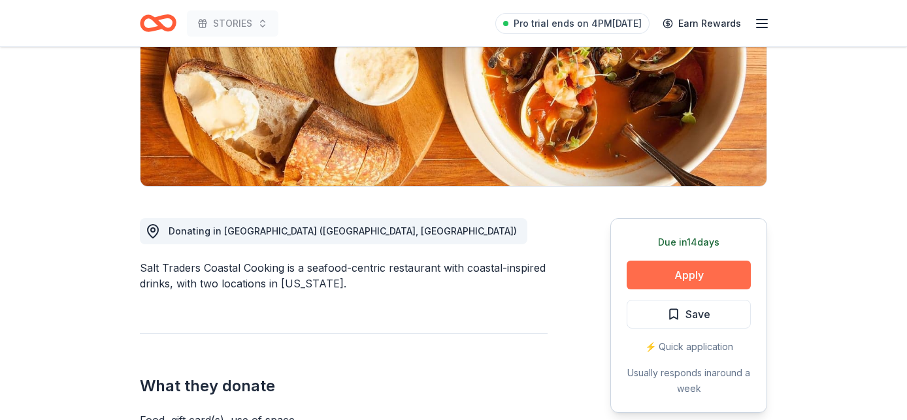
click at [662, 278] on button "Apply" at bounding box center [689, 275] width 124 height 29
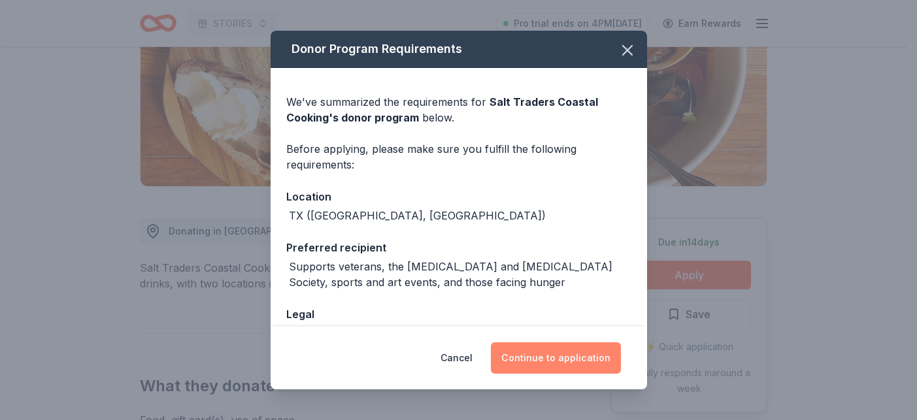
click at [543, 353] on button "Continue to application" at bounding box center [556, 358] width 130 height 31
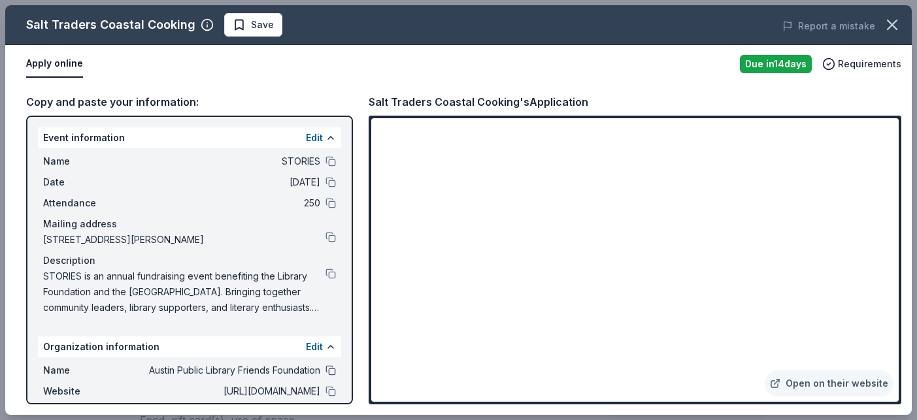
click at [315, 374] on div "Name [PERSON_NAME] Public Library Friends Foundation" at bounding box center [189, 371] width 293 height 16
click at [326, 371] on button at bounding box center [331, 370] width 10 height 10
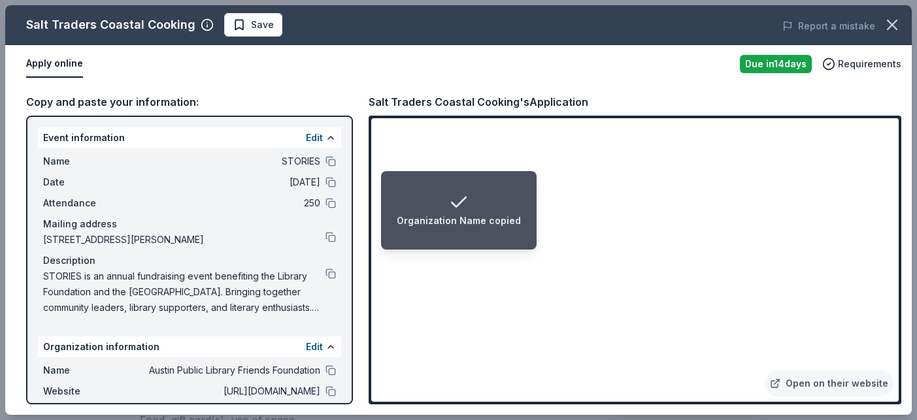
drag, startPoint x: 318, startPoint y: 392, endPoint x: 326, endPoint y: 383, distance: 12.0
click at [326, 392] on button at bounding box center [331, 391] width 10 height 10
click at [326, 163] on button at bounding box center [331, 161] width 10 height 10
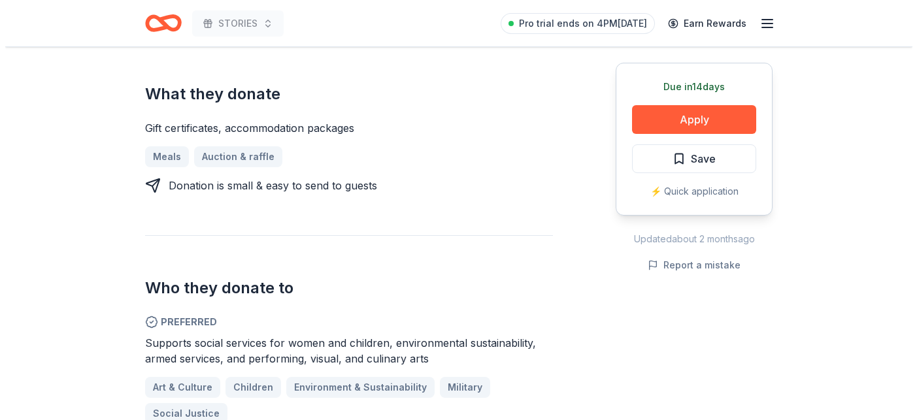
scroll to position [535, 0]
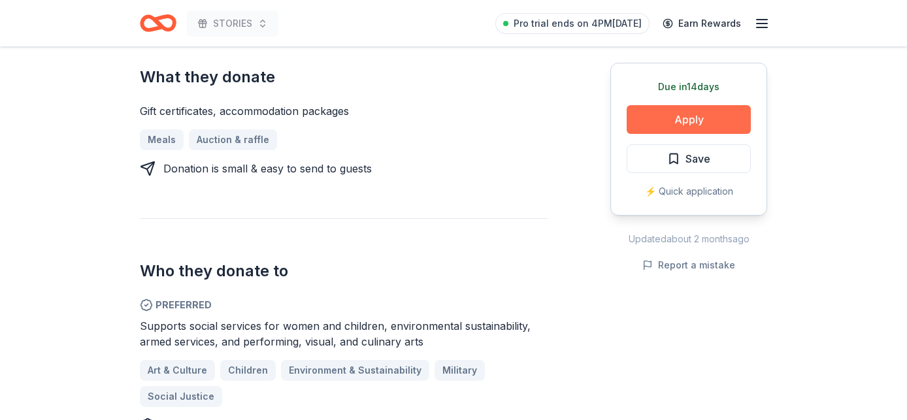
click at [711, 118] on button "Apply" at bounding box center [689, 119] width 124 height 29
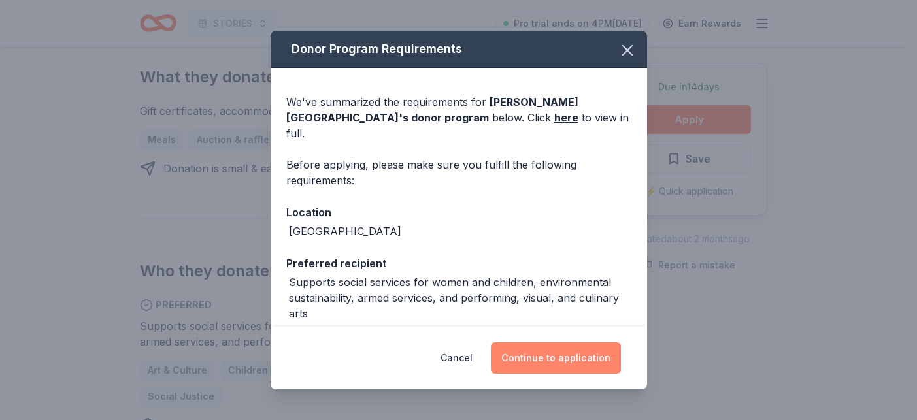
click at [539, 361] on button "Continue to application" at bounding box center [556, 358] width 130 height 31
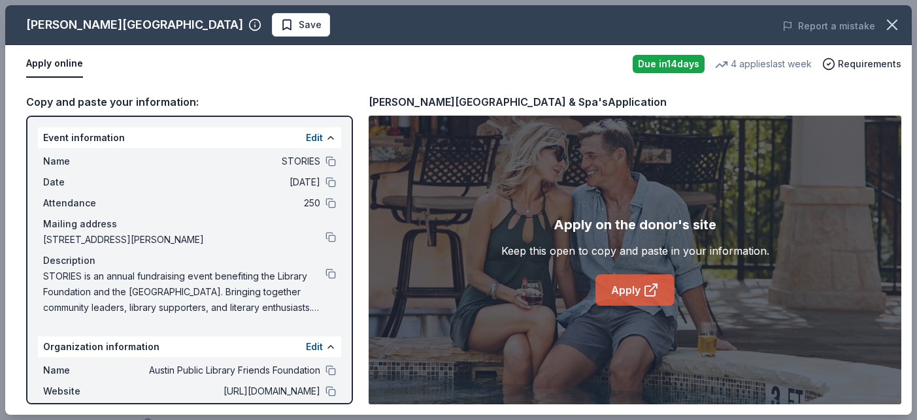
click at [639, 290] on link "Apply" at bounding box center [635, 290] width 79 height 31
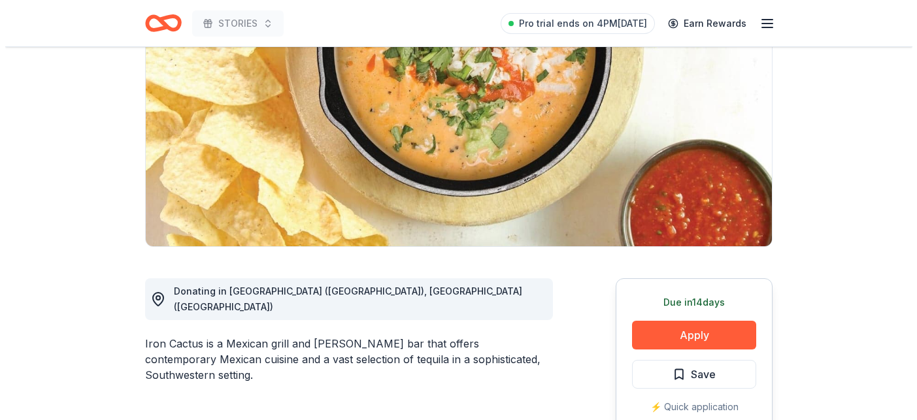
scroll to position [410, 0]
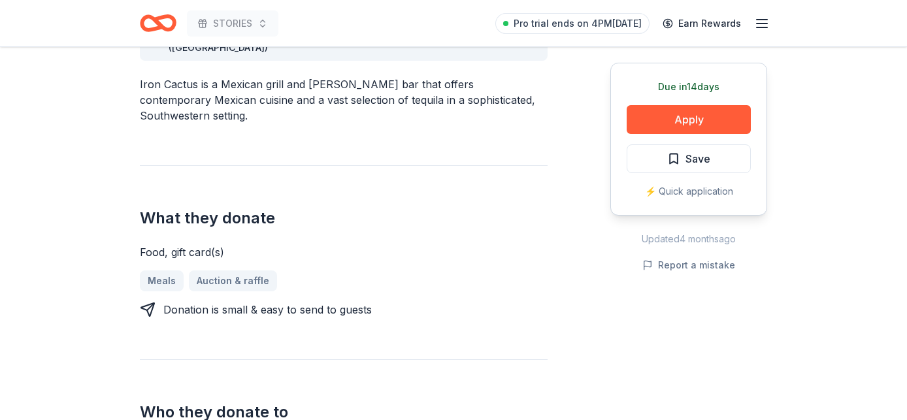
click at [670, 133] on div "Due in 14 days Apply Save ⚡️ Quick application" at bounding box center [689, 139] width 157 height 153
click at [660, 108] on button "Apply" at bounding box center [689, 119] width 124 height 29
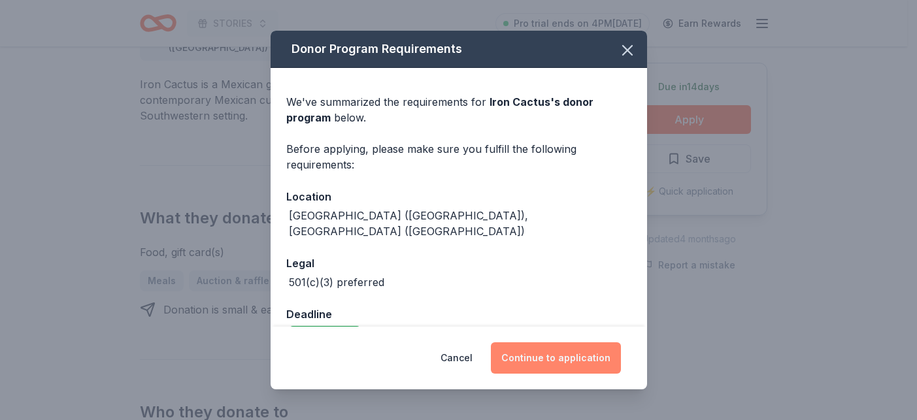
click at [552, 367] on button "Continue to application" at bounding box center [556, 358] width 130 height 31
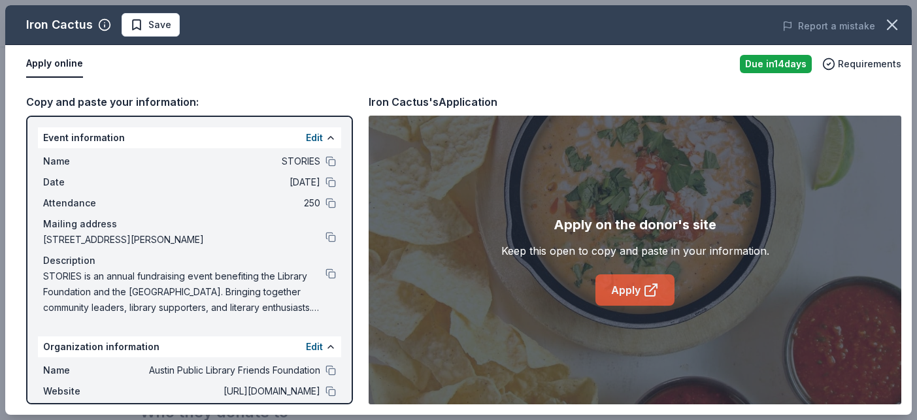
click at [639, 287] on link "Apply" at bounding box center [635, 290] width 79 height 31
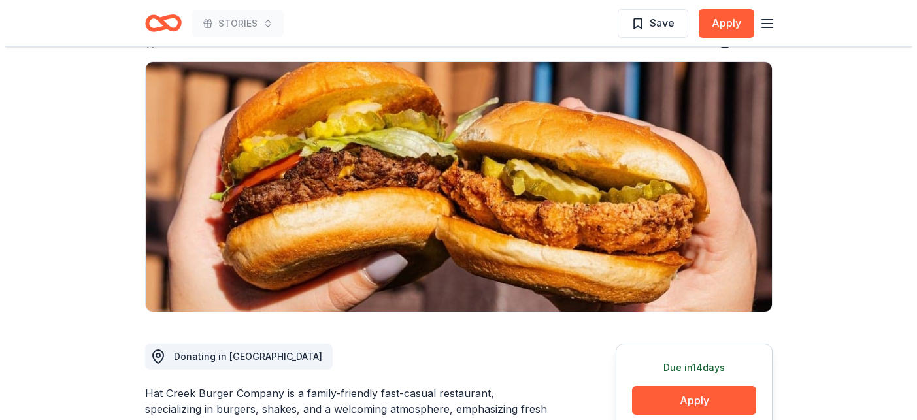
scroll to position [250, 0]
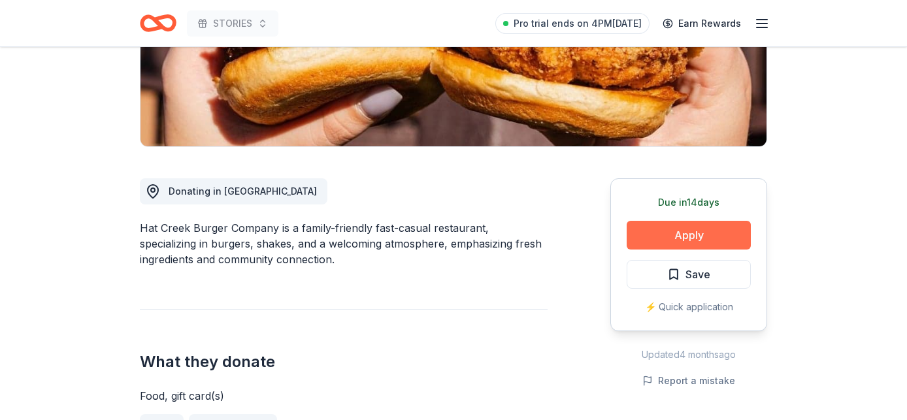
click at [679, 227] on button "Apply" at bounding box center [689, 235] width 124 height 29
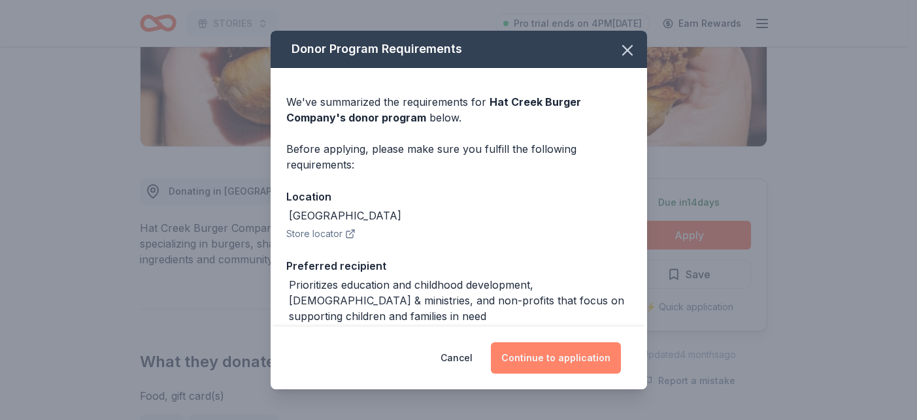
click at [559, 360] on button "Continue to application" at bounding box center [556, 358] width 130 height 31
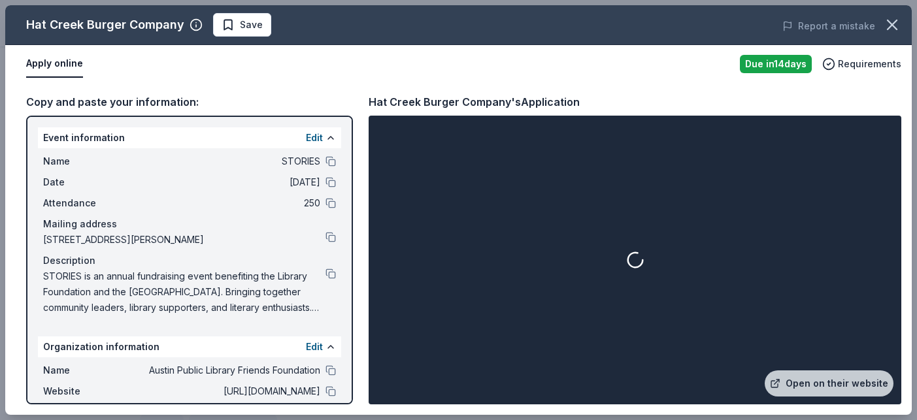
click at [795, 367] on div at bounding box center [635, 260] width 528 height 284
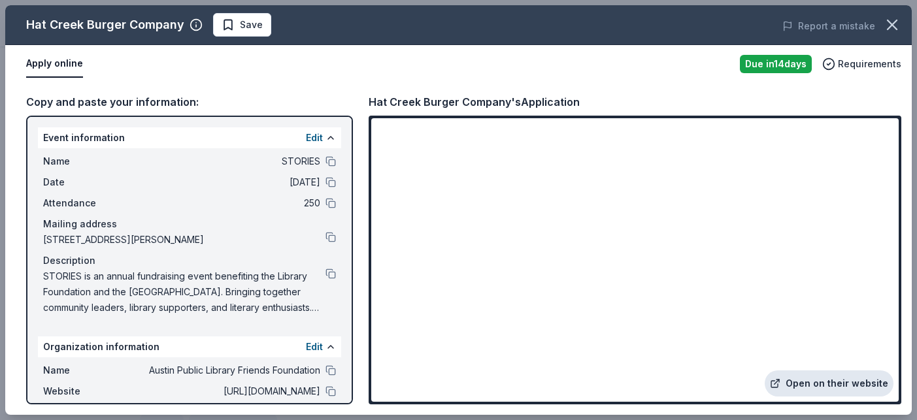
click at [798, 384] on link "Open on their website" at bounding box center [829, 384] width 129 height 26
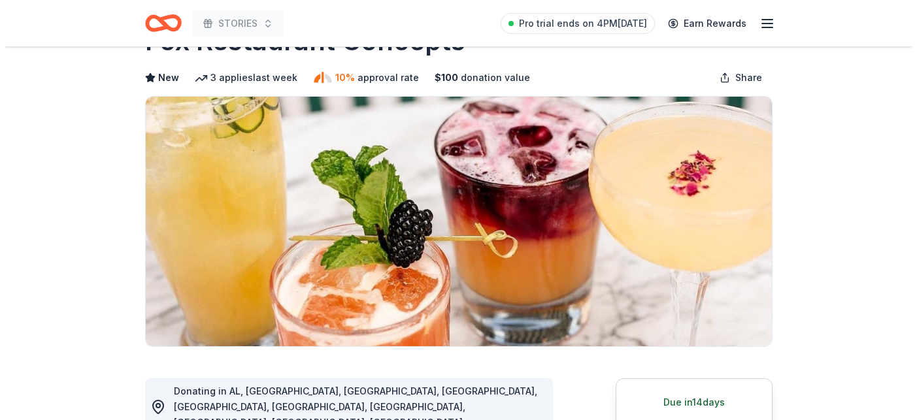
scroll to position [243, 0]
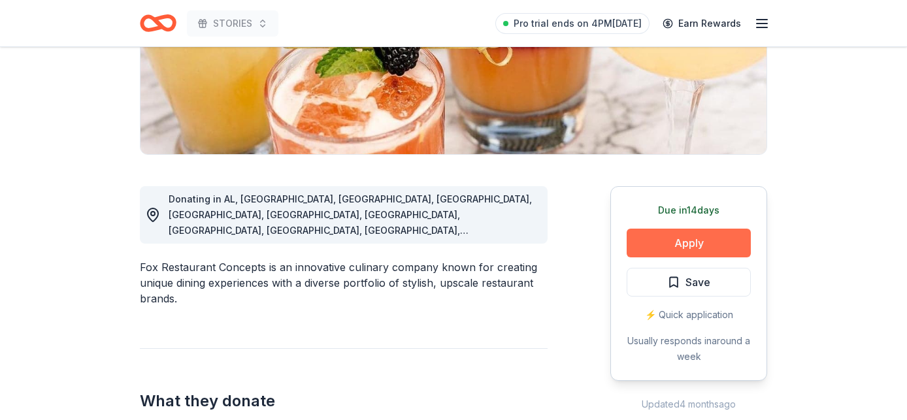
click at [701, 238] on button "Apply" at bounding box center [689, 243] width 124 height 29
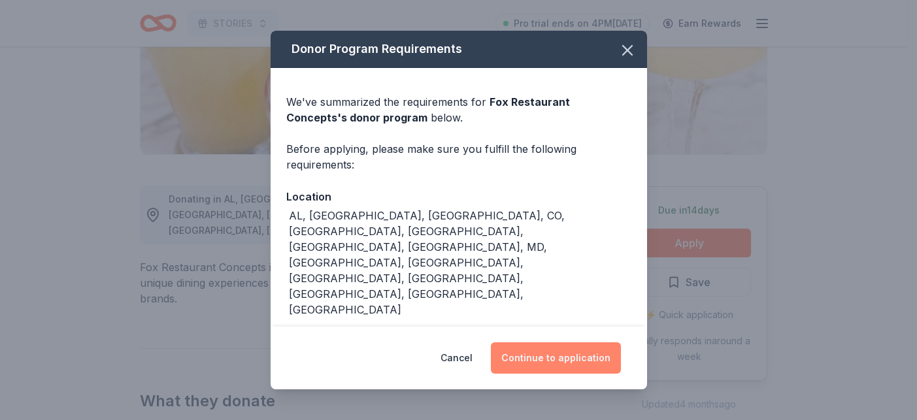
click at [570, 343] on button "Continue to application" at bounding box center [556, 358] width 130 height 31
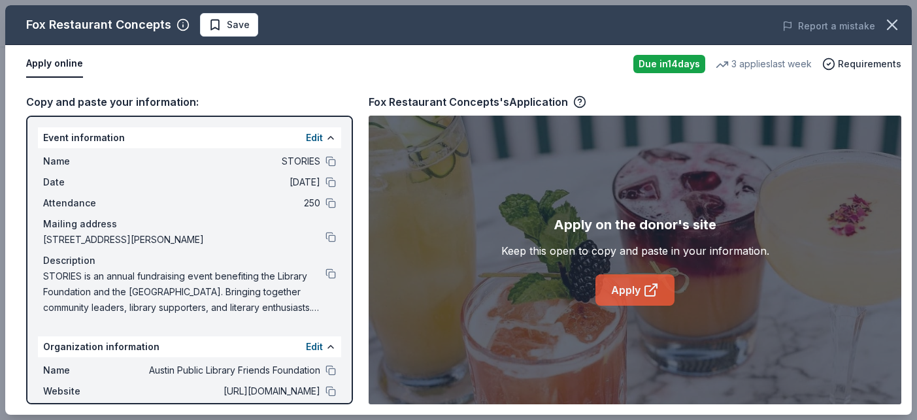
click at [658, 291] on icon at bounding box center [651, 290] width 16 height 16
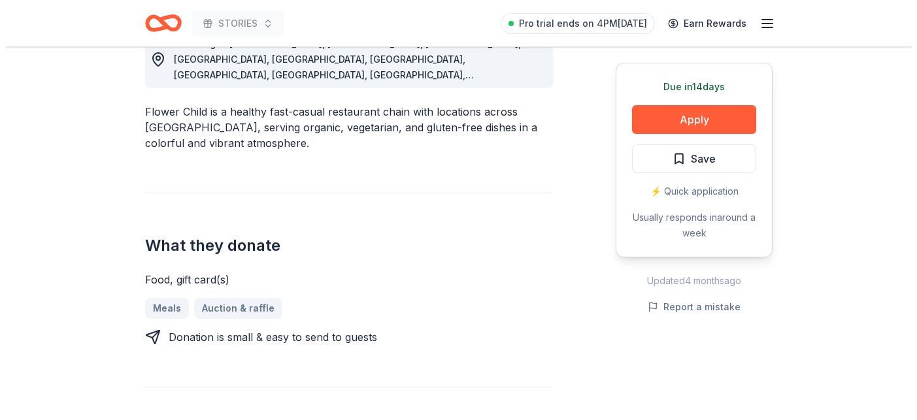
scroll to position [399, 0]
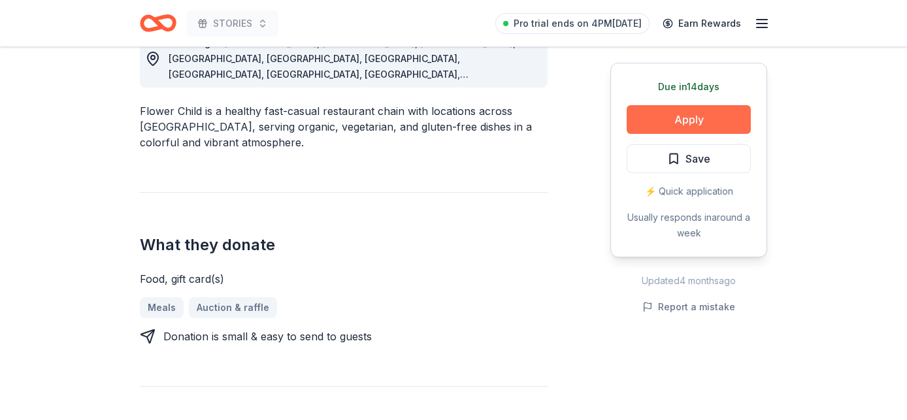
click at [656, 116] on button "Apply" at bounding box center [689, 119] width 124 height 29
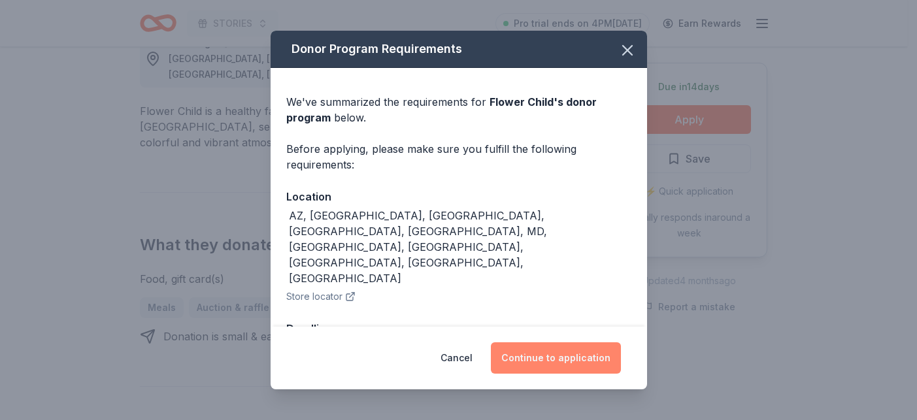
click at [563, 354] on button "Continue to application" at bounding box center [556, 358] width 130 height 31
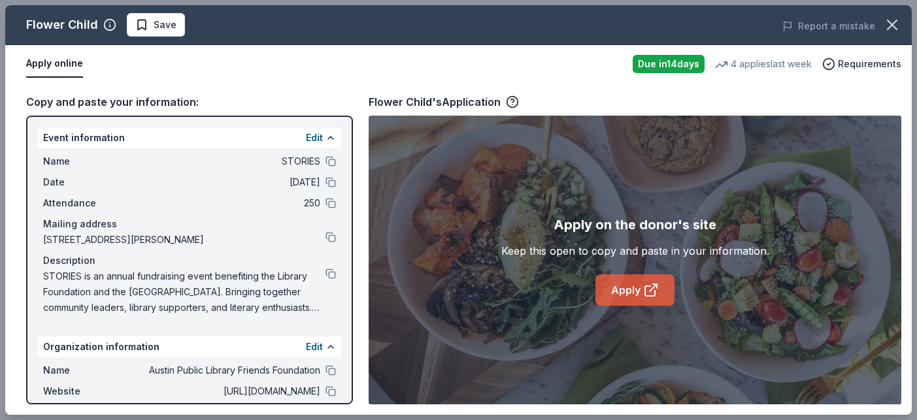
click at [620, 295] on link "Apply" at bounding box center [635, 290] width 79 height 31
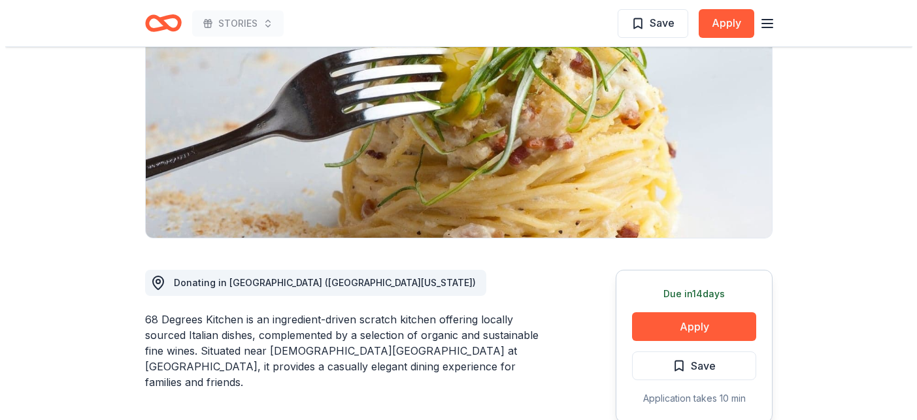
scroll to position [252, 0]
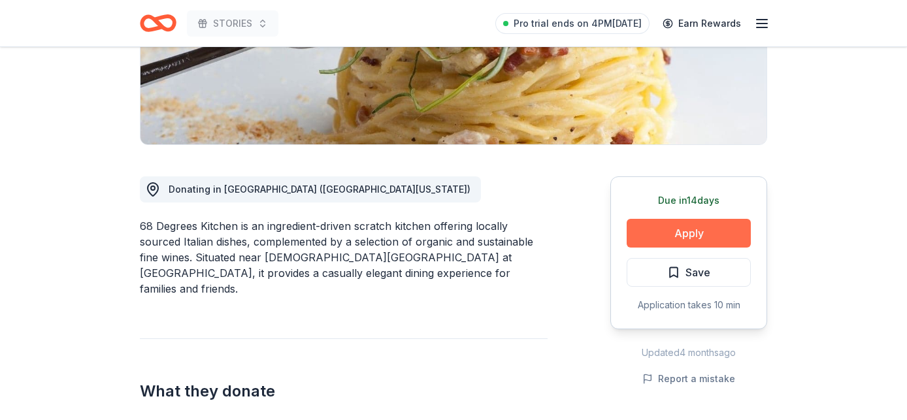
click at [650, 229] on button "Apply" at bounding box center [689, 233] width 124 height 29
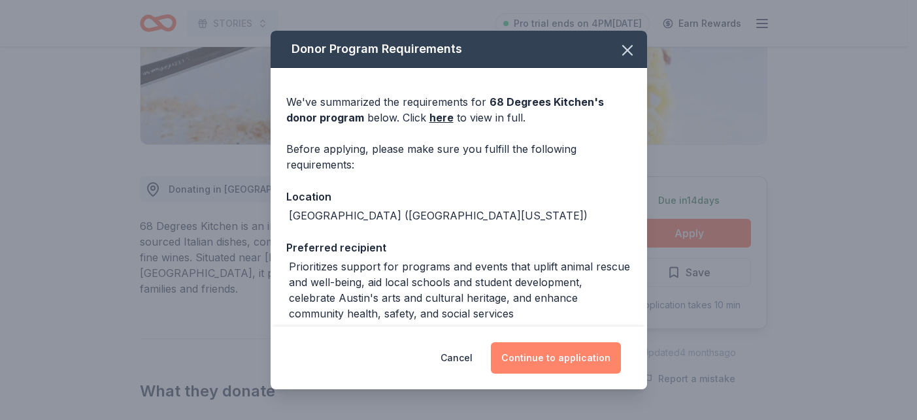
click at [552, 348] on button "Continue to application" at bounding box center [556, 358] width 130 height 31
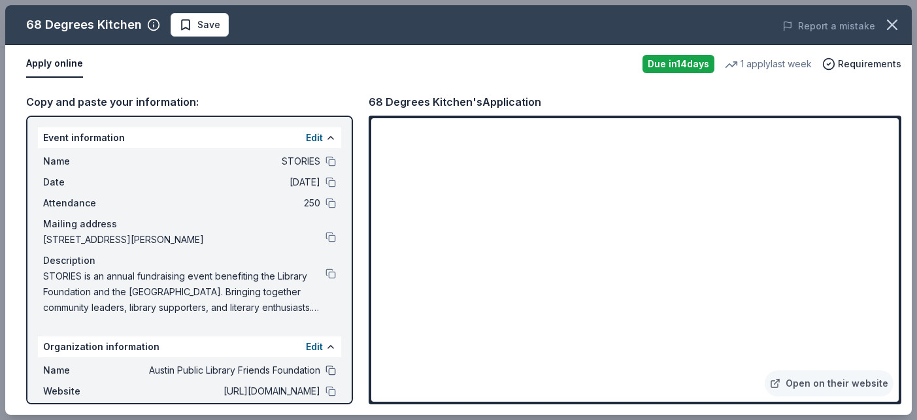
click at [326, 374] on button at bounding box center [331, 370] width 10 height 10
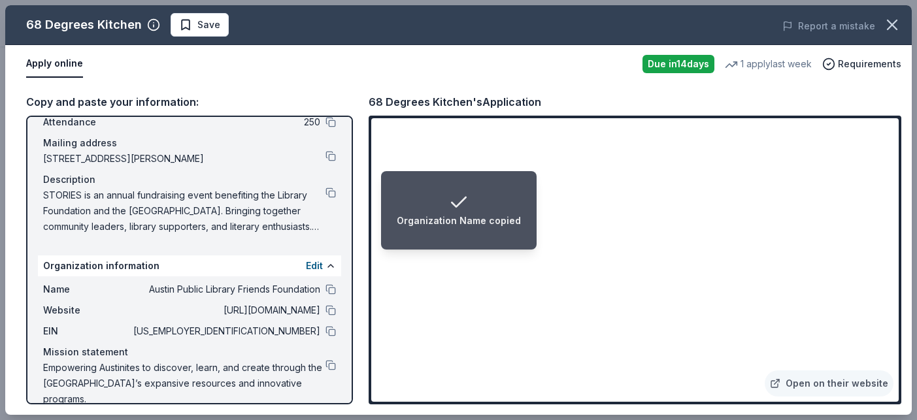
scroll to position [101, 0]
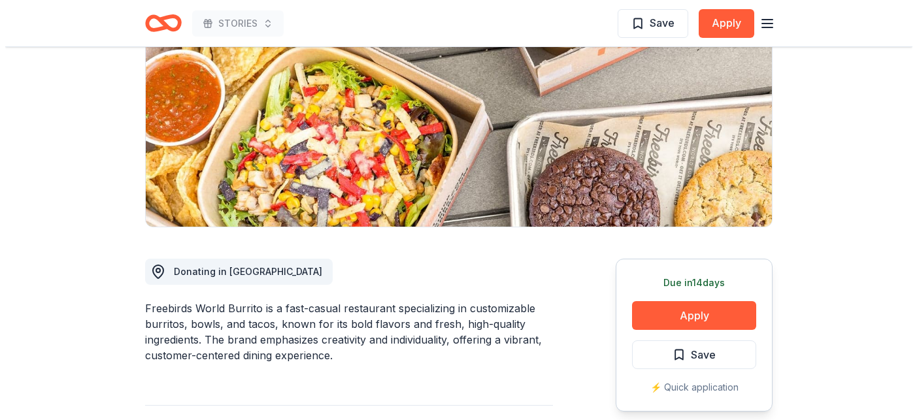
scroll to position [267, 0]
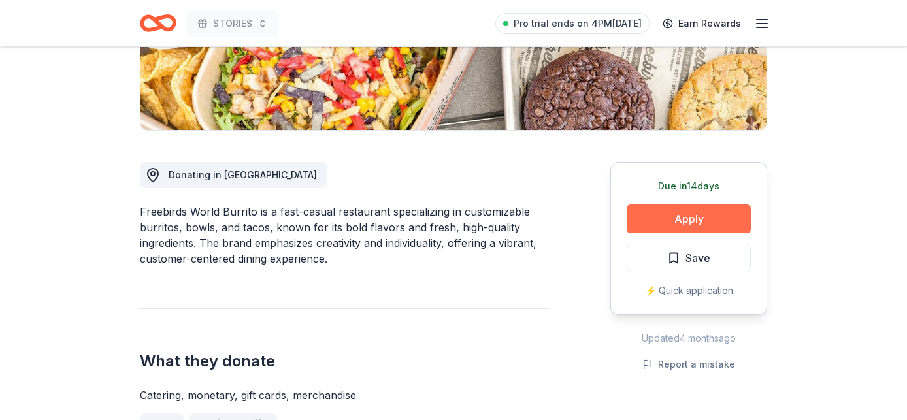
click at [688, 205] on button "Apply" at bounding box center [689, 219] width 124 height 29
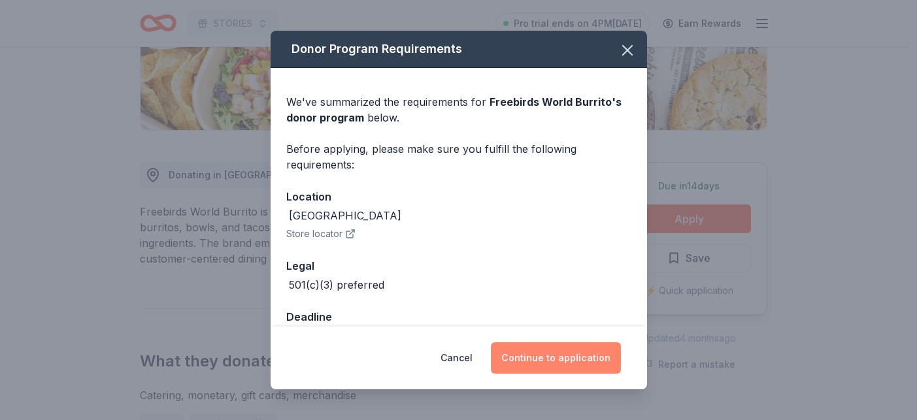
click at [546, 349] on button "Continue to application" at bounding box center [556, 358] width 130 height 31
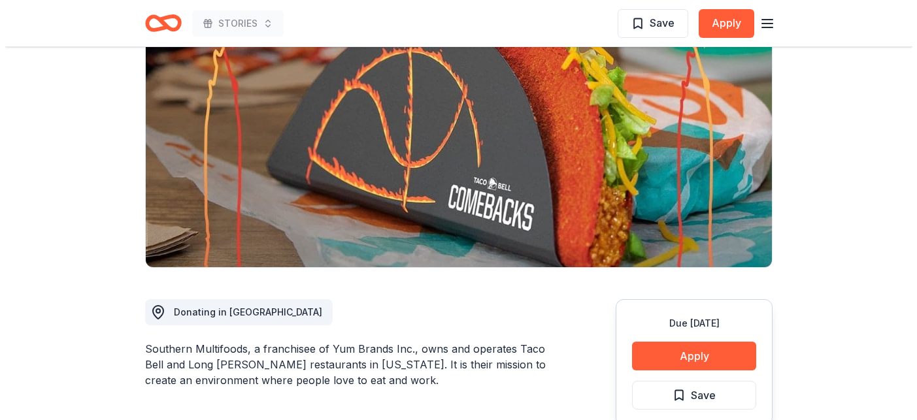
scroll to position [188, 0]
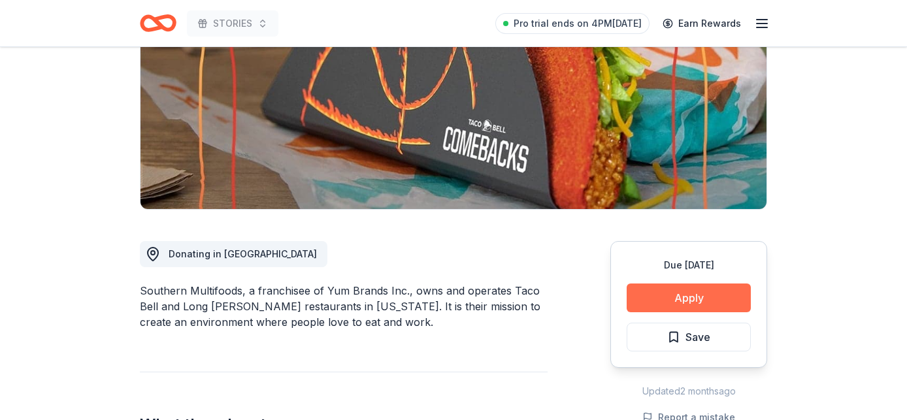
click at [661, 306] on button "Apply" at bounding box center [689, 298] width 124 height 29
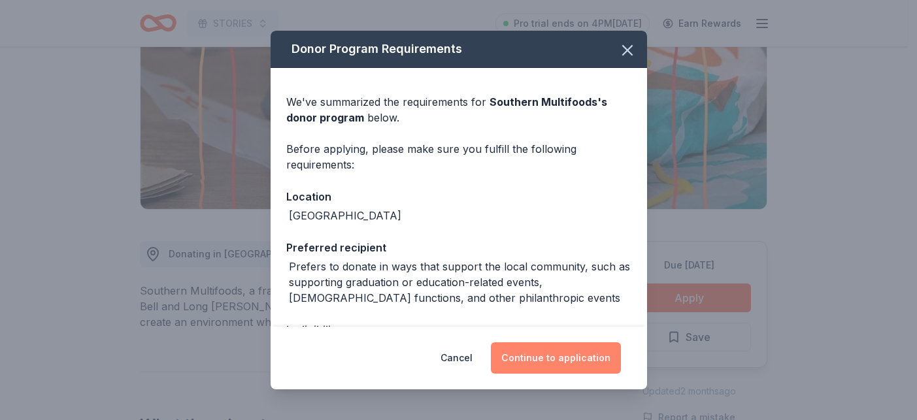
click at [565, 361] on button "Continue to application" at bounding box center [556, 358] width 130 height 31
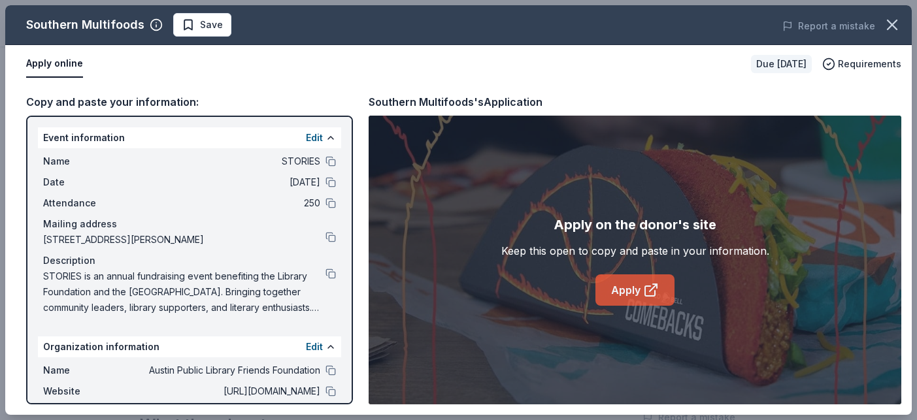
click at [649, 287] on icon at bounding box center [651, 290] width 16 height 16
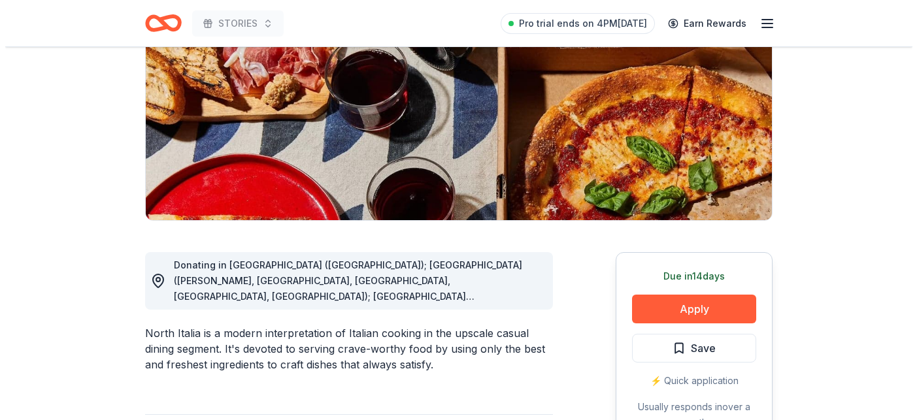
scroll to position [265, 0]
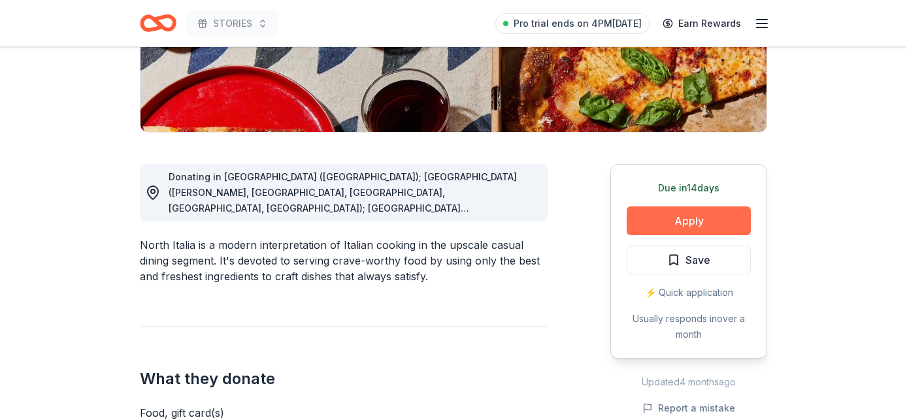
click at [650, 216] on button "Apply" at bounding box center [689, 221] width 124 height 29
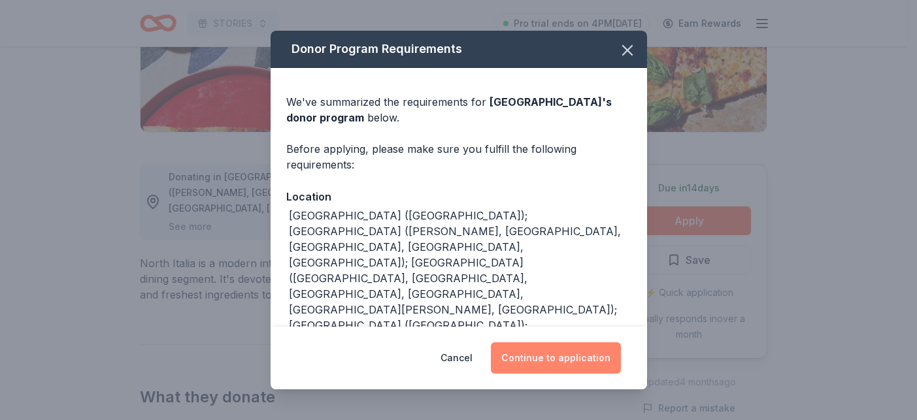
click at [543, 355] on button "Continue to application" at bounding box center [556, 358] width 130 height 31
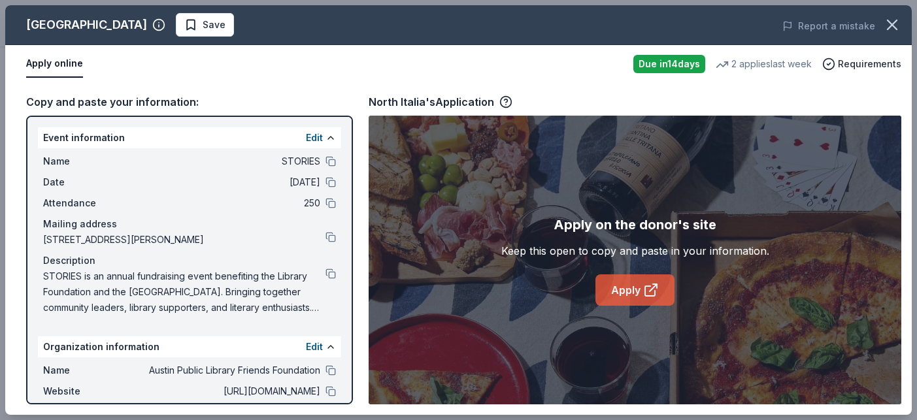
click at [629, 279] on link "Apply" at bounding box center [635, 290] width 79 height 31
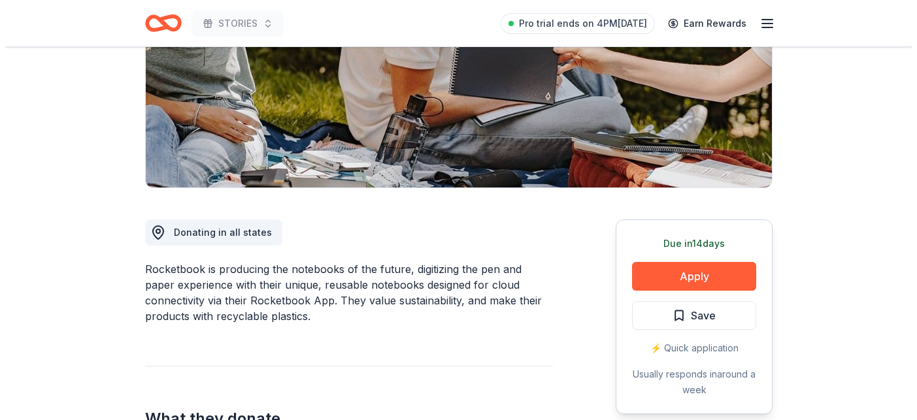
scroll to position [210, 0]
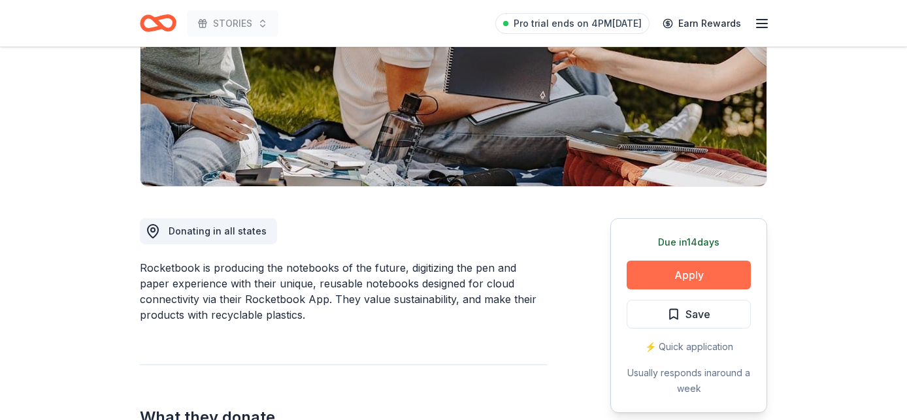
click at [668, 279] on button "Apply" at bounding box center [689, 275] width 124 height 29
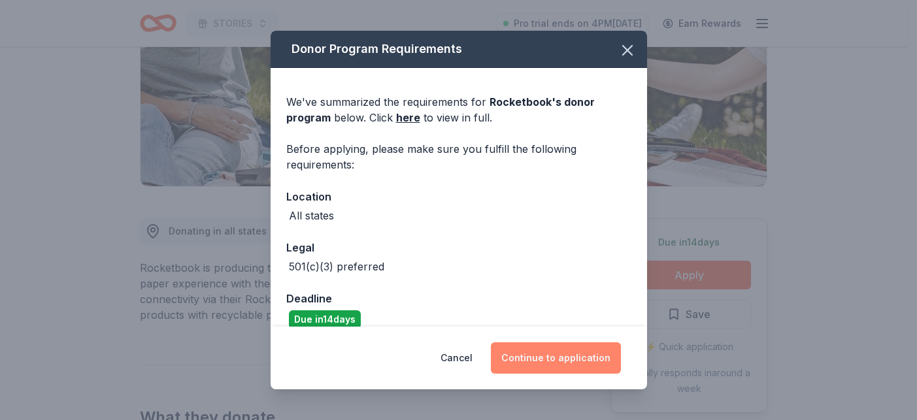
click at [528, 363] on button "Continue to application" at bounding box center [556, 358] width 130 height 31
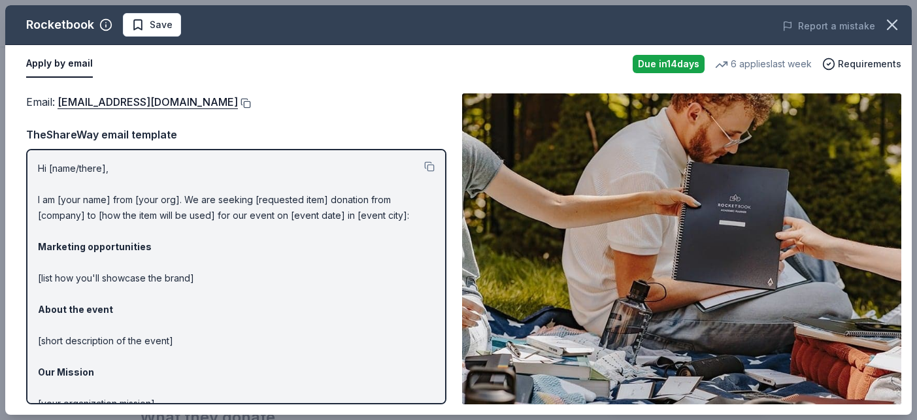
click at [251, 99] on button at bounding box center [244, 103] width 13 height 10
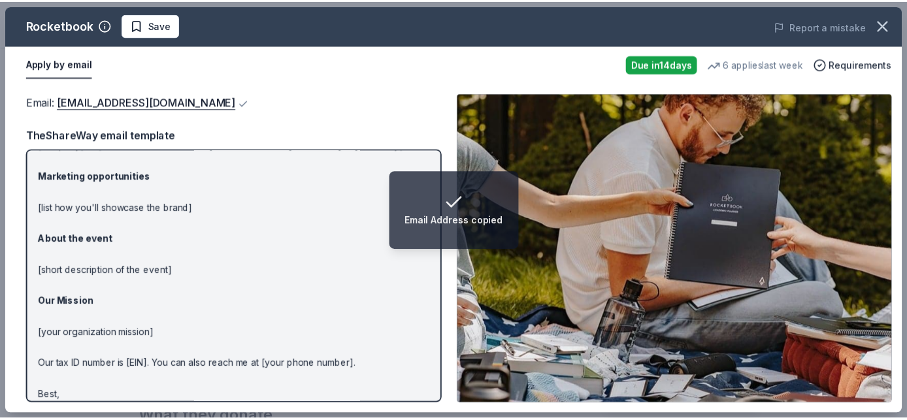
scroll to position [97, 0]
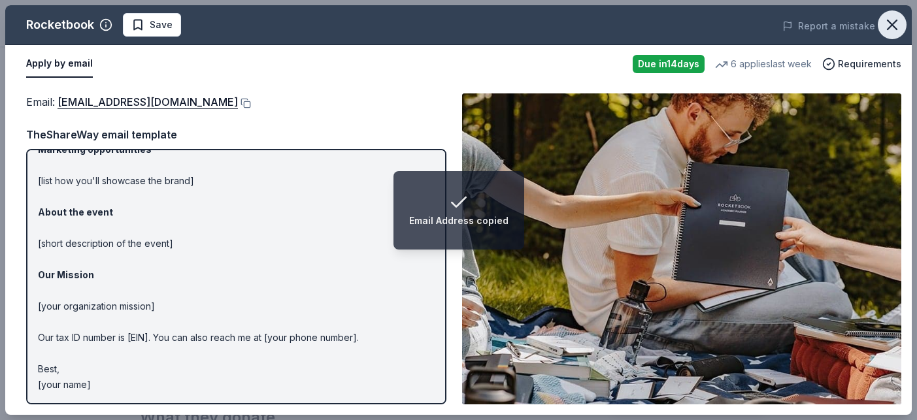
click at [896, 31] on icon "button" at bounding box center [892, 25] width 18 height 18
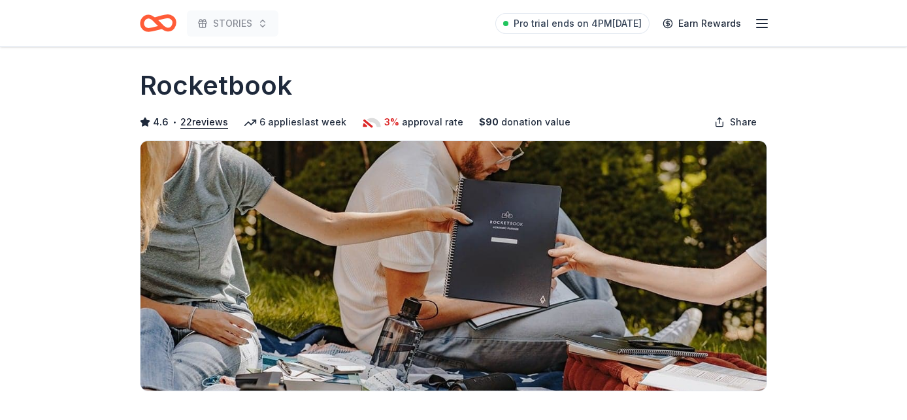
scroll to position [0, 0]
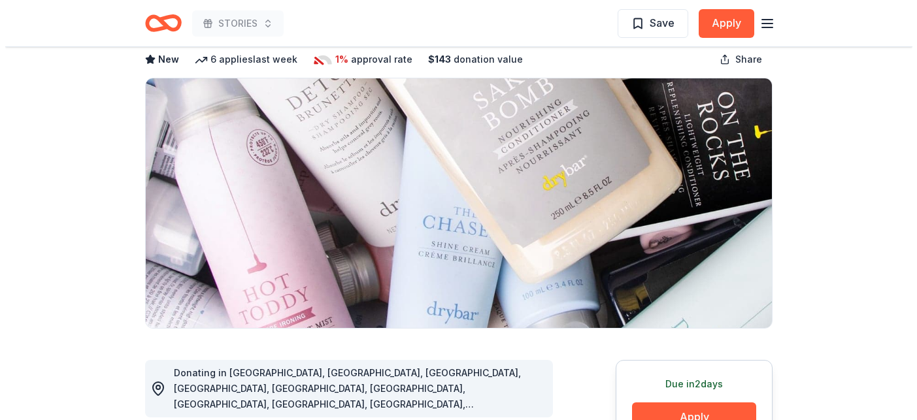
scroll to position [241, 0]
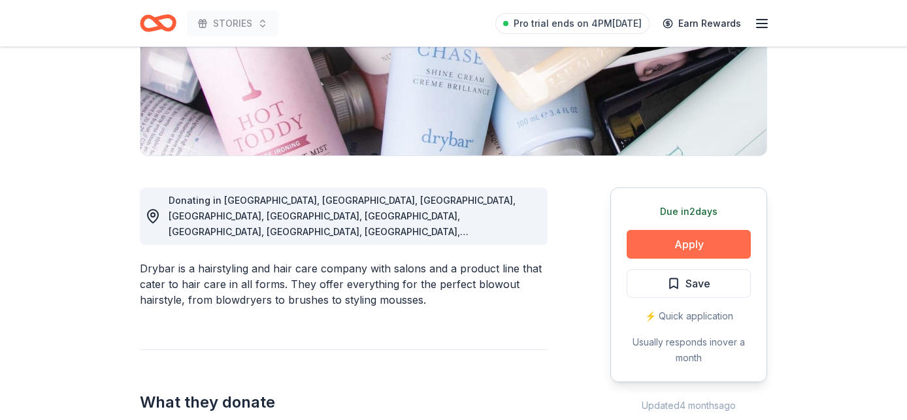
click at [702, 239] on button "Apply" at bounding box center [689, 244] width 124 height 29
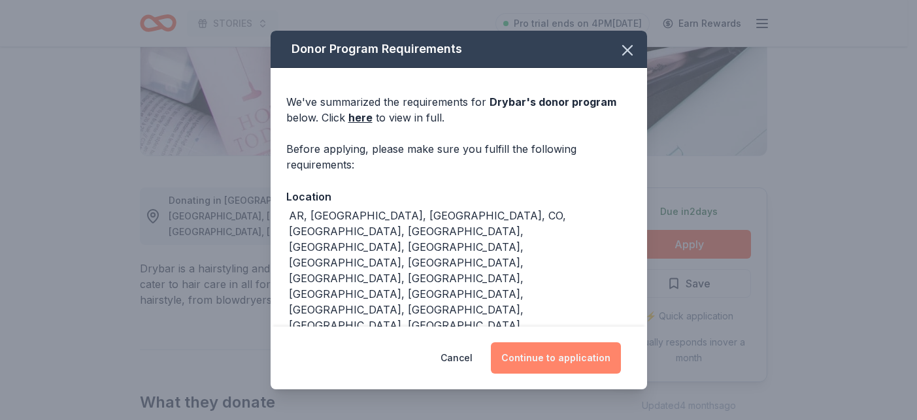
click at [541, 365] on button "Continue to application" at bounding box center [556, 358] width 130 height 31
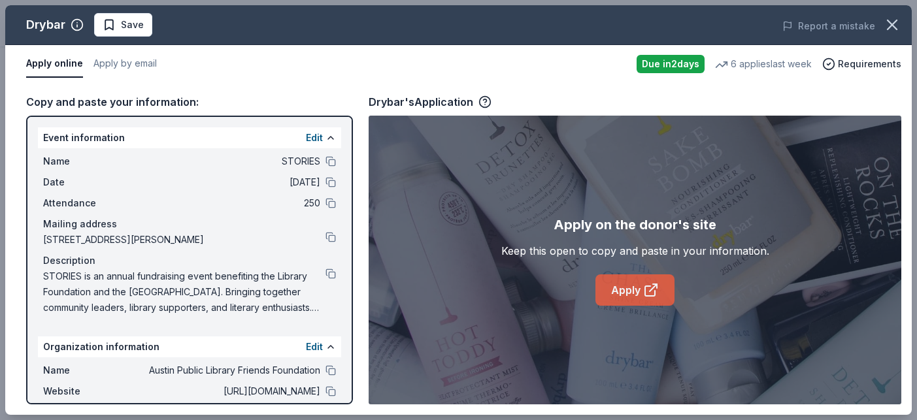
click at [650, 294] on icon at bounding box center [651, 290] width 16 height 16
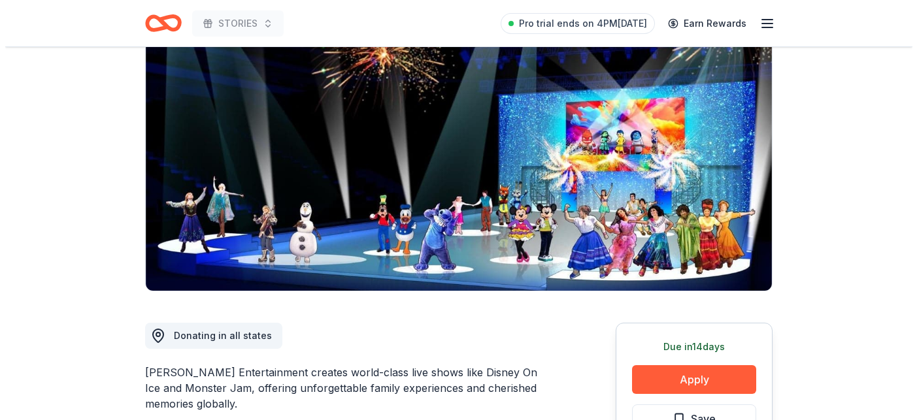
scroll to position [224, 0]
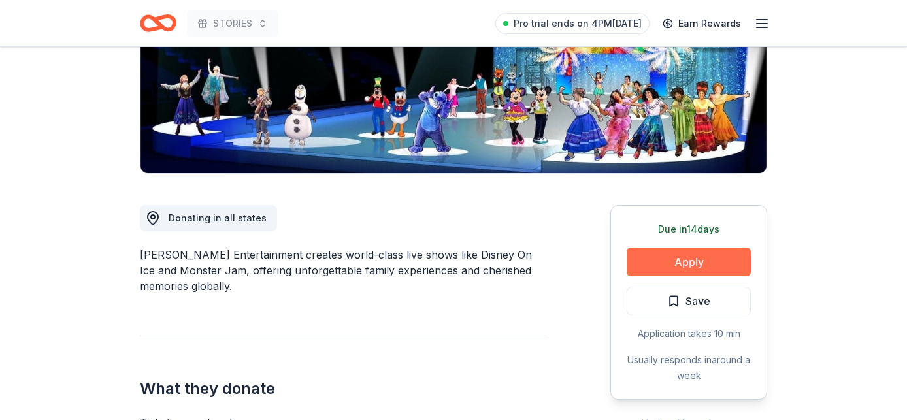
click at [709, 268] on button "Apply" at bounding box center [689, 262] width 124 height 29
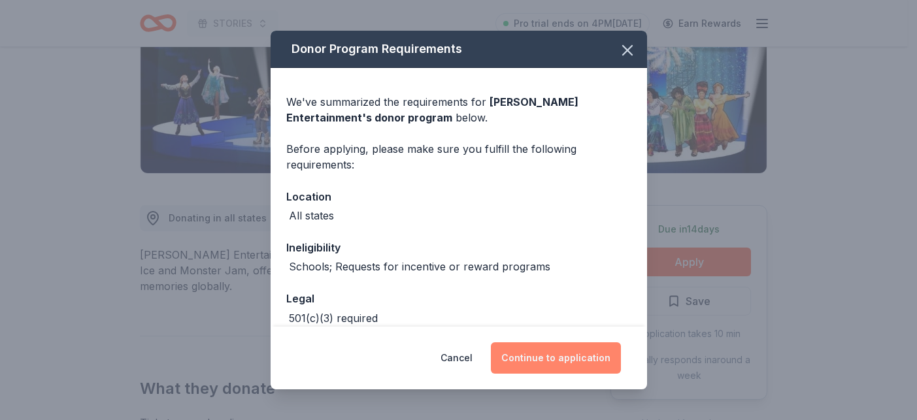
click at [556, 354] on button "Continue to application" at bounding box center [556, 358] width 130 height 31
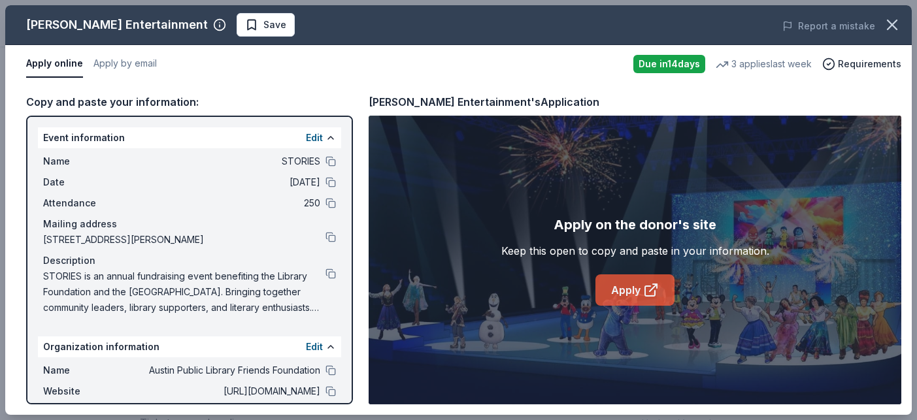
click at [662, 286] on link "Apply" at bounding box center [635, 290] width 79 height 31
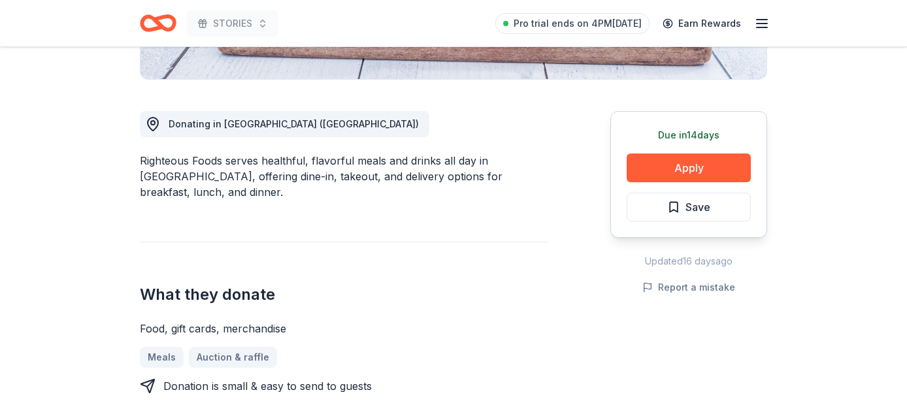
scroll to position [363, 0]
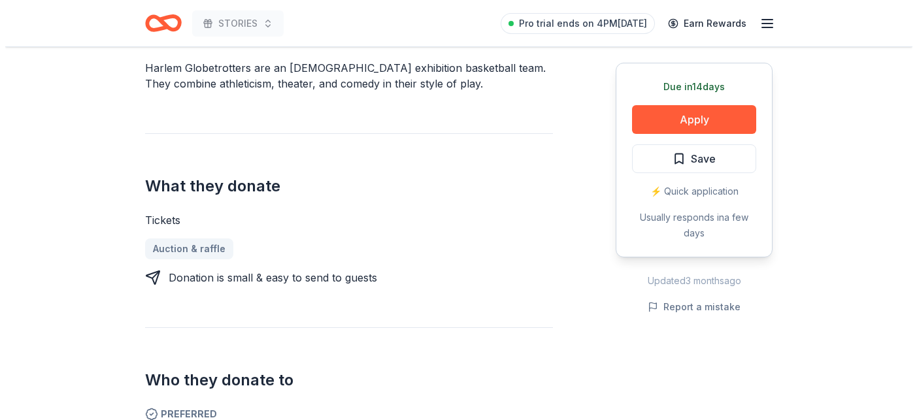
scroll to position [414, 0]
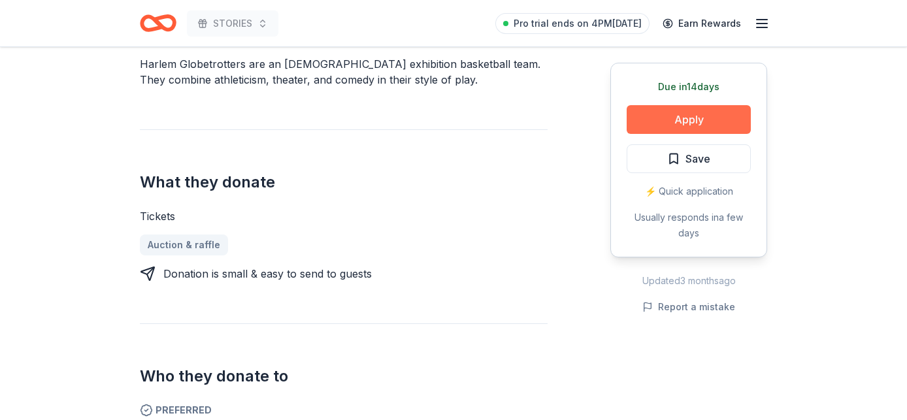
click at [690, 121] on button "Apply" at bounding box center [689, 119] width 124 height 29
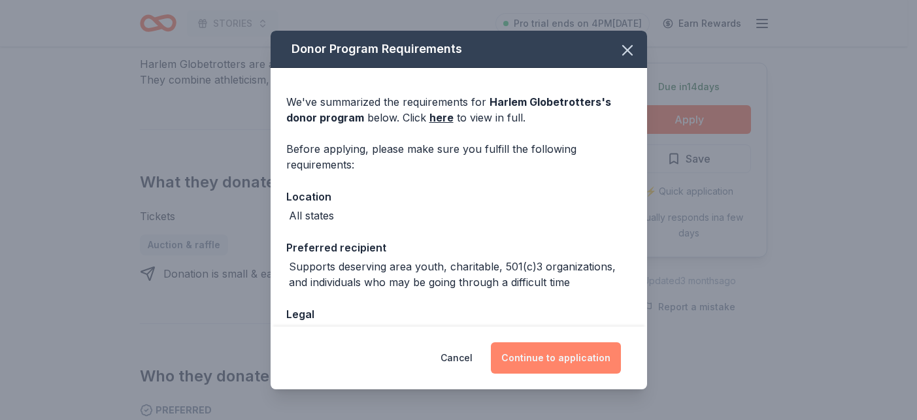
click at [599, 350] on button "Continue to application" at bounding box center [556, 358] width 130 height 31
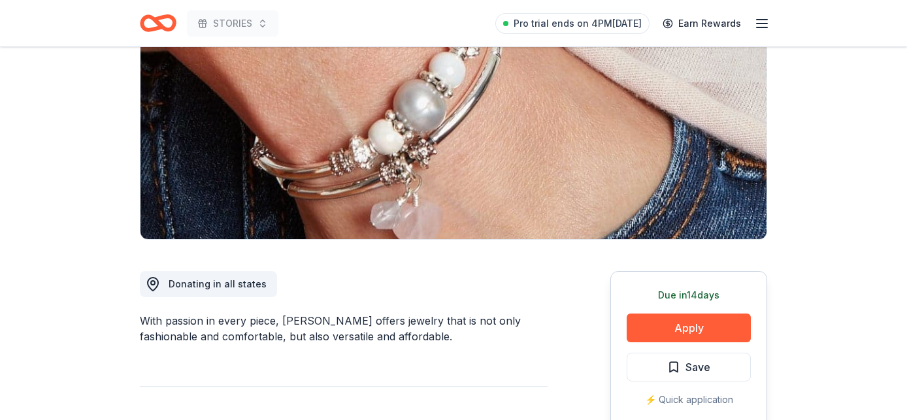
scroll to position [243, 0]
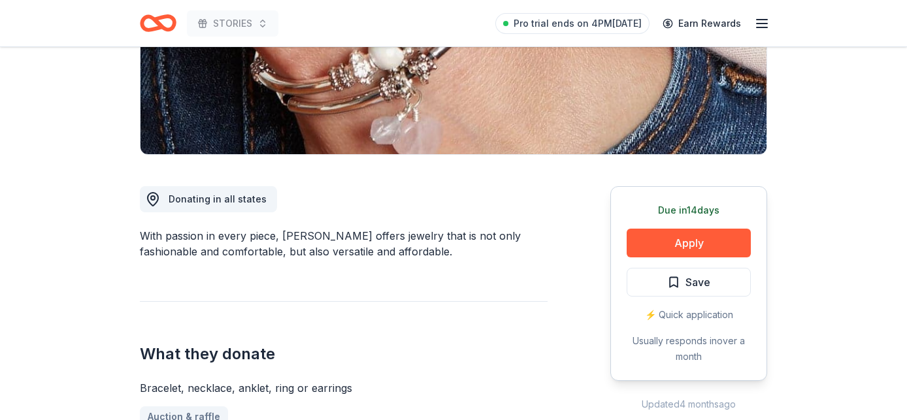
click at [675, 227] on div "Due [DATE] Apply Save ⚡️ Quick application Usually responds in over a month" at bounding box center [689, 283] width 157 height 195
click at [664, 233] on button "Apply" at bounding box center [689, 243] width 124 height 29
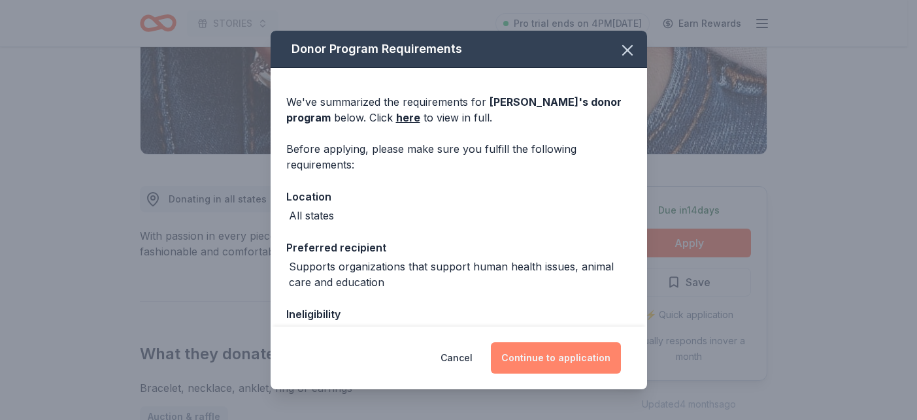
click at [562, 361] on button "Continue to application" at bounding box center [556, 358] width 130 height 31
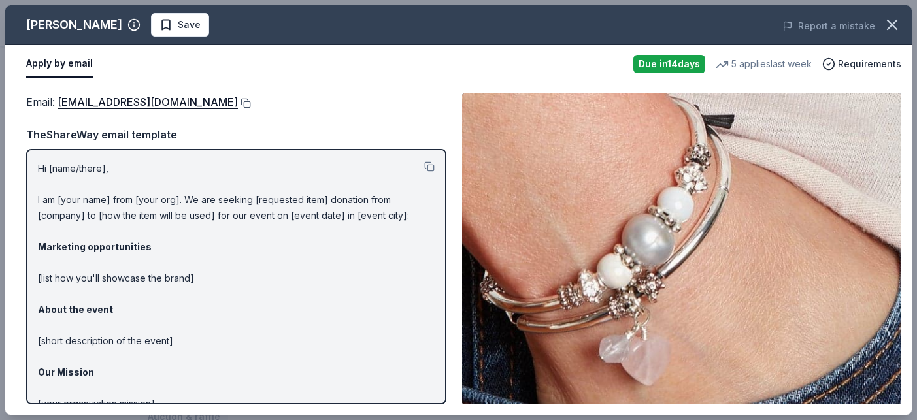
click at [238, 101] on button at bounding box center [244, 103] width 13 height 10
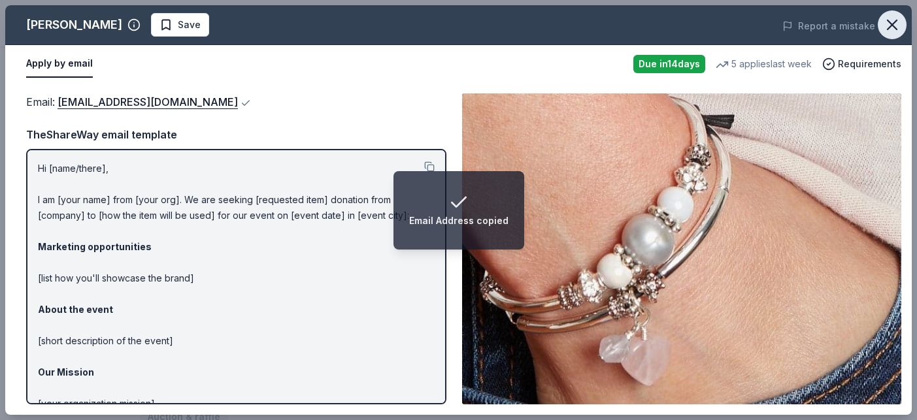
click at [882, 26] on button "button" at bounding box center [892, 24] width 29 height 29
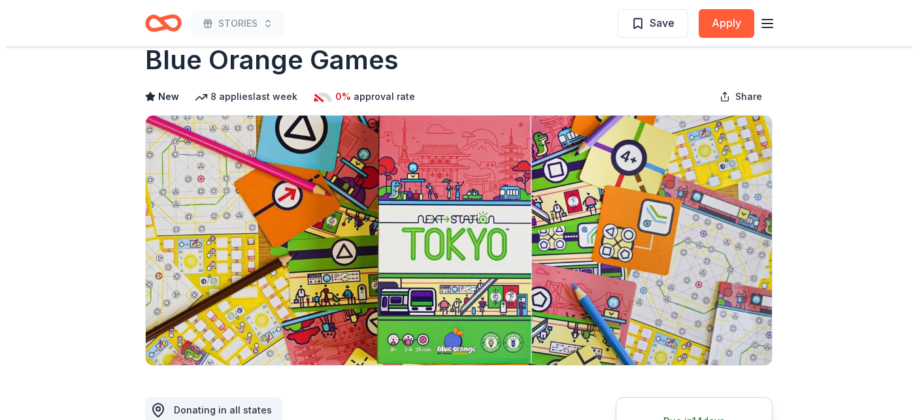
scroll to position [216, 0]
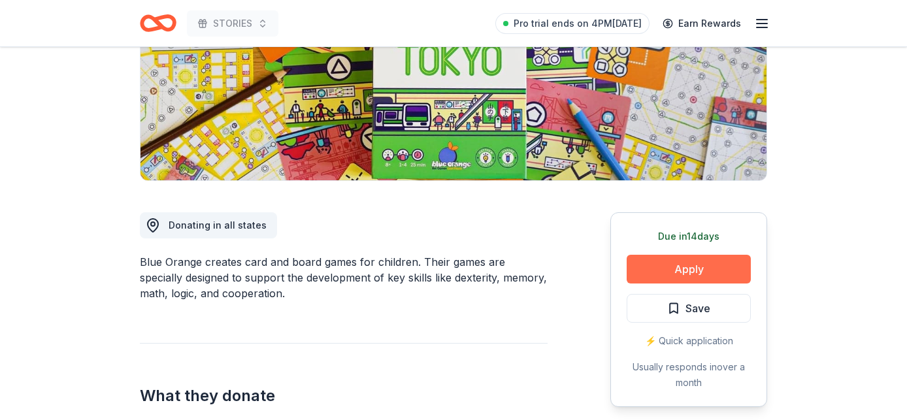
click at [654, 271] on button "Apply" at bounding box center [689, 269] width 124 height 29
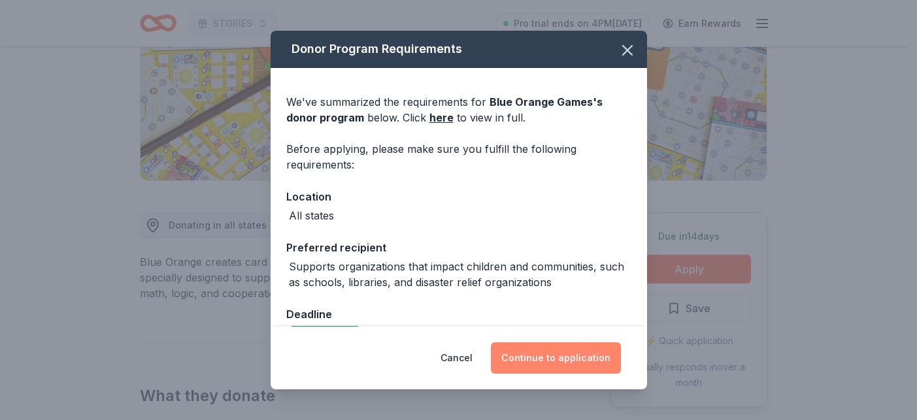
click at [539, 359] on button "Continue to application" at bounding box center [556, 358] width 130 height 31
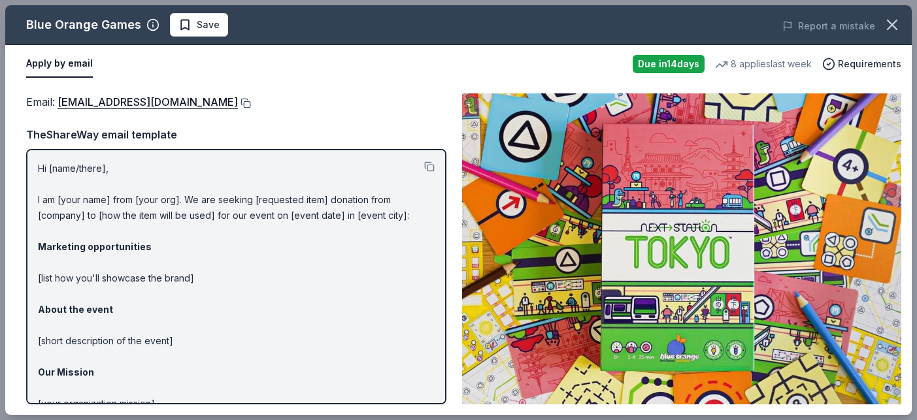
click at [238, 98] on button at bounding box center [244, 103] width 13 height 10
